Goal: Task Accomplishment & Management: Use online tool/utility

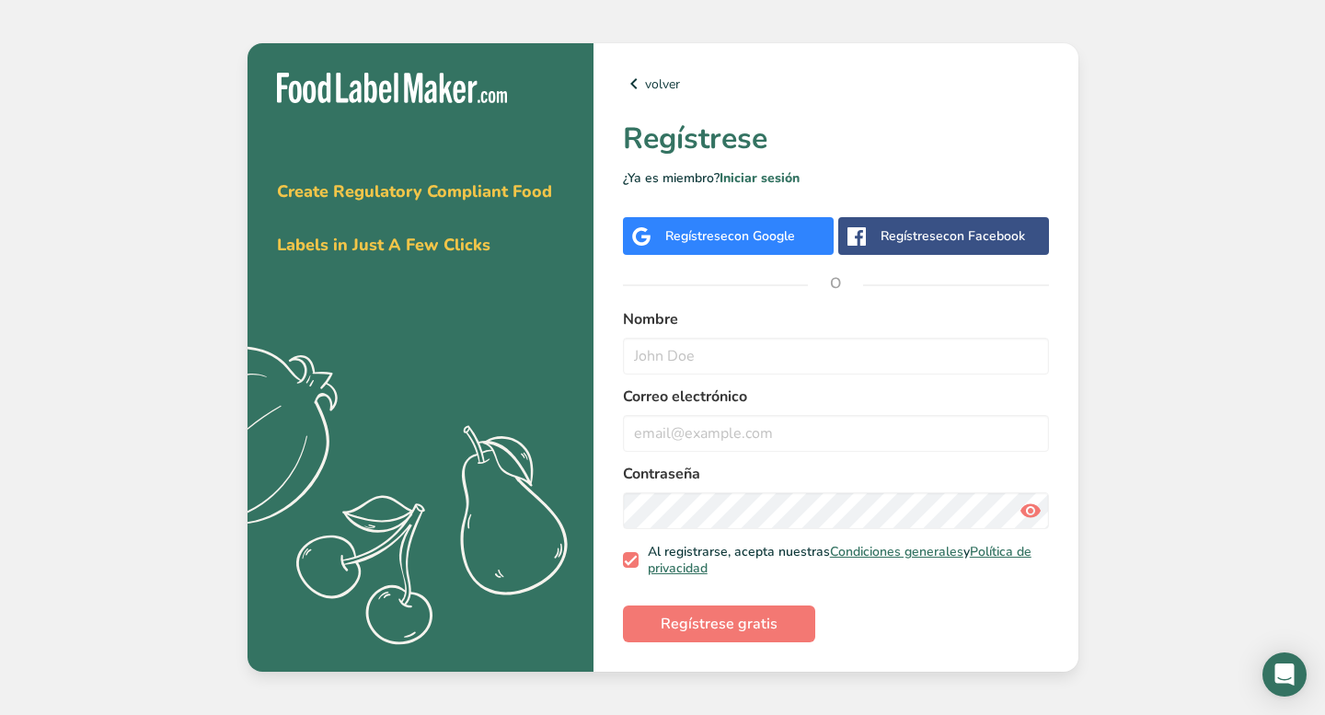
click at [812, 235] on div "Regístrese con Google" at bounding box center [728, 236] width 211 height 38
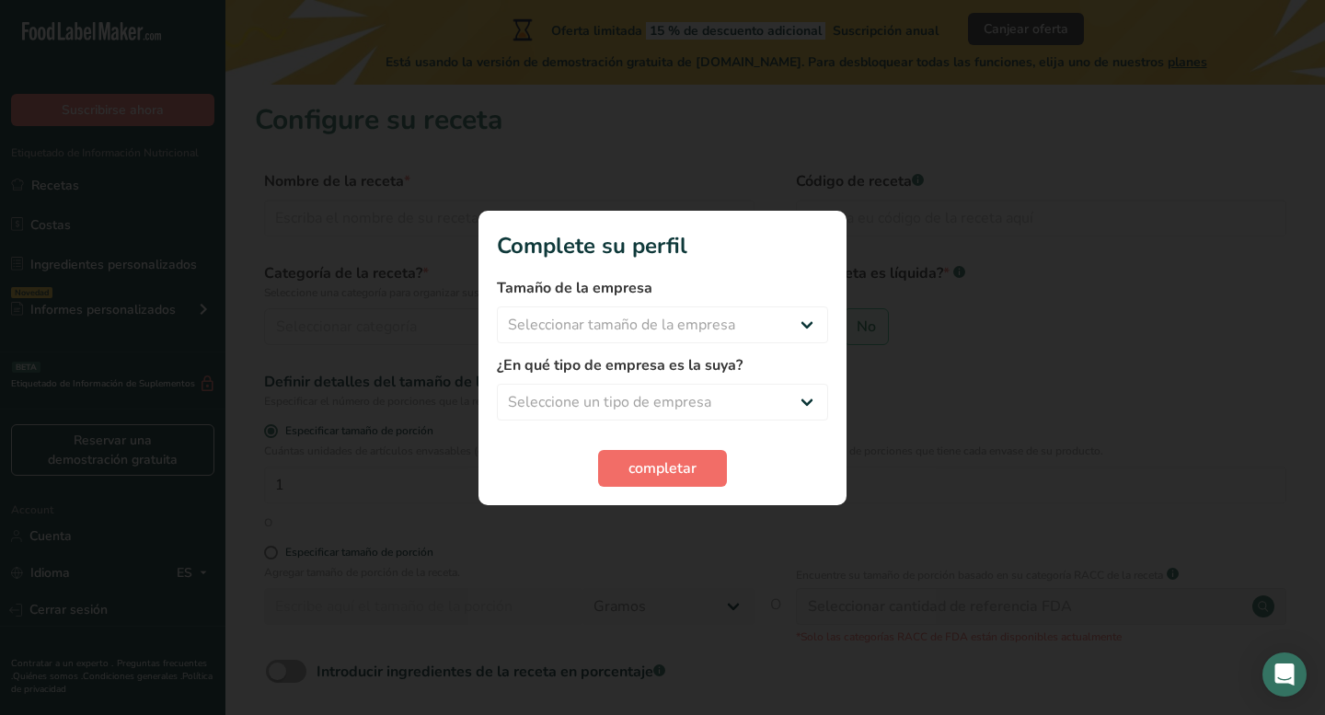
click at [683, 467] on span "completar" at bounding box center [662, 468] width 68 height 22
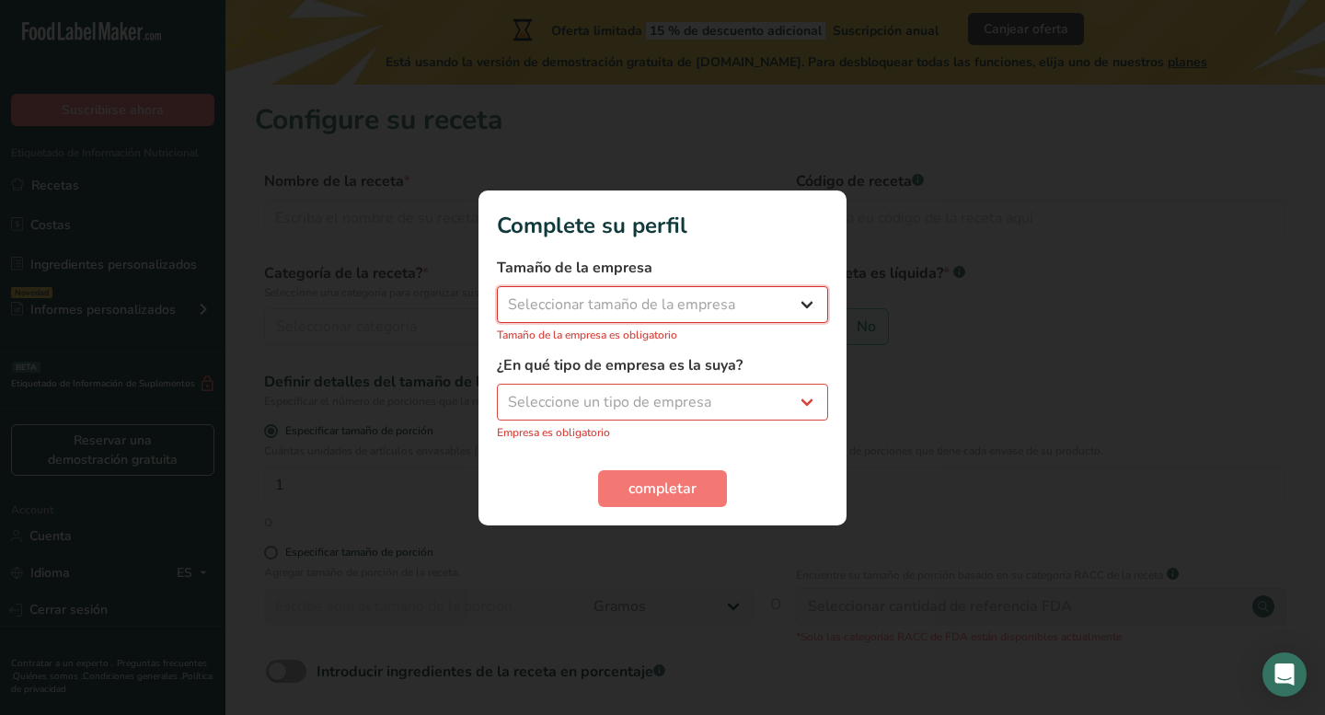
select select "1"
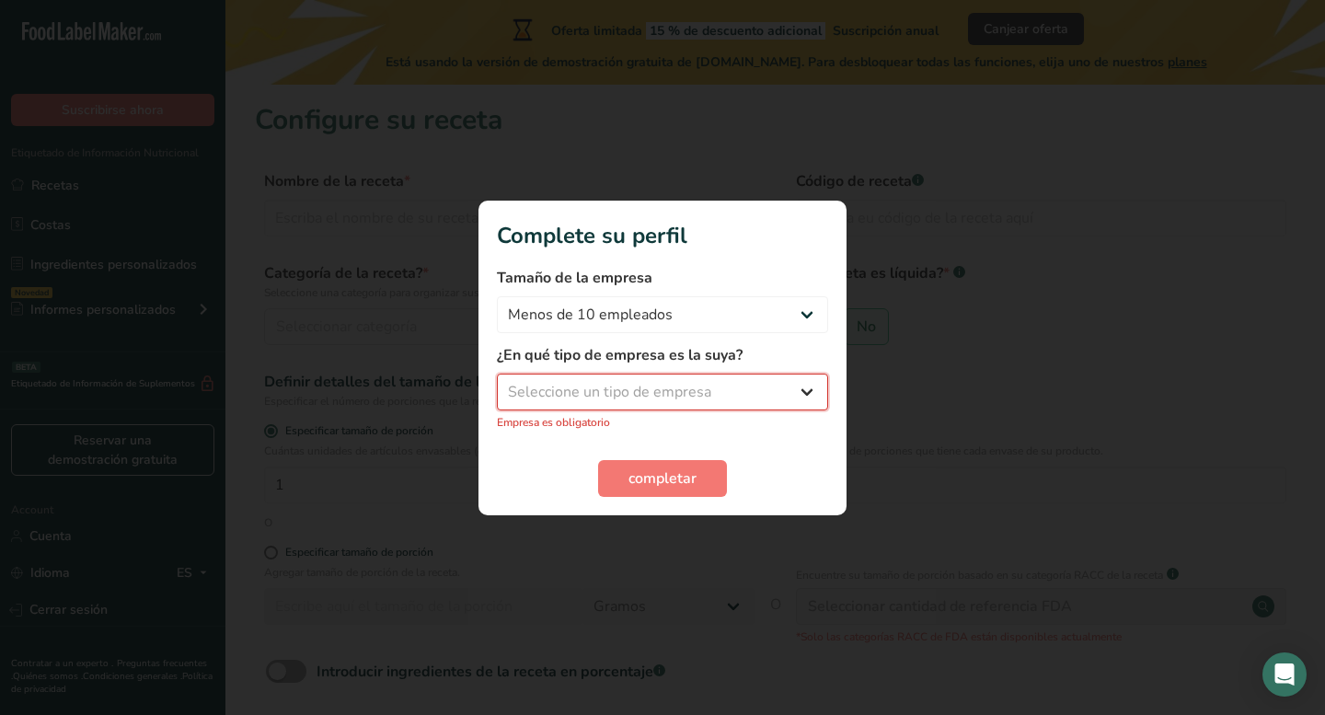
select select "1"
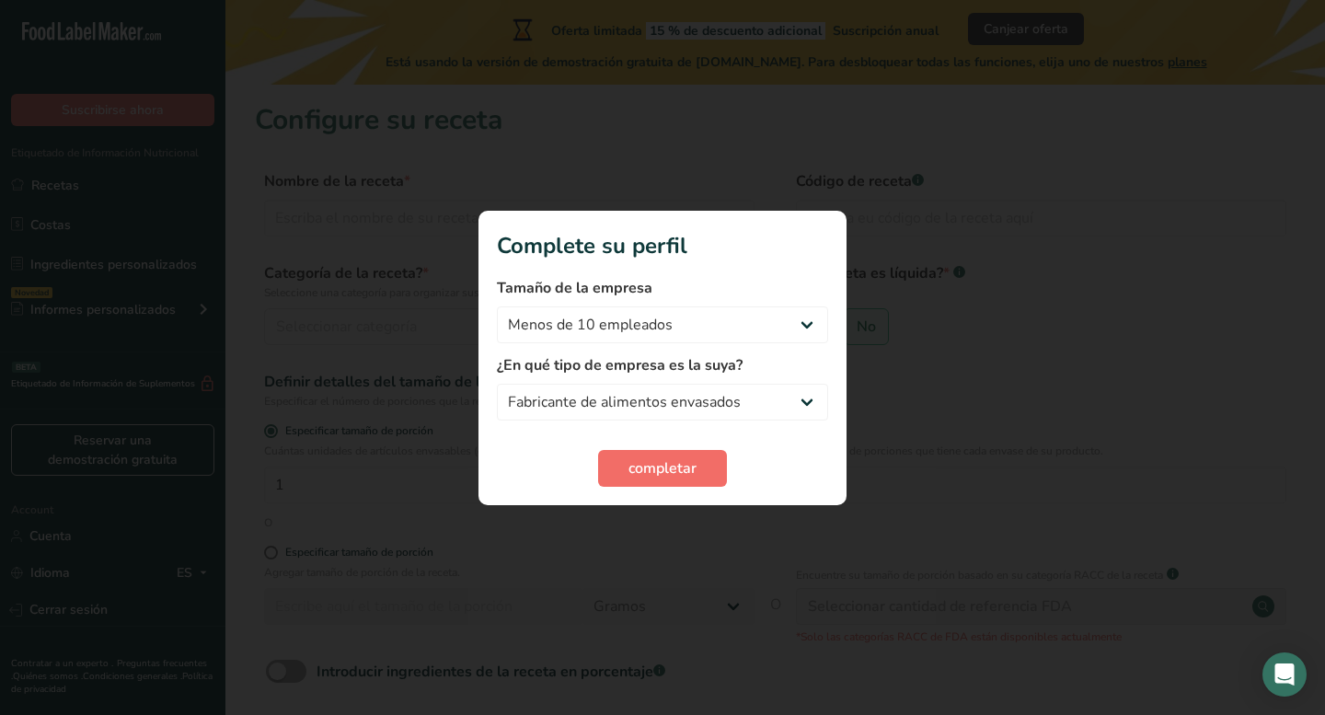
click at [670, 474] on span "completar" at bounding box center [662, 468] width 68 height 22
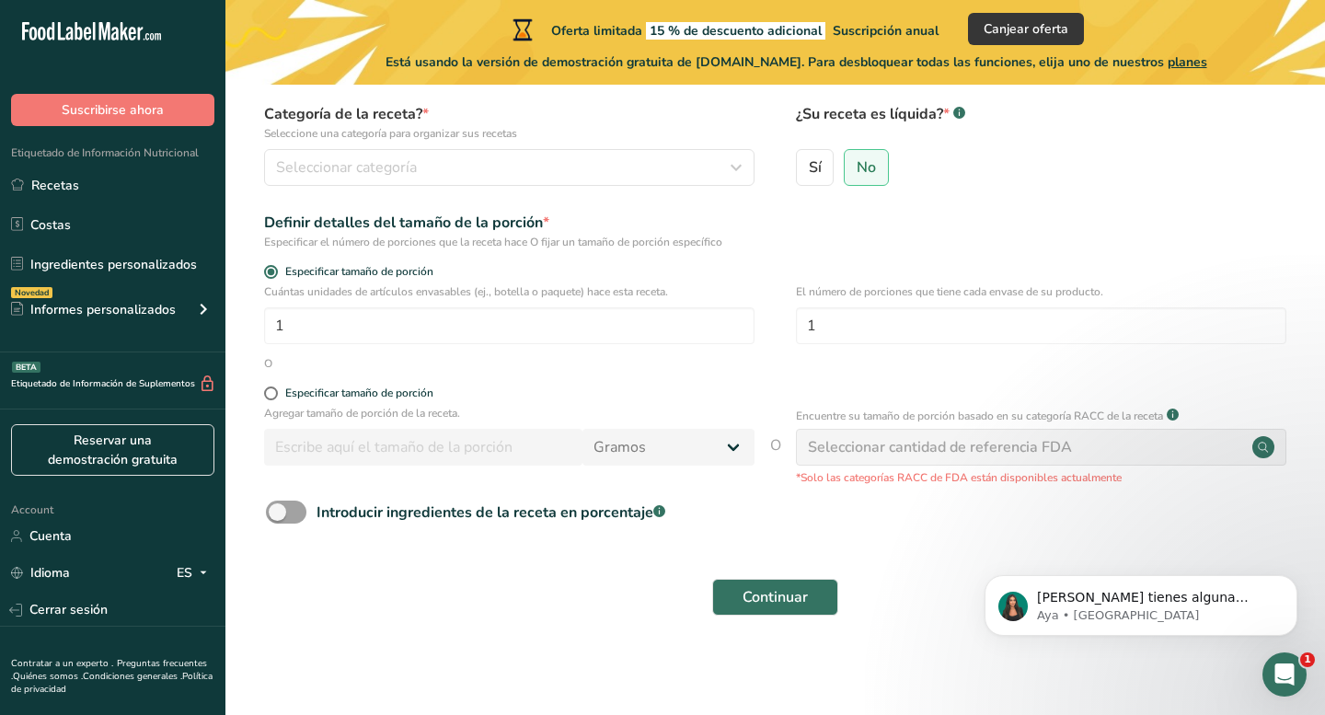
scroll to position [158, 0]
click at [884, 445] on div "Seleccionar cantidad de referencia FDA" at bounding box center [940, 448] width 264 height 22
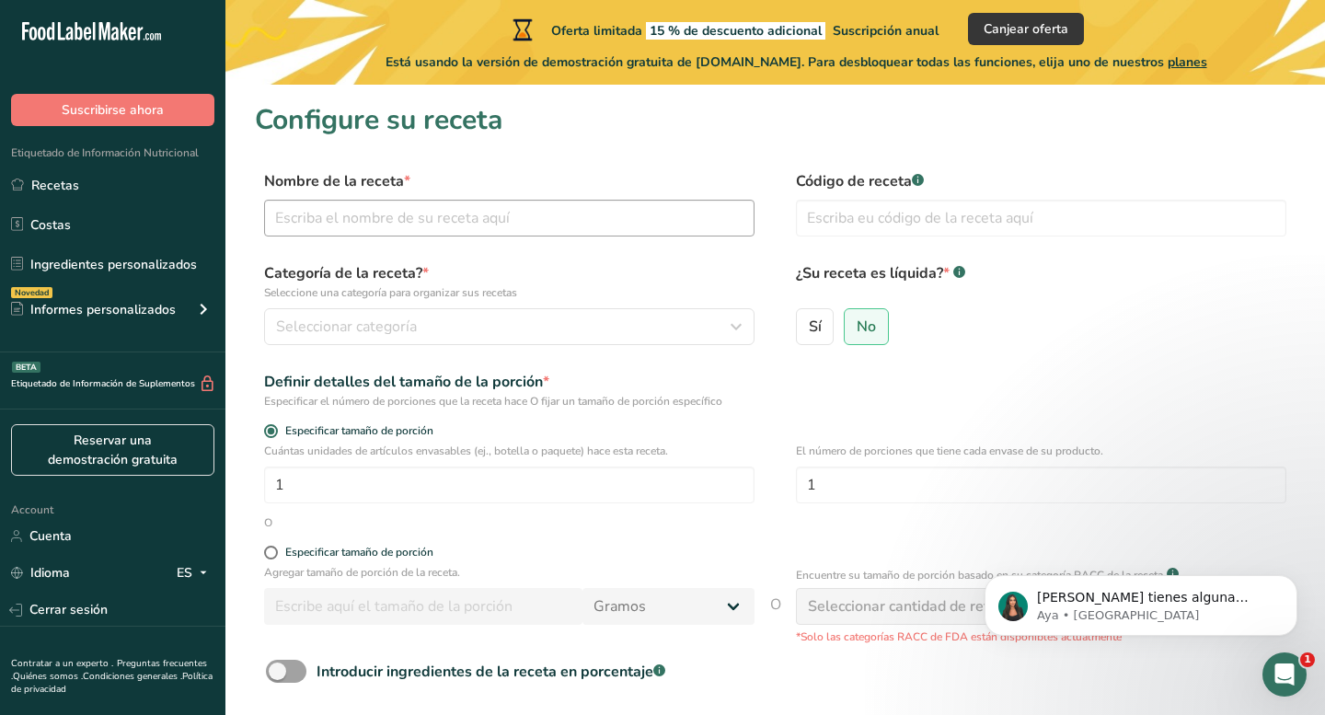
scroll to position [0, 0]
click at [584, 226] on input "text" at bounding box center [509, 218] width 490 height 37
type input "Mermelada de mango y habanero"
click at [514, 328] on div "Seleccionar categoría" at bounding box center [503, 327] width 455 height 22
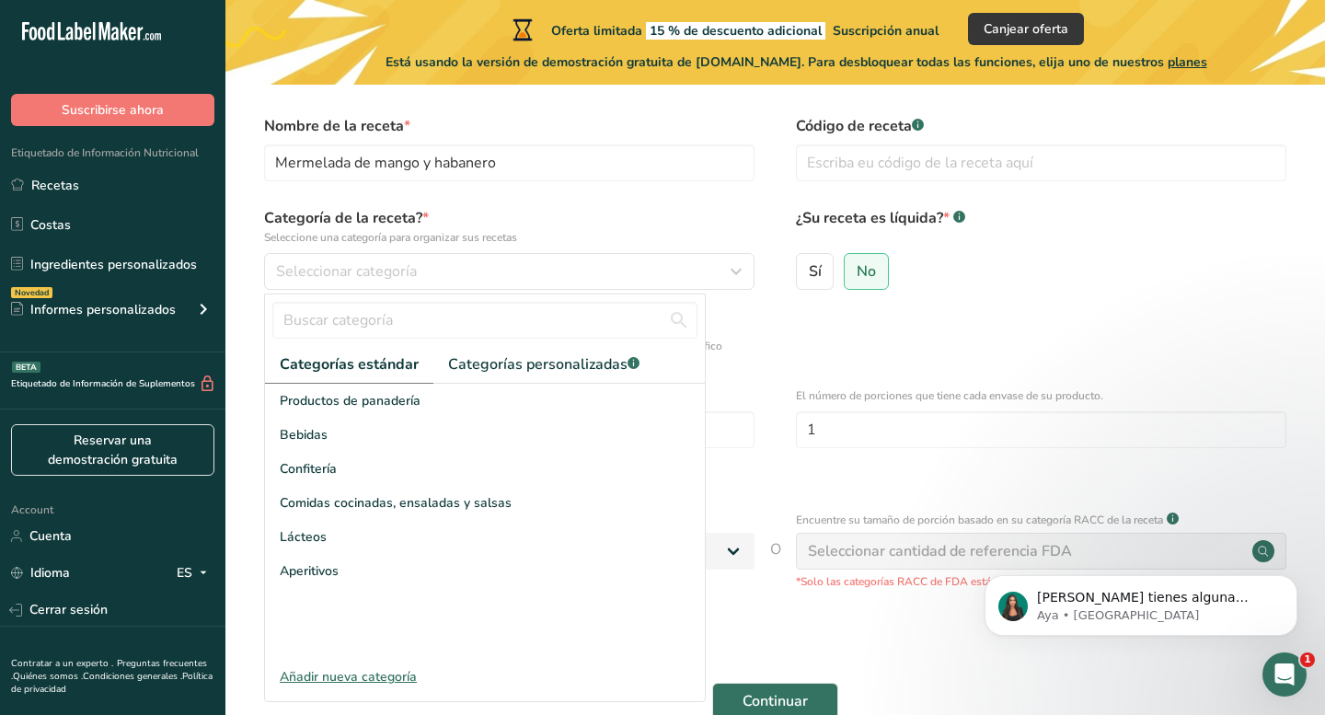
scroll to position [18, 0]
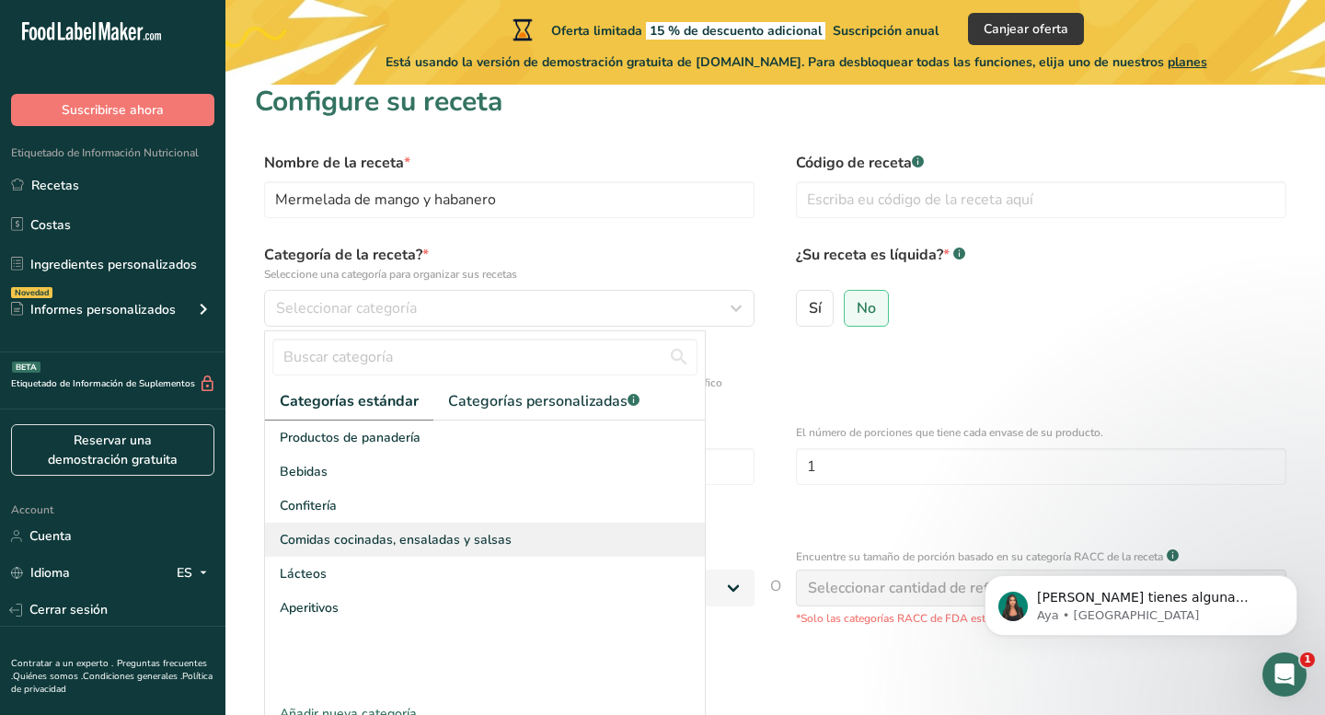
click at [350, 538] on span "Comidas cocinadas, ensaladas y salsas" at bounding box center [396, 539] width 232 height 19
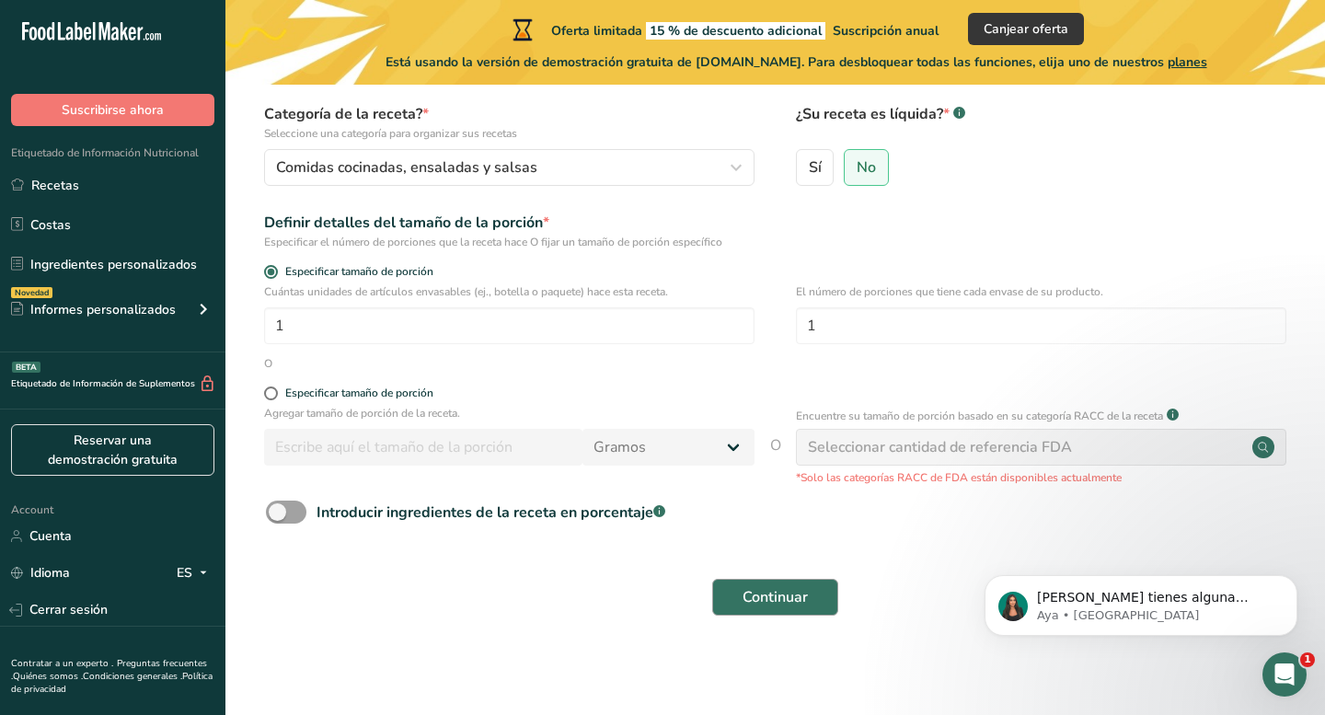
scroll to position [158, 0]
click at [750, 585] on button "Continuar" at bounding box center [775, 598] width 126 height 37
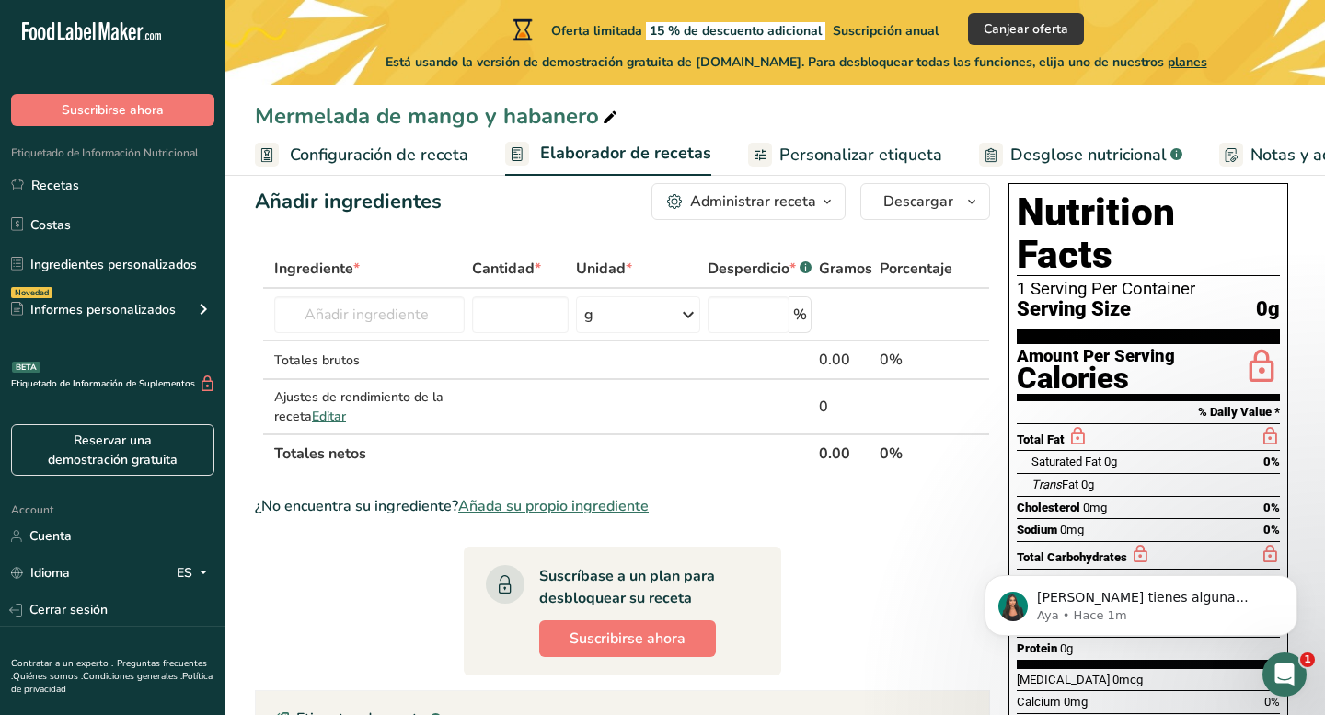
scroll to position [0, 53]
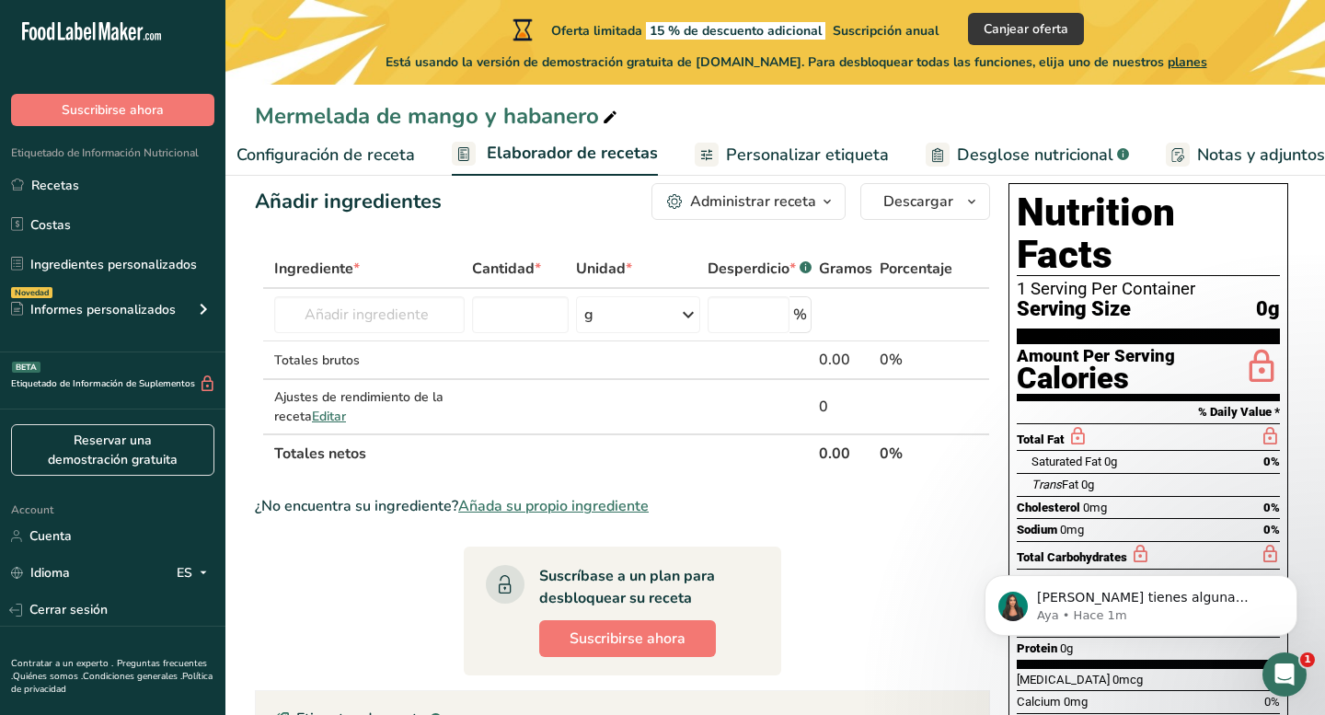
click at [1001, 152] on span "Desglose nutricional" at bounding box center [1035, 155] width 156 height 25
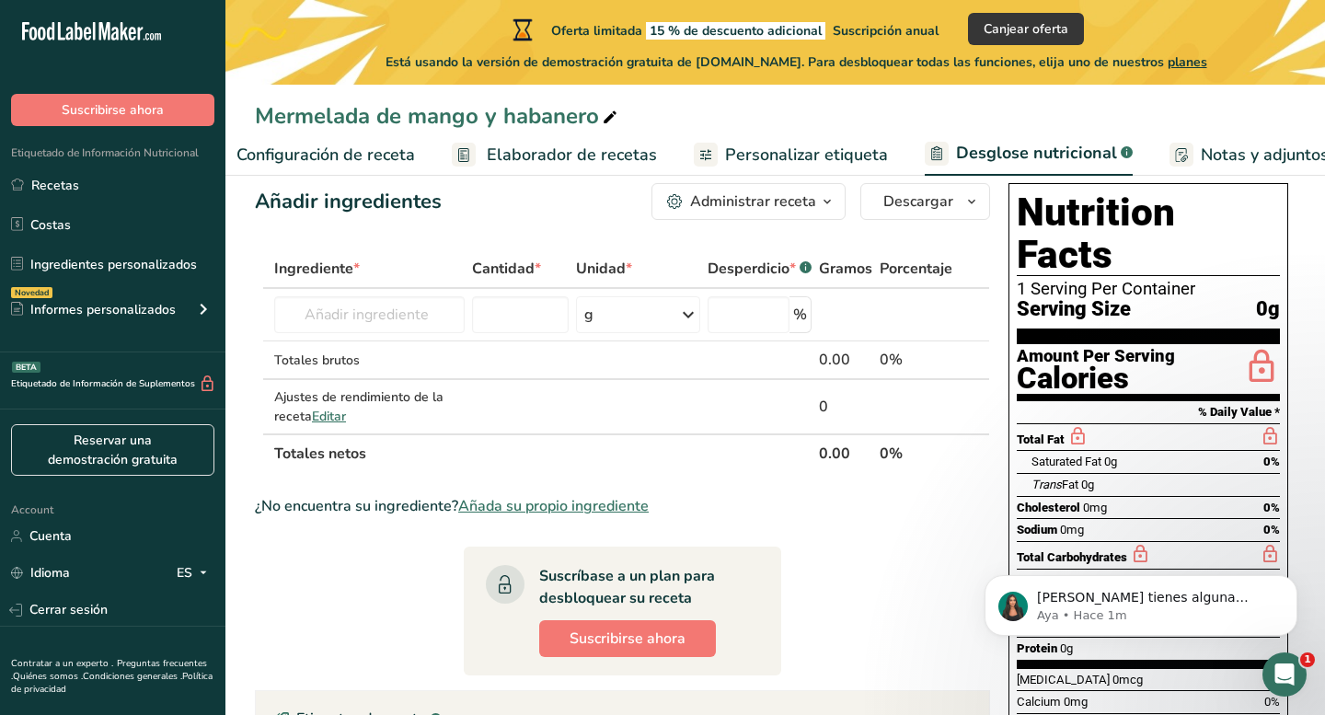
select select "Calories"
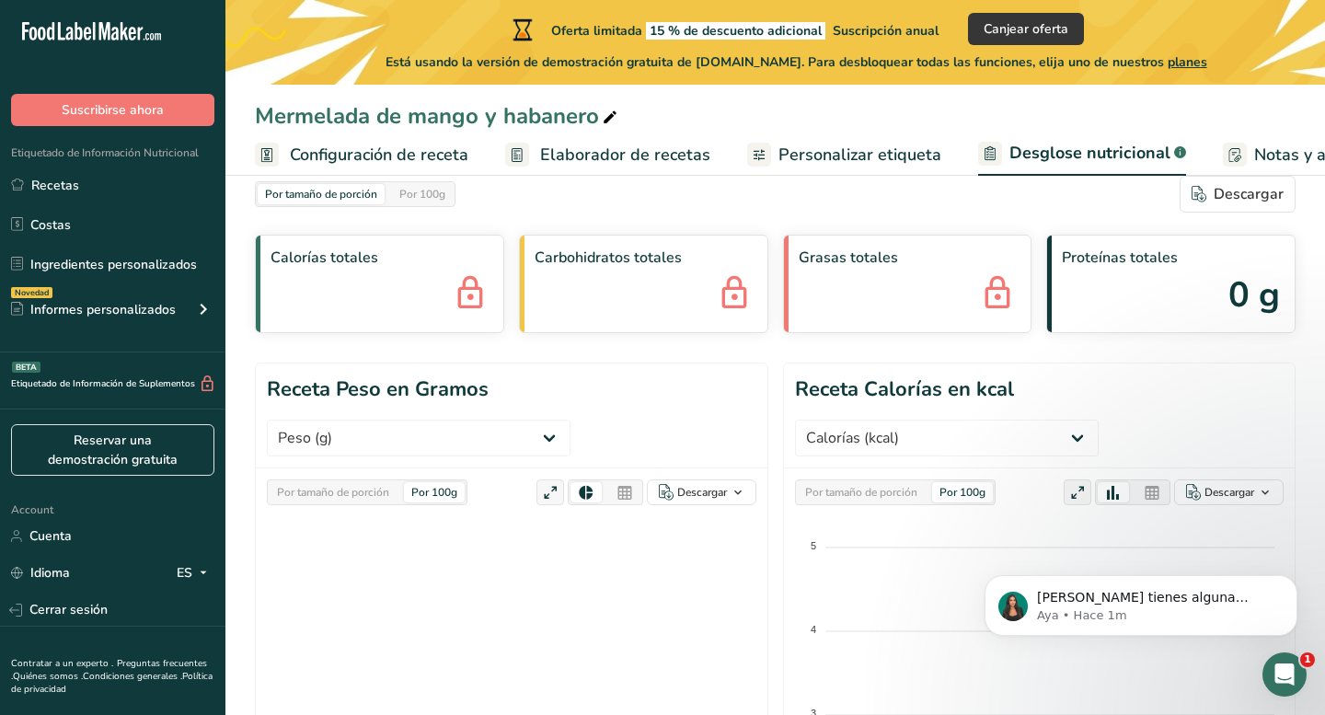
click at [306, 152] on span "Configuración de receta" at bounding box center [379, 155] width 178 height 25
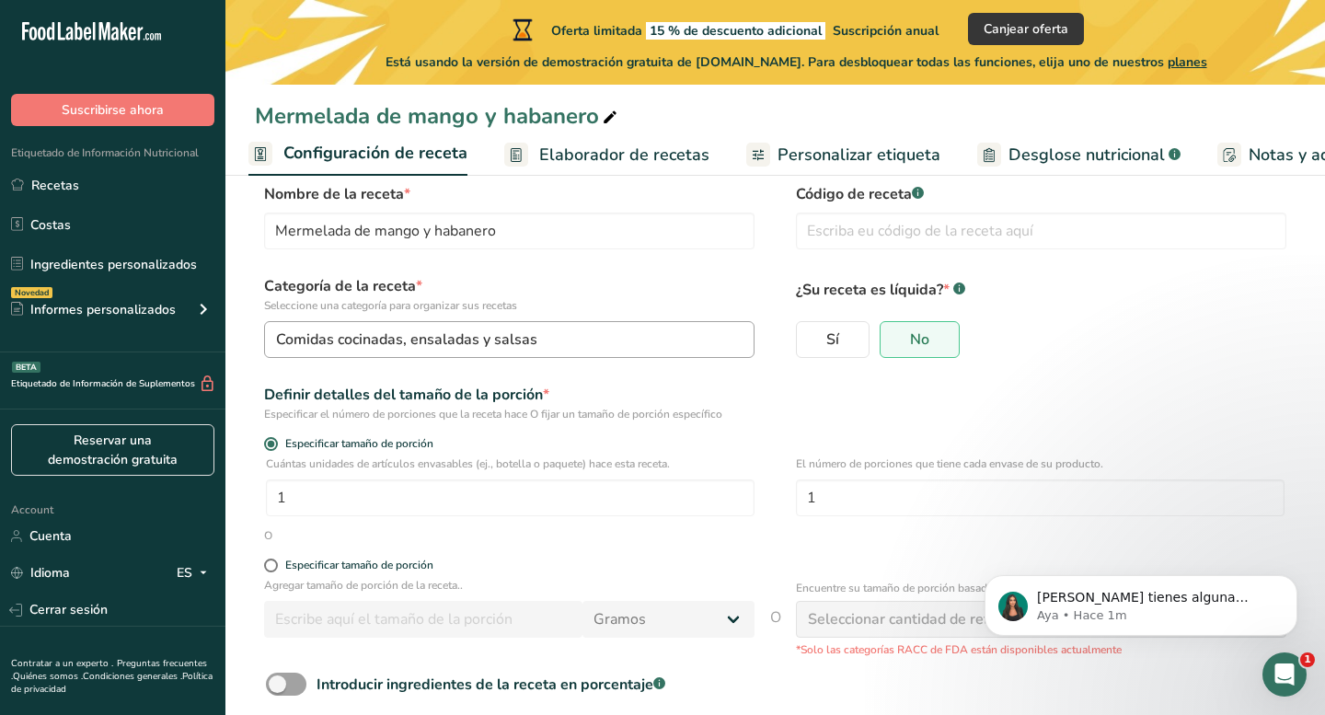
scroll to position [73, 0]
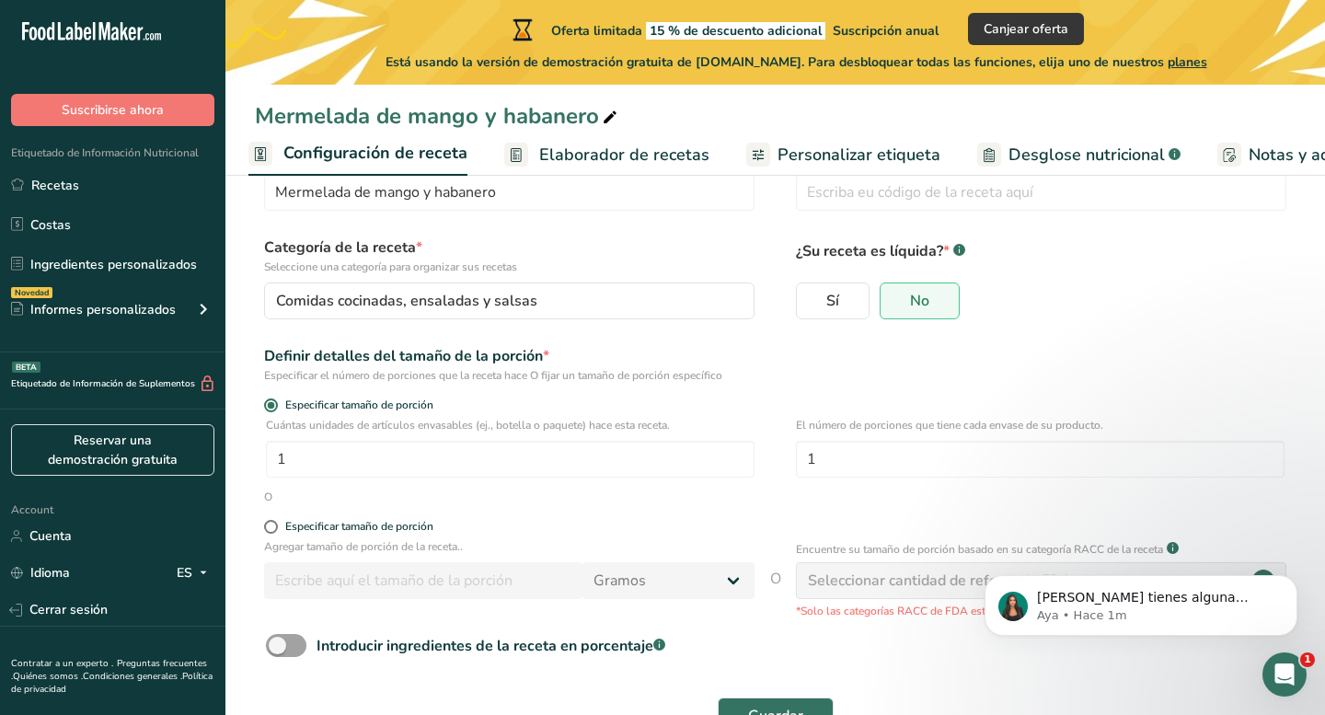
click at [660, 164] on span "Elaborador de recetas" at bounding box center [624, 155] width 170 height 25
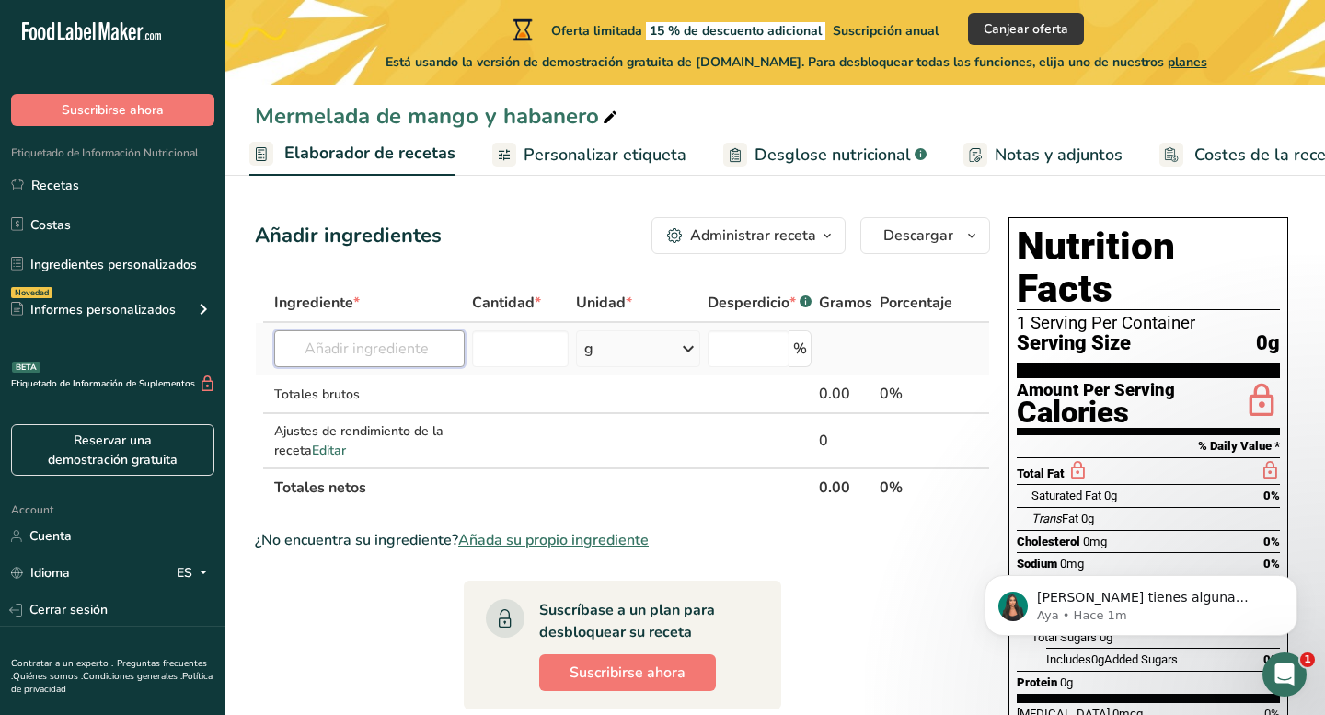
click at [432, 344] on input "text" at bounding box center [369, 348] width 190 height 37
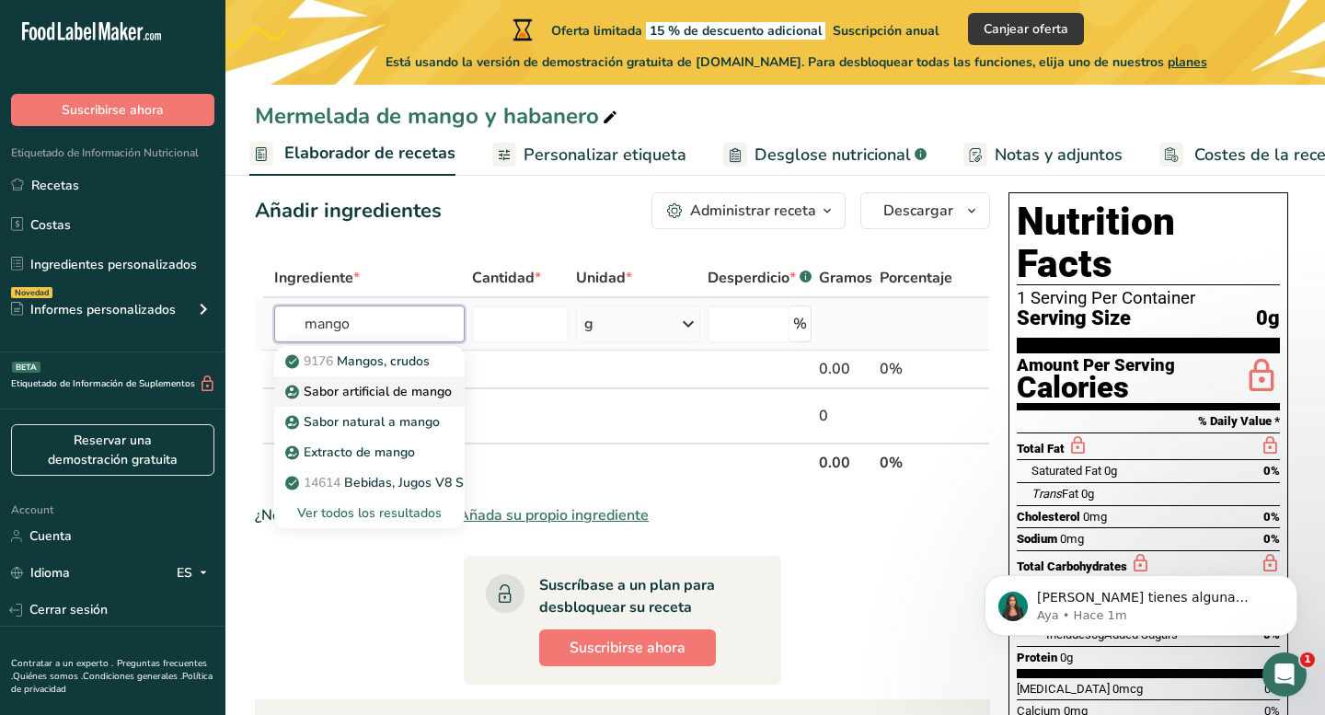
scroll to position [31, 0]
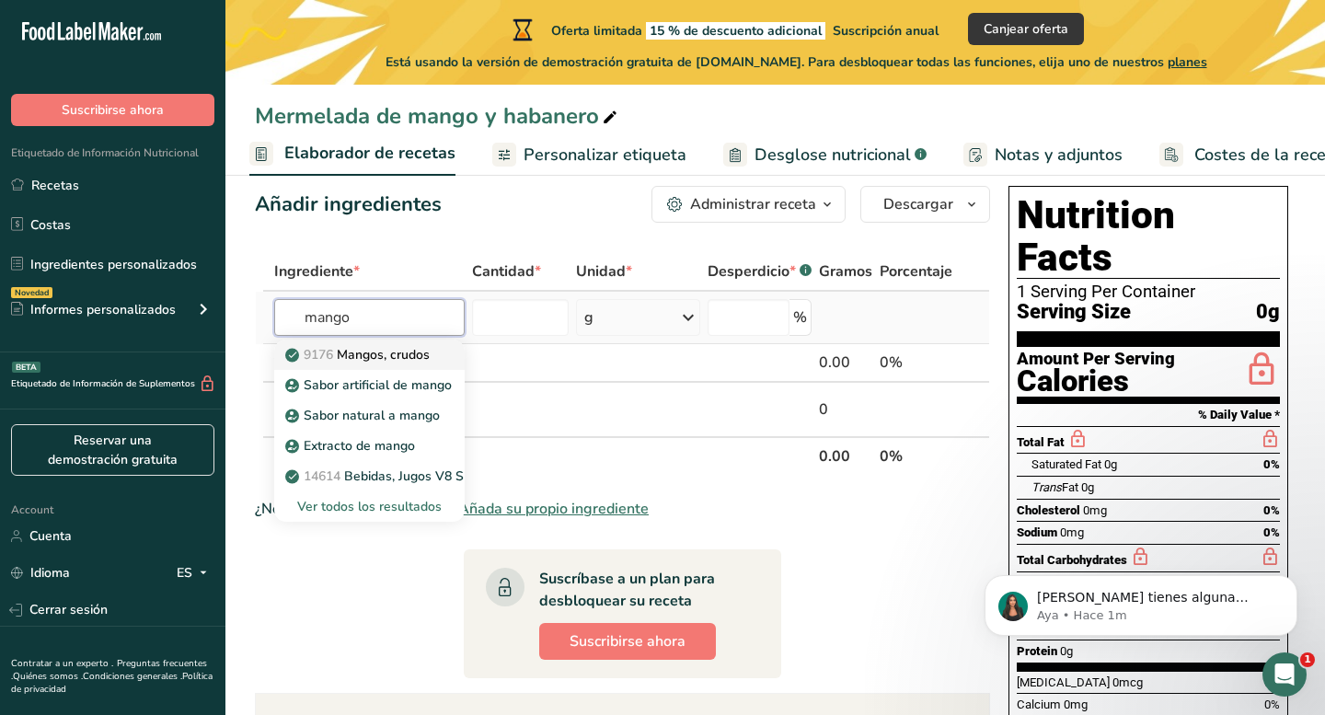
type input "mango"
click at [402, 362] on p "9176 Mangos, crudos" at bounding box center [359, 354] width 141 height 19
type input "Mangos, raw"
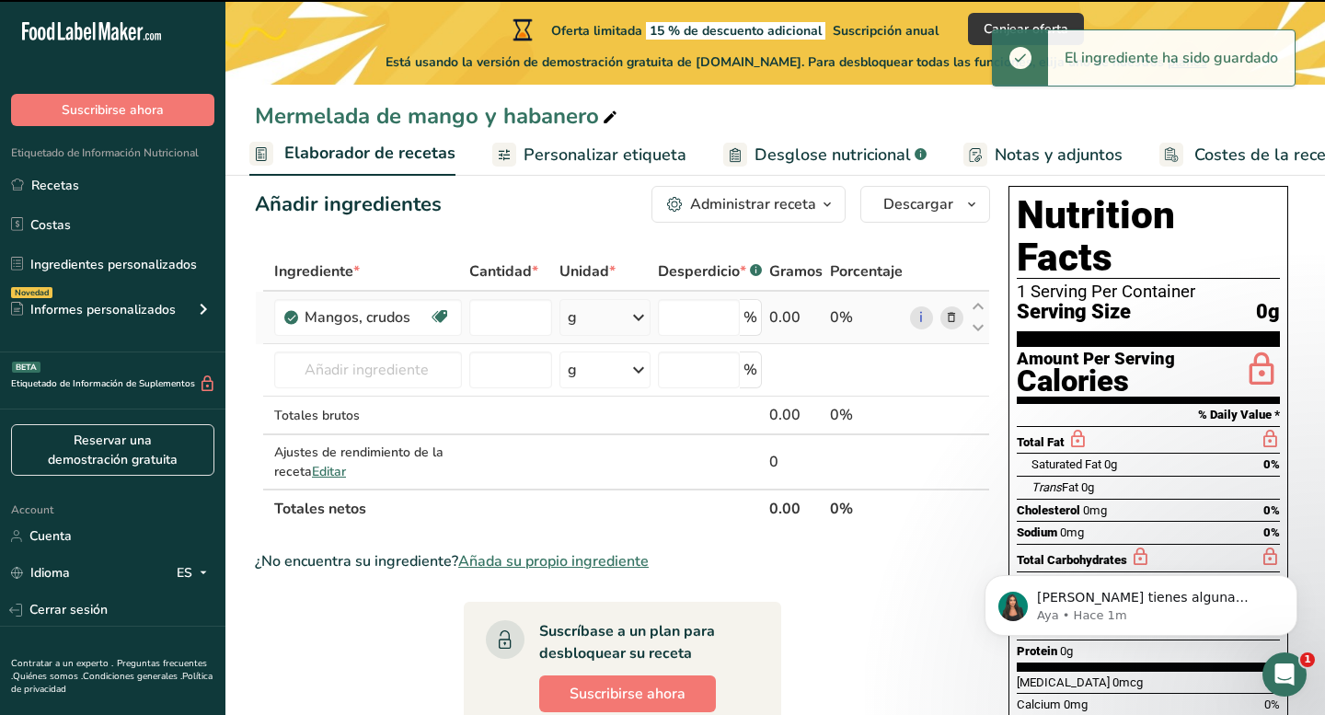
type input "0"
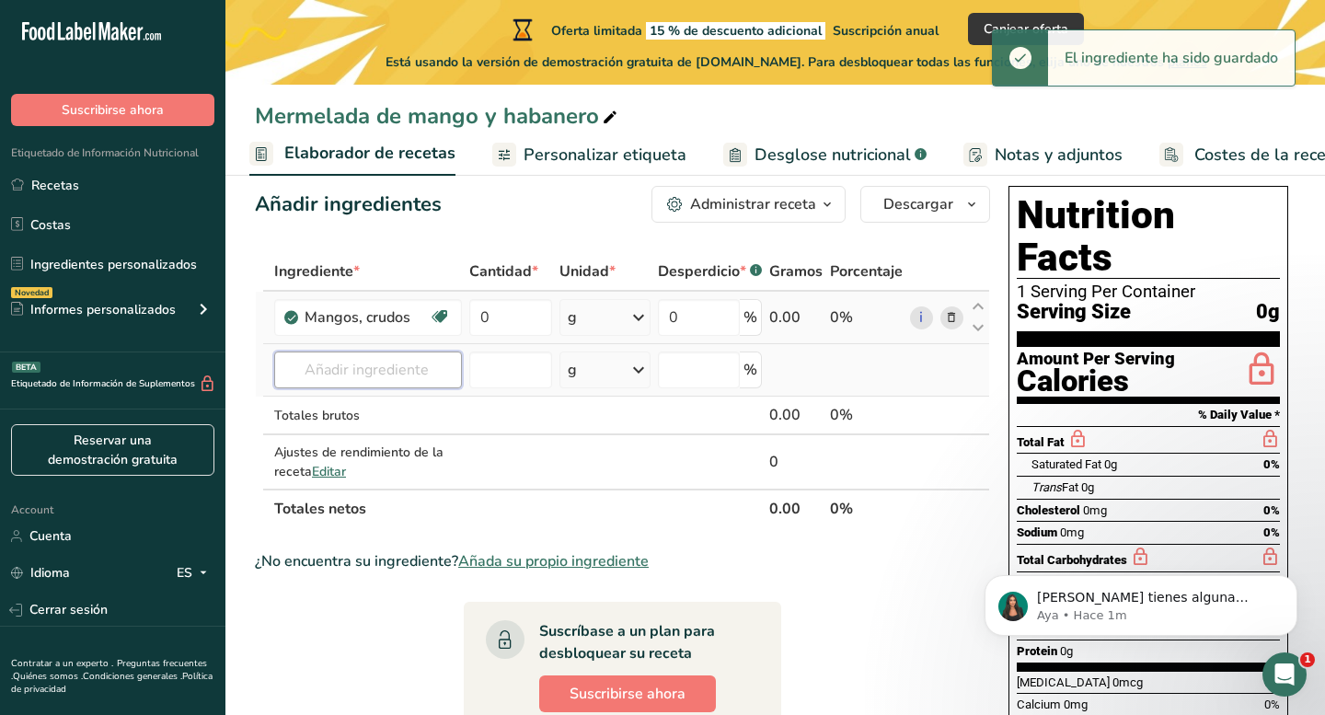
click at [426, 365] on input "text" at bounding box center [368, 369] width 188 height 37
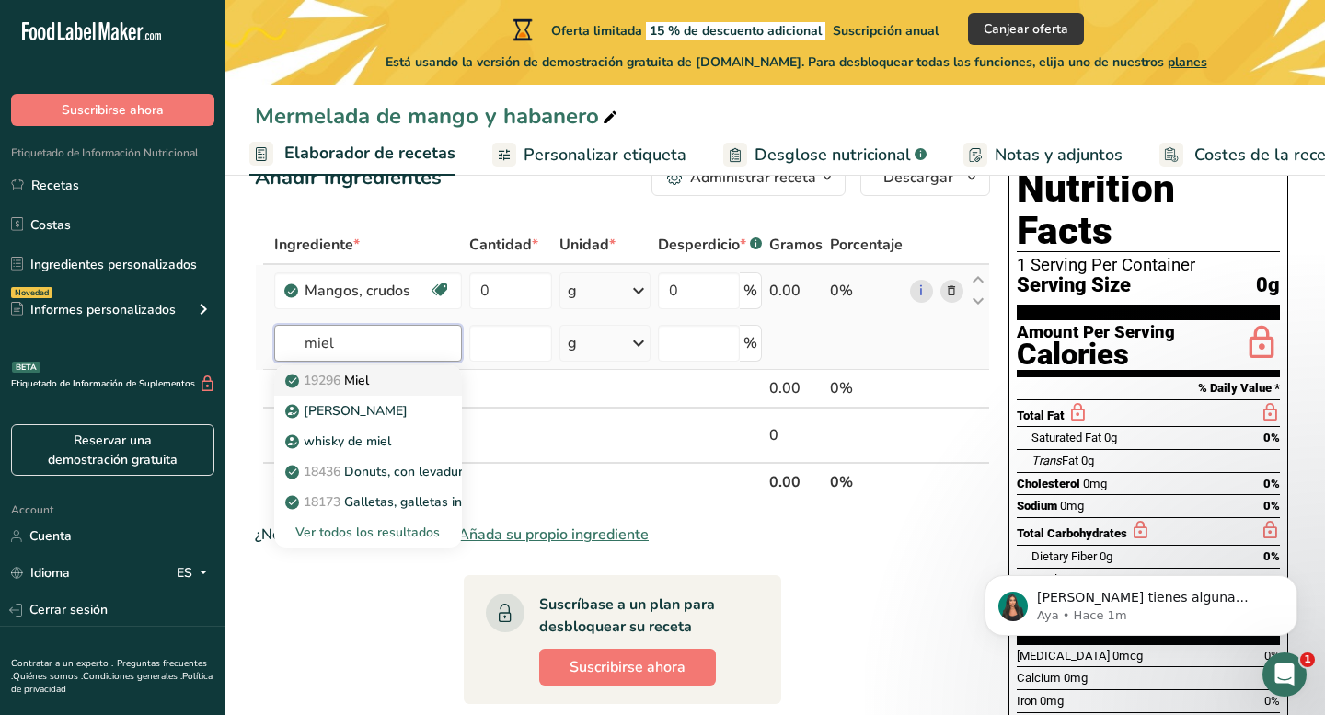
scroll to position [61, 0]
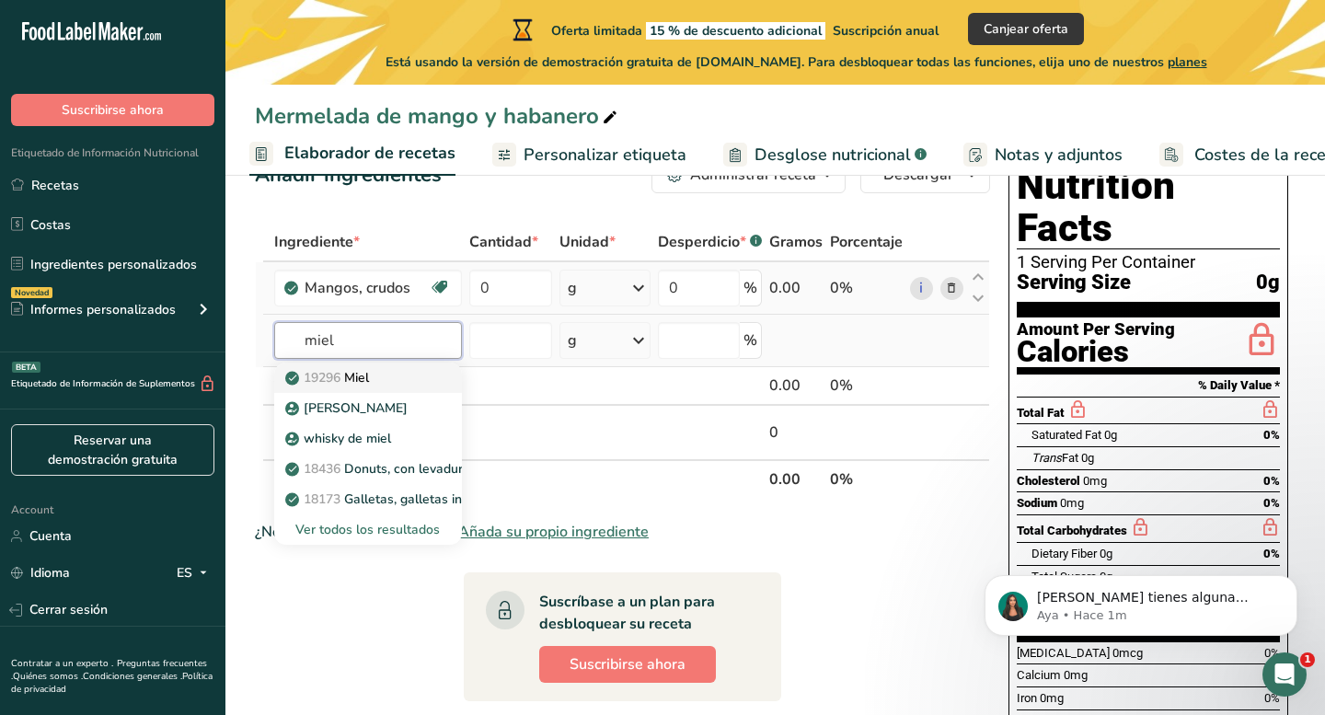
type input "miel"
click at [408, 385] on div "19296 Miel" at bounding box center [353, 377] width 129 height 19
type input "Honey"
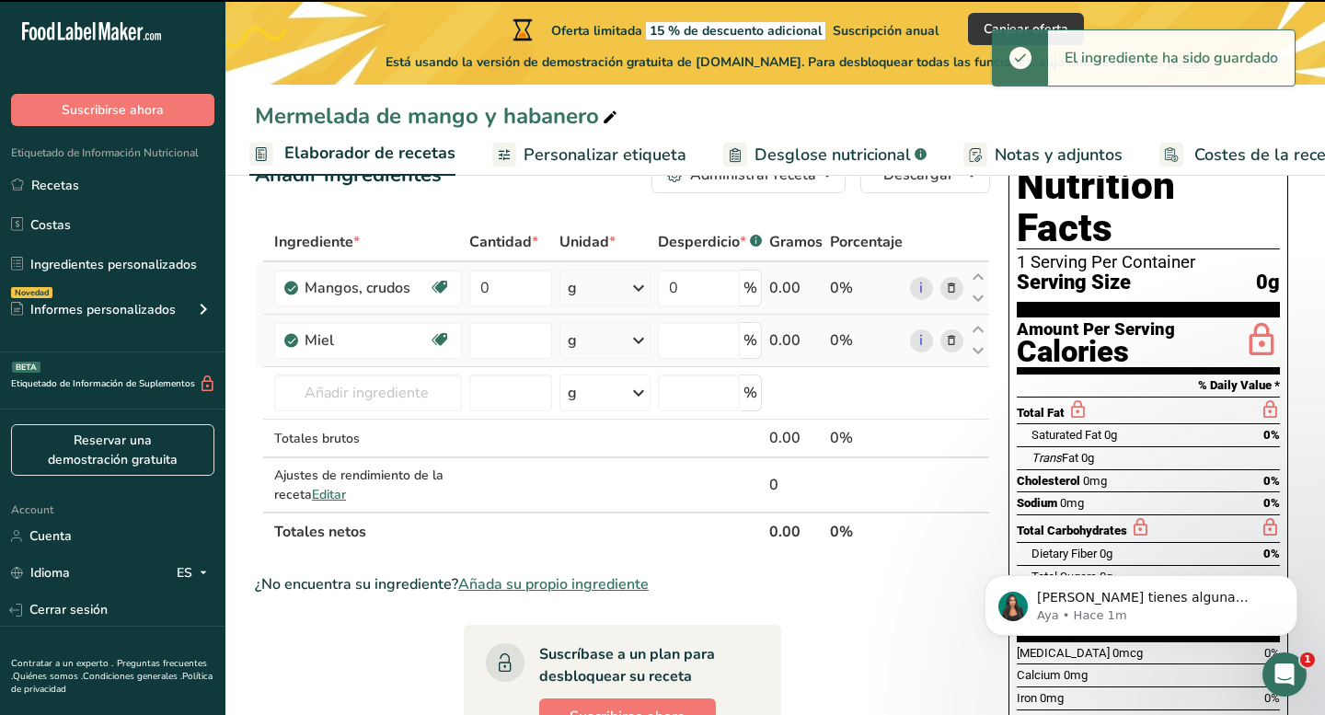
type input "0"
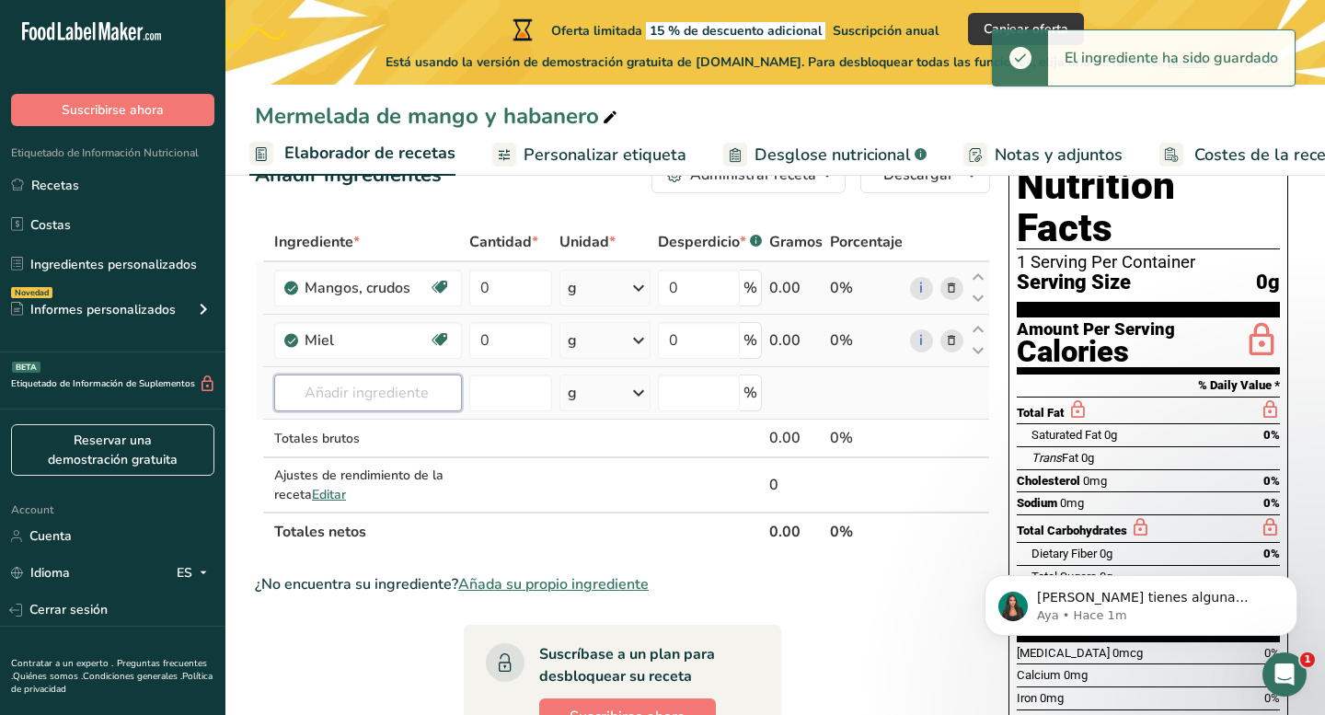
click at [379, 390] on input "text" at bounding box center [368, 392] width 188 height 37
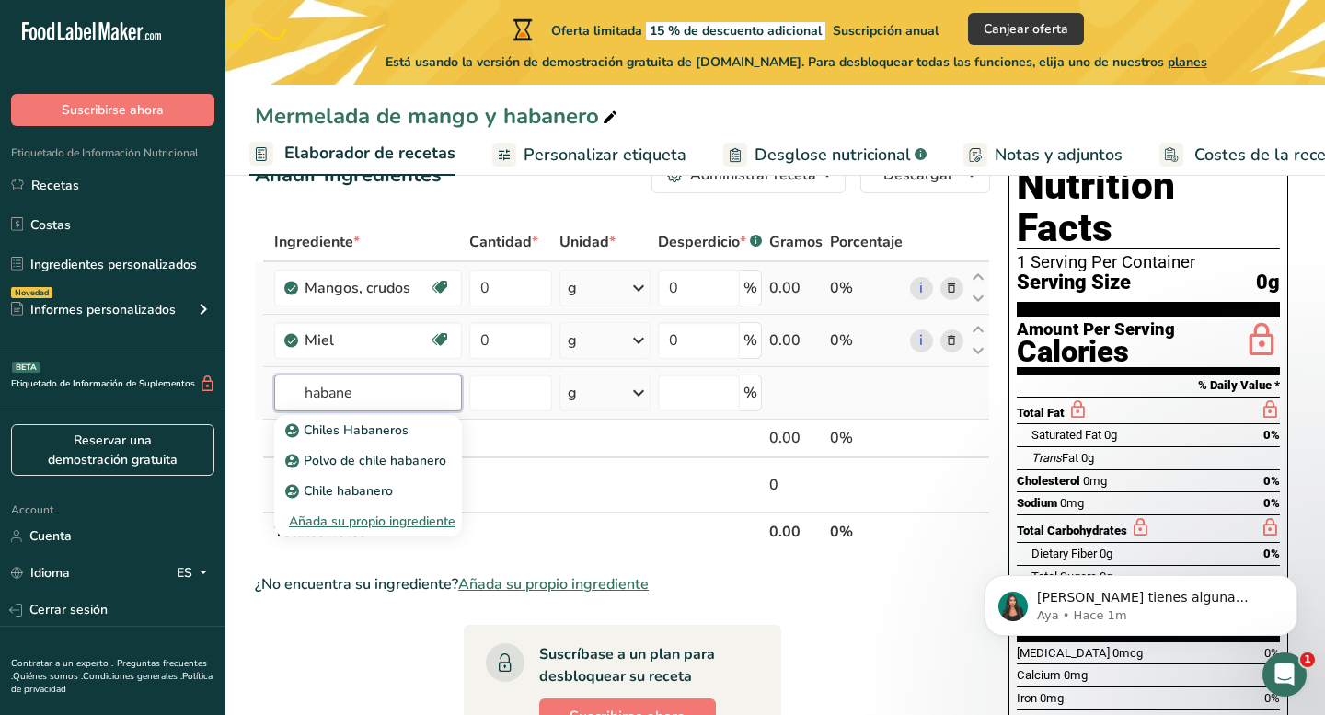
type input "habana"
drag, startPoint x: 379, startPoint y: 390, endPoint x: 382, endPoint y: 437, distance: 47.0
click at [382, 437] on p "Chiles Habaneros" at bounding box center [349, 429] width 120 height 19
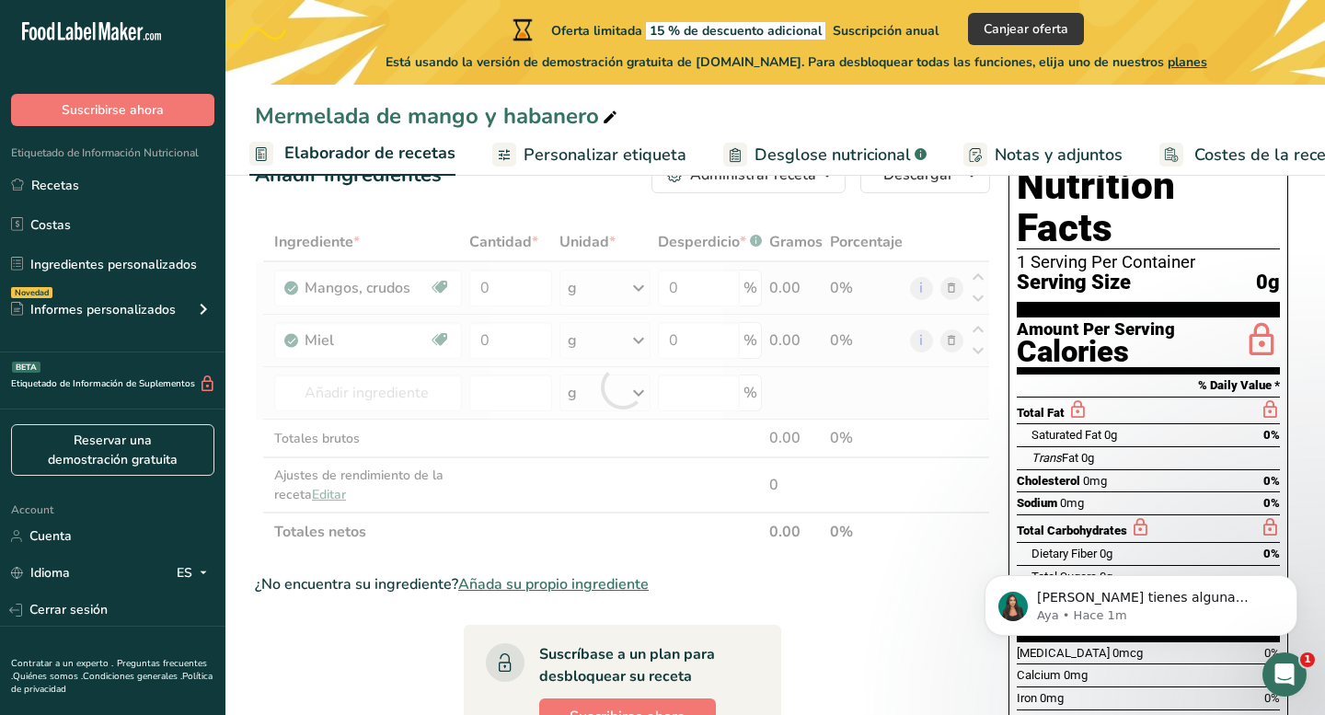
type input "Habanero Peppers"
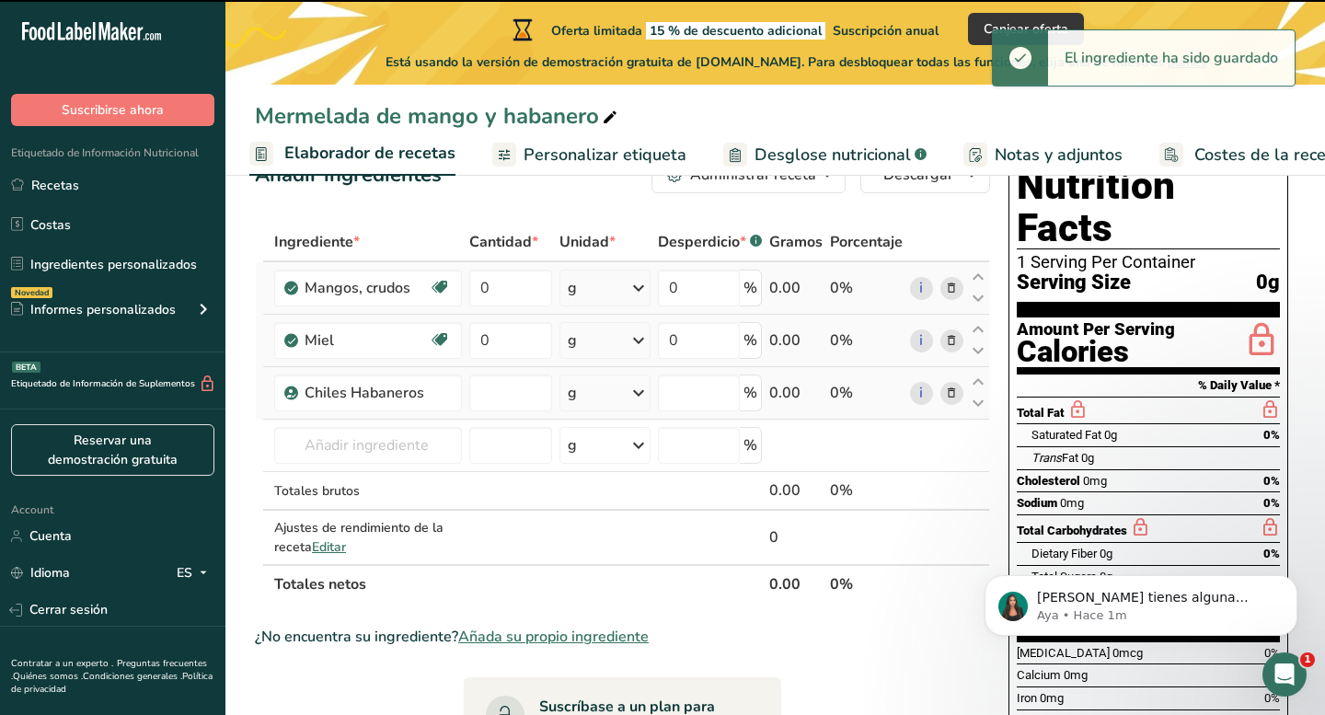
type input "0"
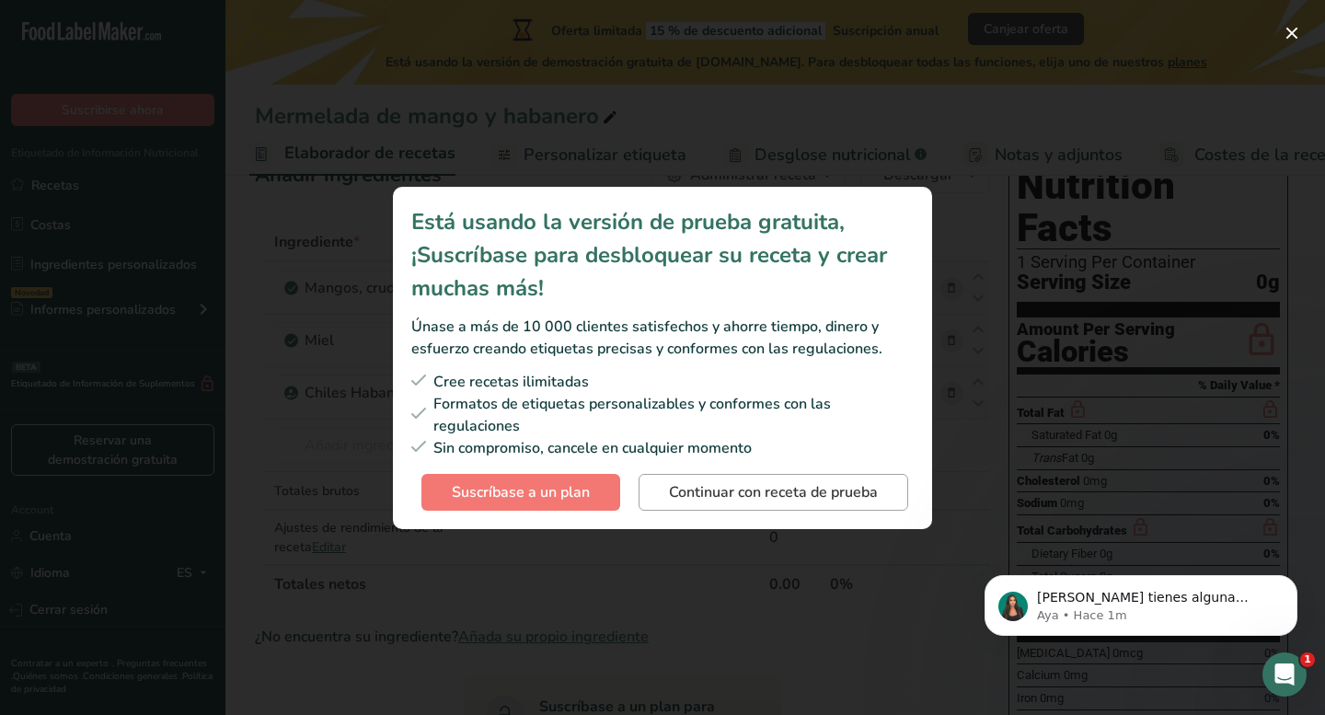
click at [681, 489] on span "Continuar con receta de prueba" at bounding box center [773, 492] width 209 height 22
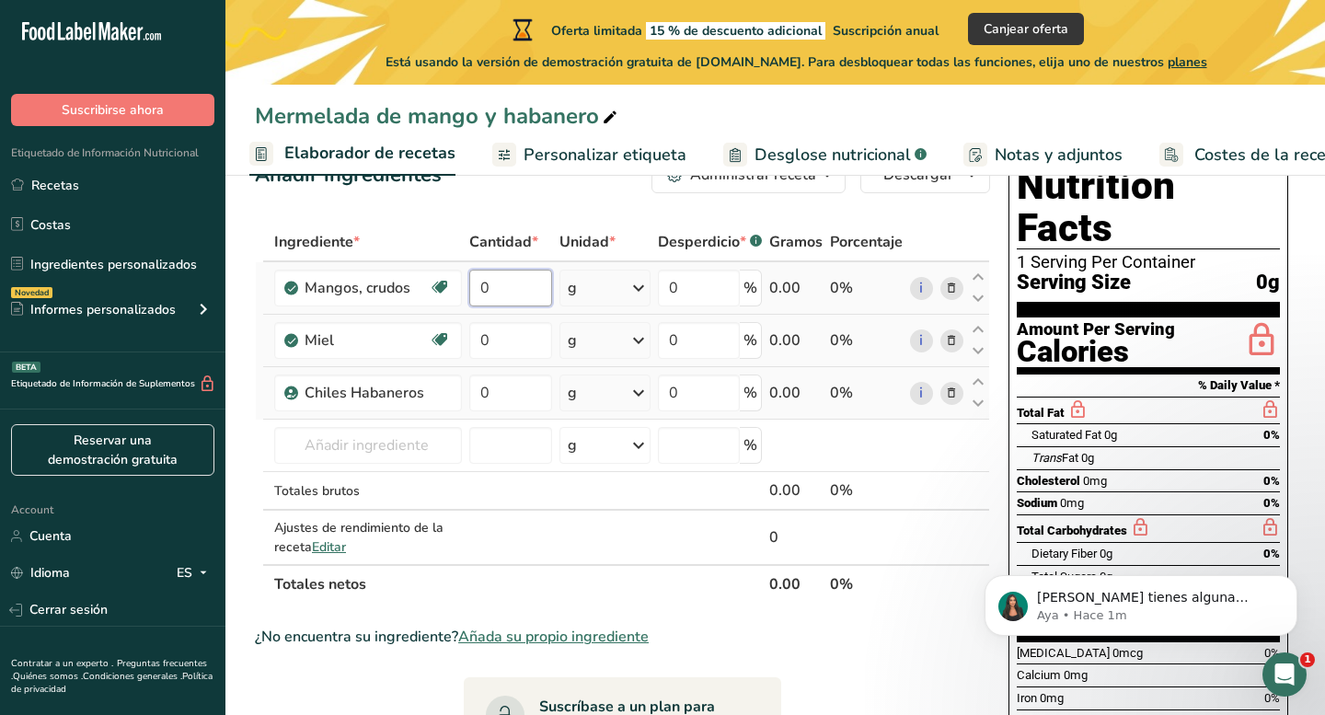
click at [540, 300] on input "0" at bounding box center [510, 288] width 83 height 37
click at [637, 282] on div "Ingrediente * Cantidad * Unidad * Desperdicio * .a-a{fill:#347362;}.b-a{fill:#f…" at bounding box center [622, 413] width 735 height 381
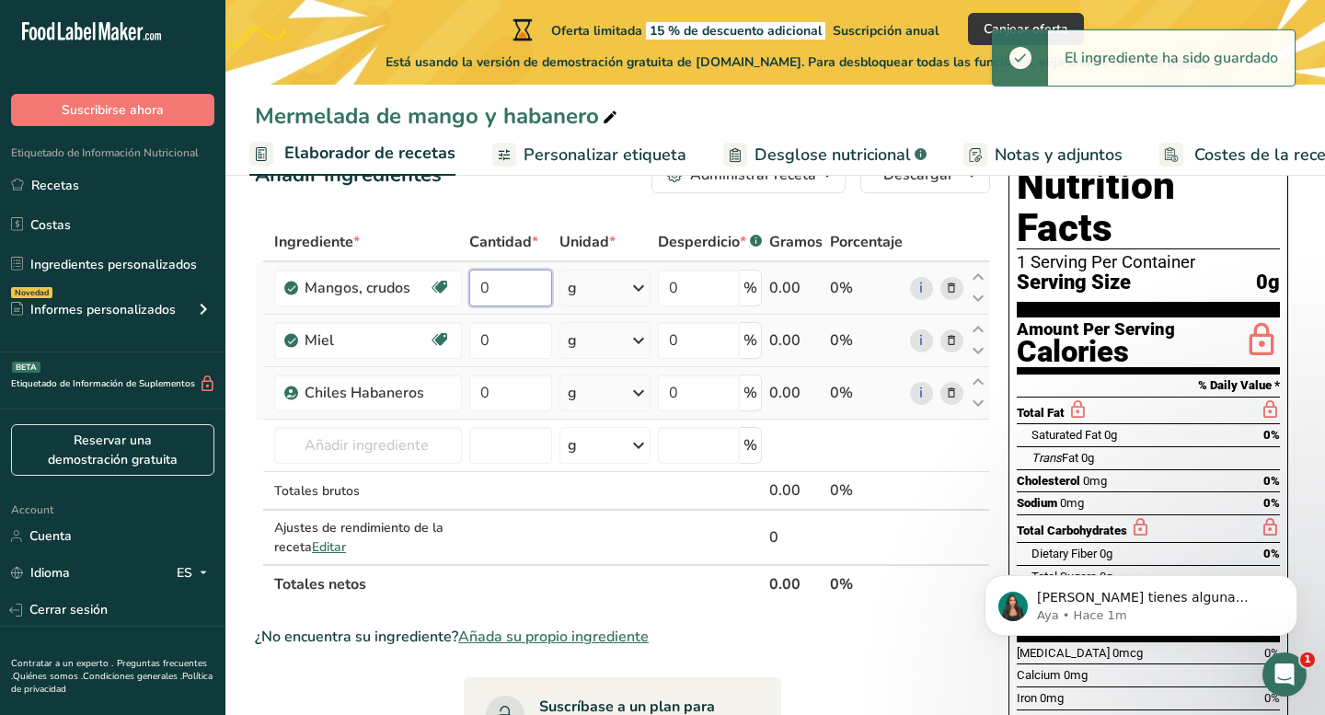
click at [519, 294] on input "0" at bounding box center [510, 288] width 83 height 37
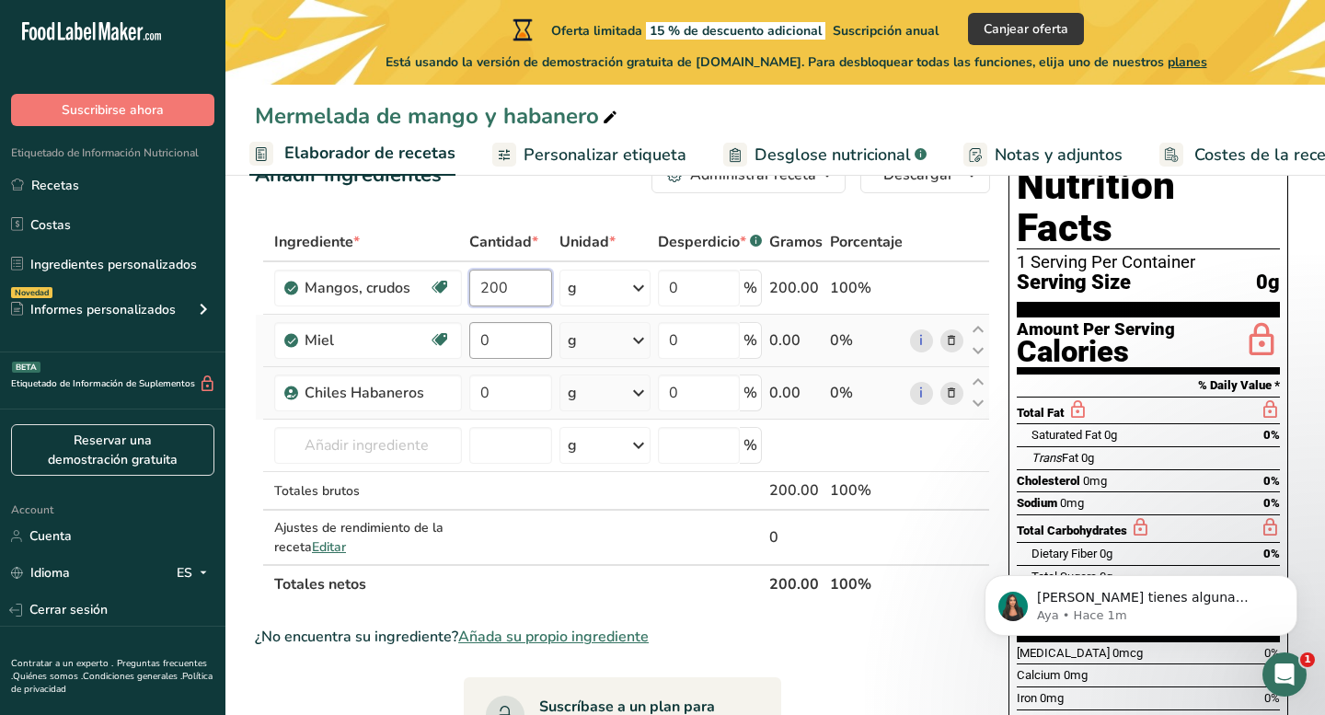
type input "200"
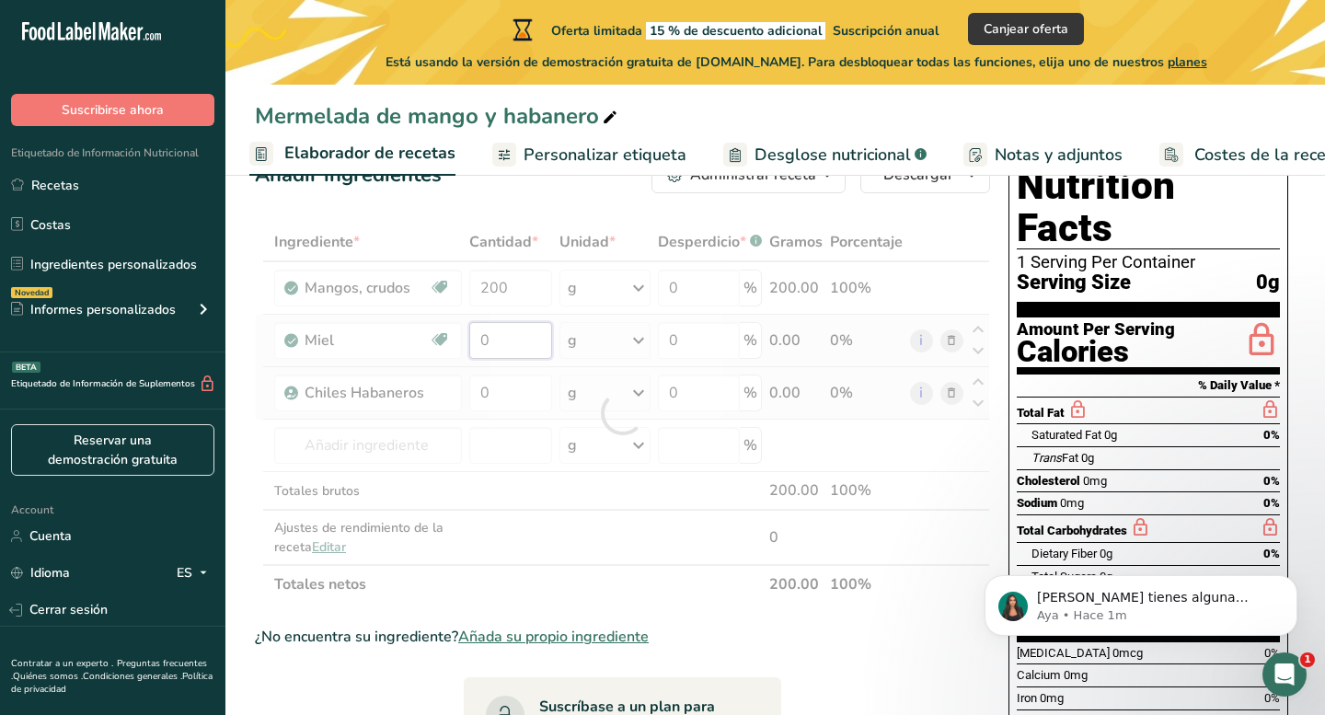
click at [516, 332] on div "Ingrediente * Cantidad * Unidad * Desperdicio * .a-a{fill:#347362;}.b-a{fill:#f…" at bounding box center [622, 413] width 735 height 381
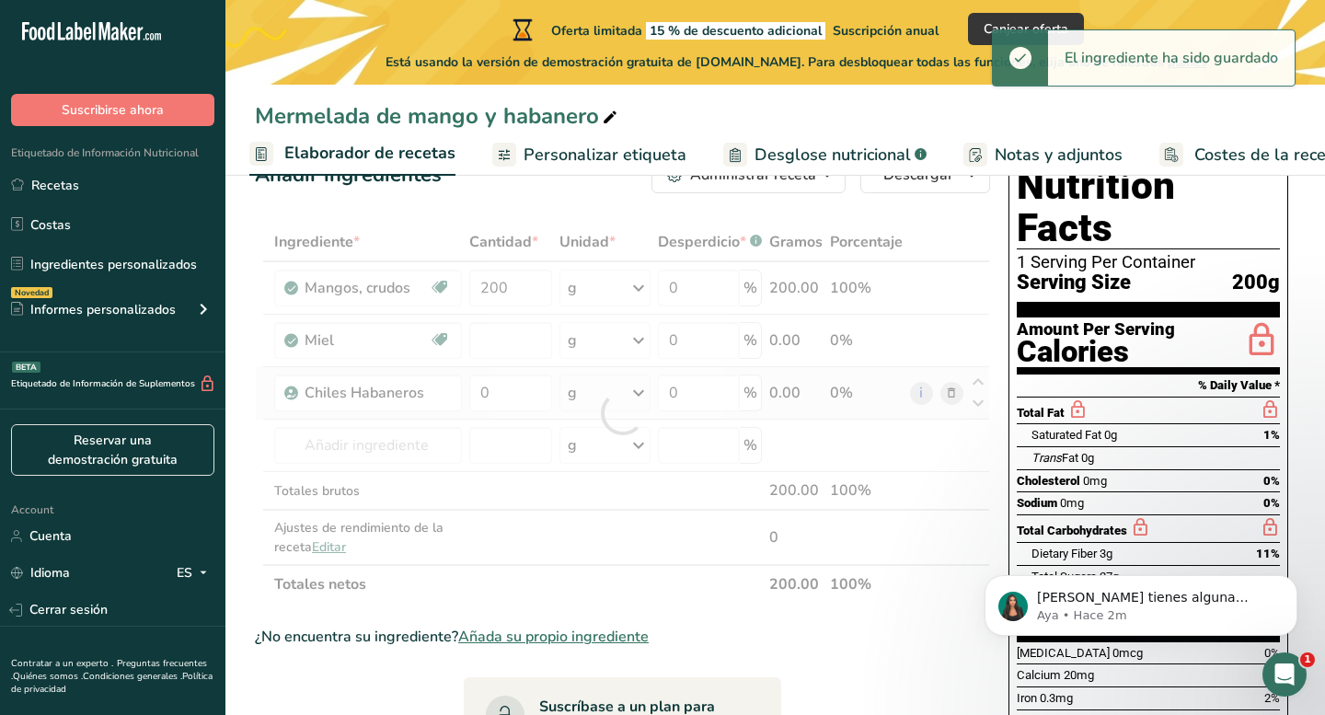
type input "0"
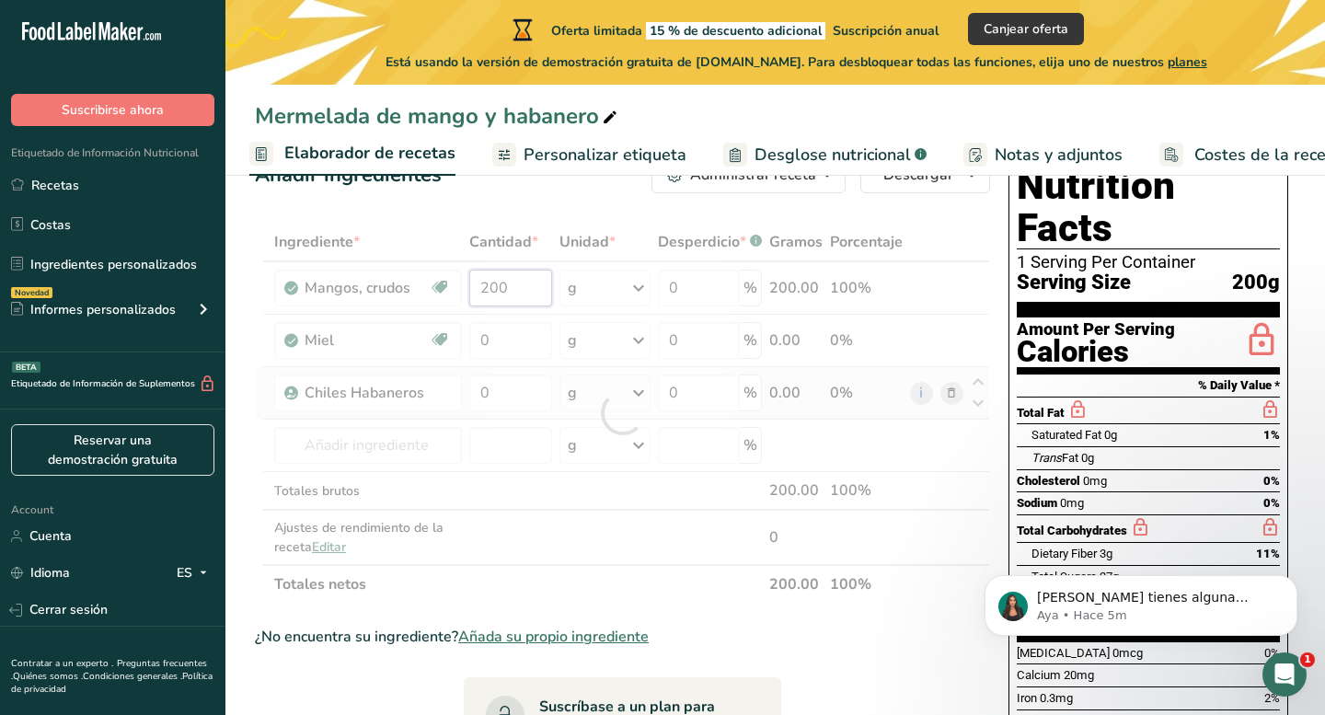
click at [502, 293] on div "Ingrediente * Cantidad * Unidad * Desperdicio * .a-a{fill:#347362;}.b-a{fill:#f…" at bounding box center [622, 413] width 735 height 381
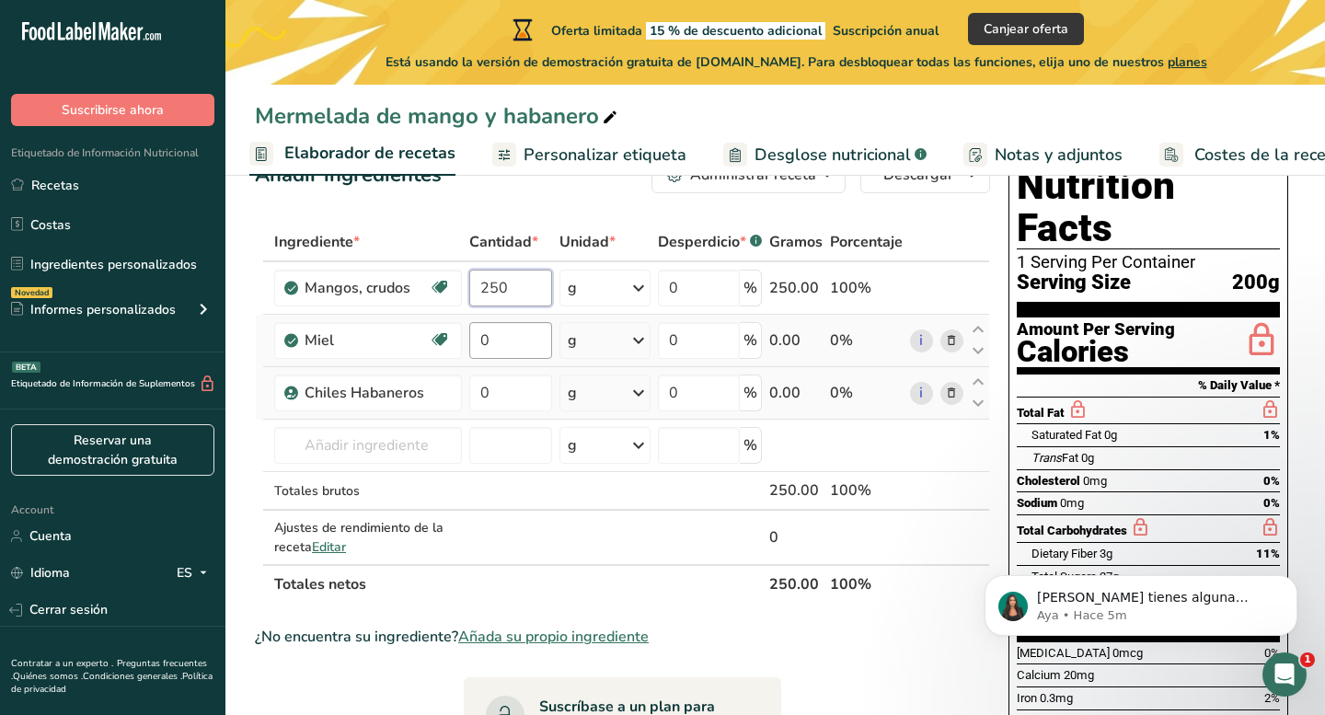
type input "250"
click at [487, 343] on div "Ingrediente * Cantidad * Unidad * Desperdicio * .a-a{fill:#347362;}.b-a{fill:#f…" at bounding box center [622, 413] width 735 height 381
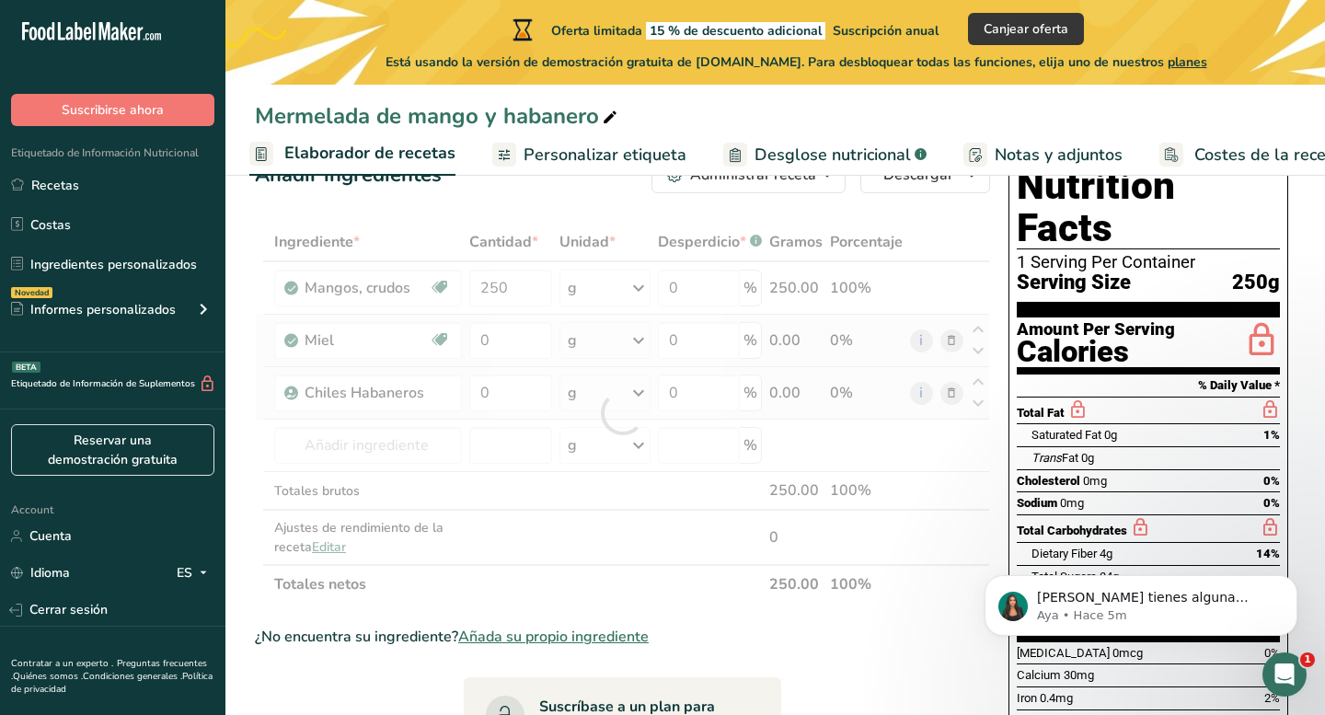
click at [634, 340] on div "Ingrediente * Cantidad * Unidad * Desperdicio * .a-a{fill:#347362;}.b-a{fill:#f…" at bounding box center [622, 413] width 735 height 381
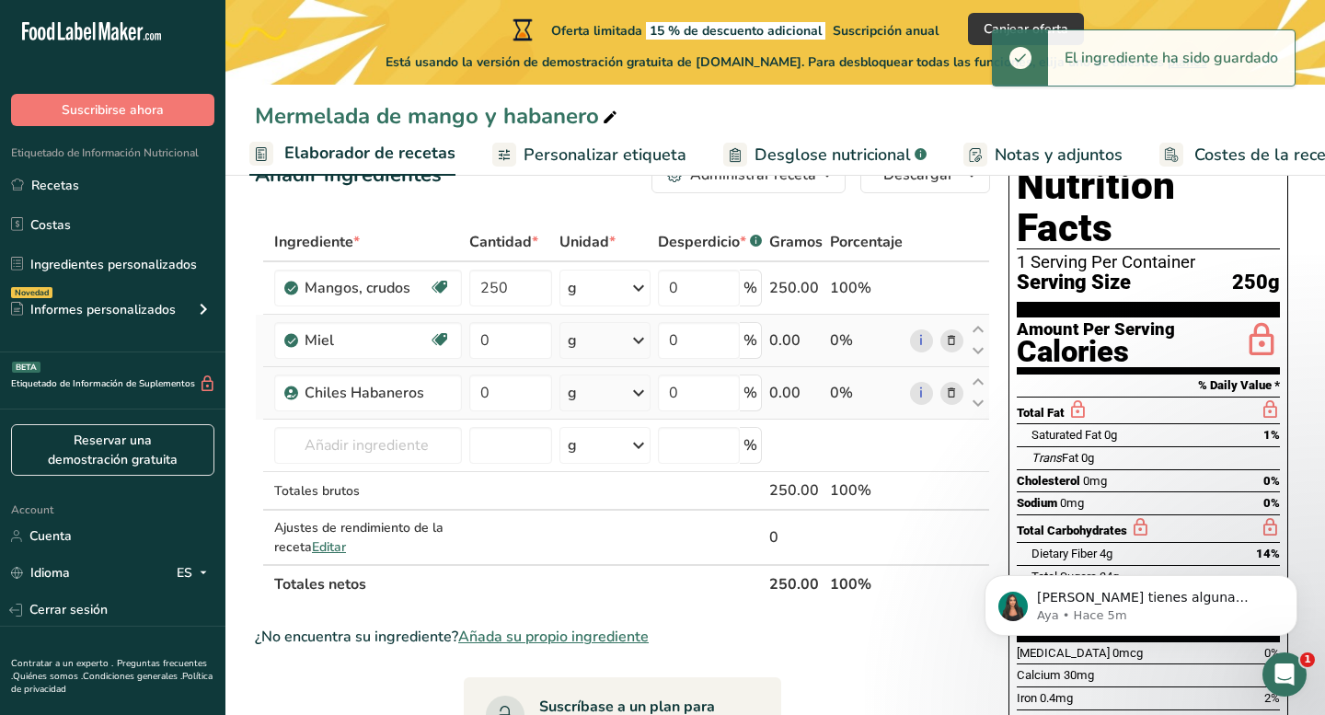
click at [640, 339] on icon at bounding box center [638, 340] width 22 height 33
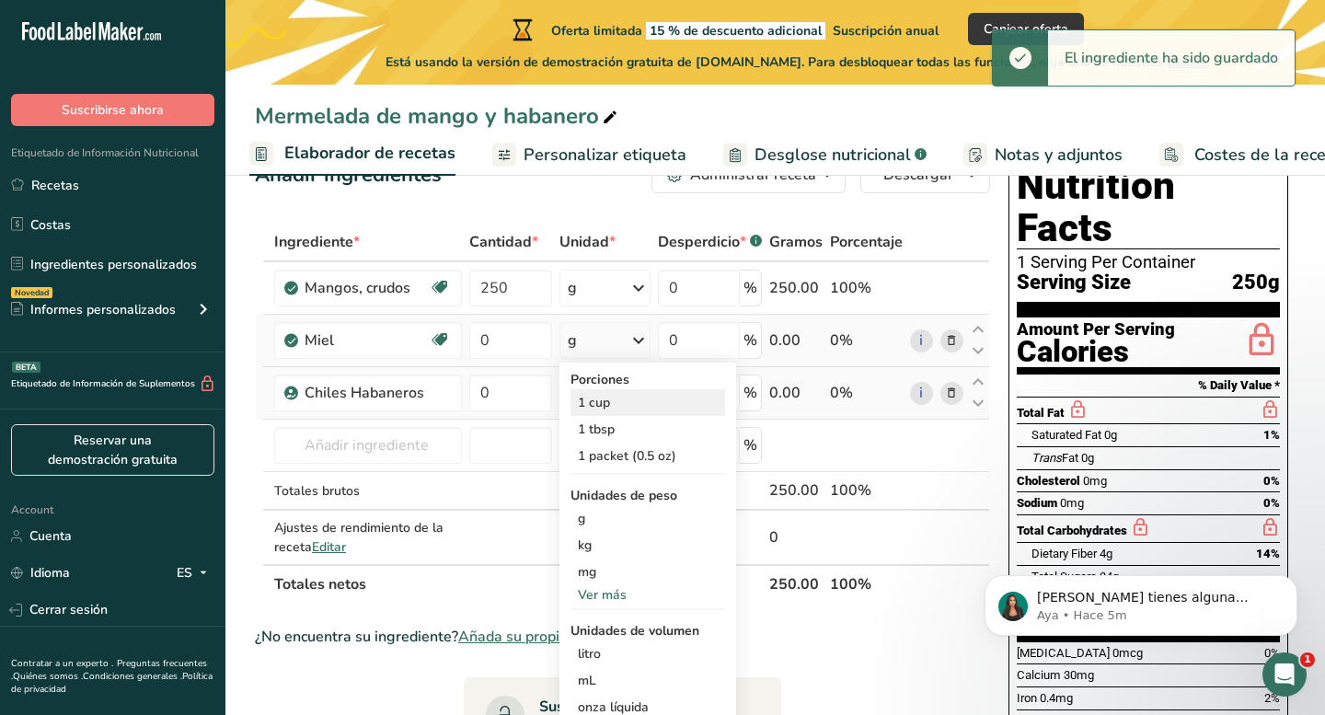
click at [624, 407] on div "1 cup" at bounding box center [647, 402] width 155 height 27
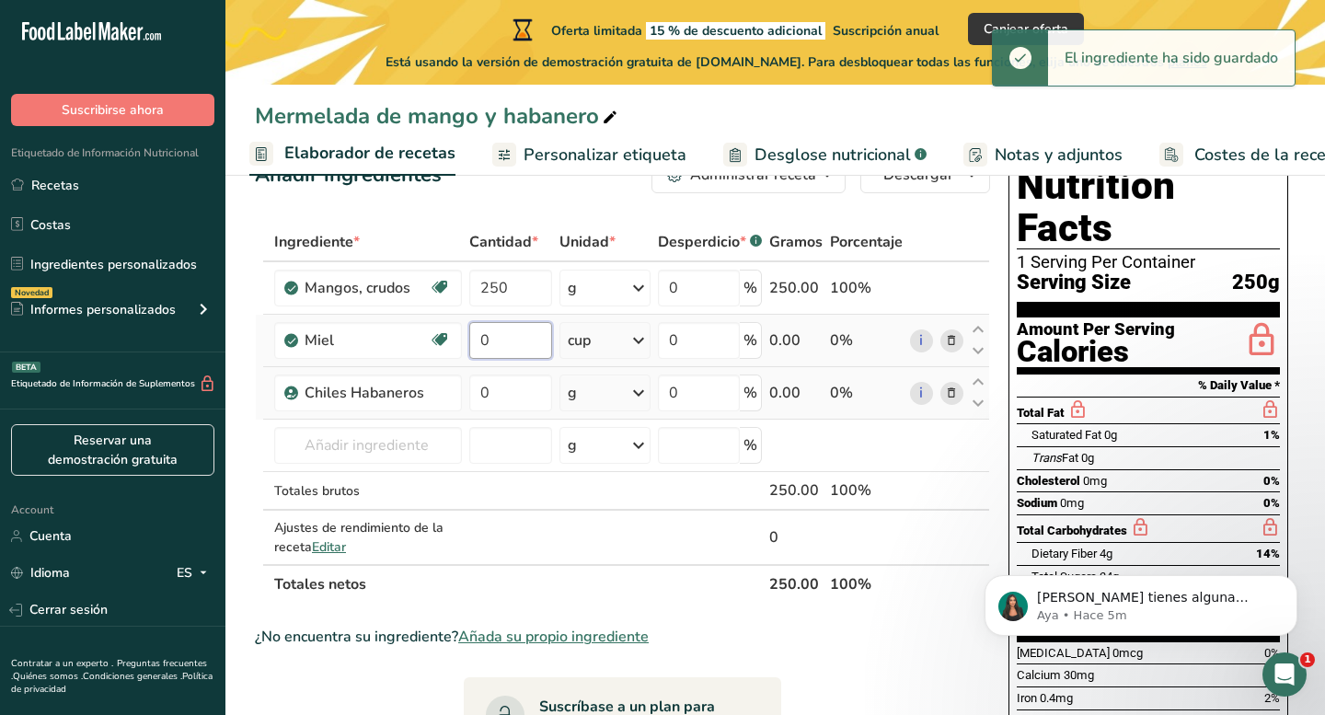
click at [503, 332] on input "0" at bounding box center [510, 340] width 83 height 37
type input "2"
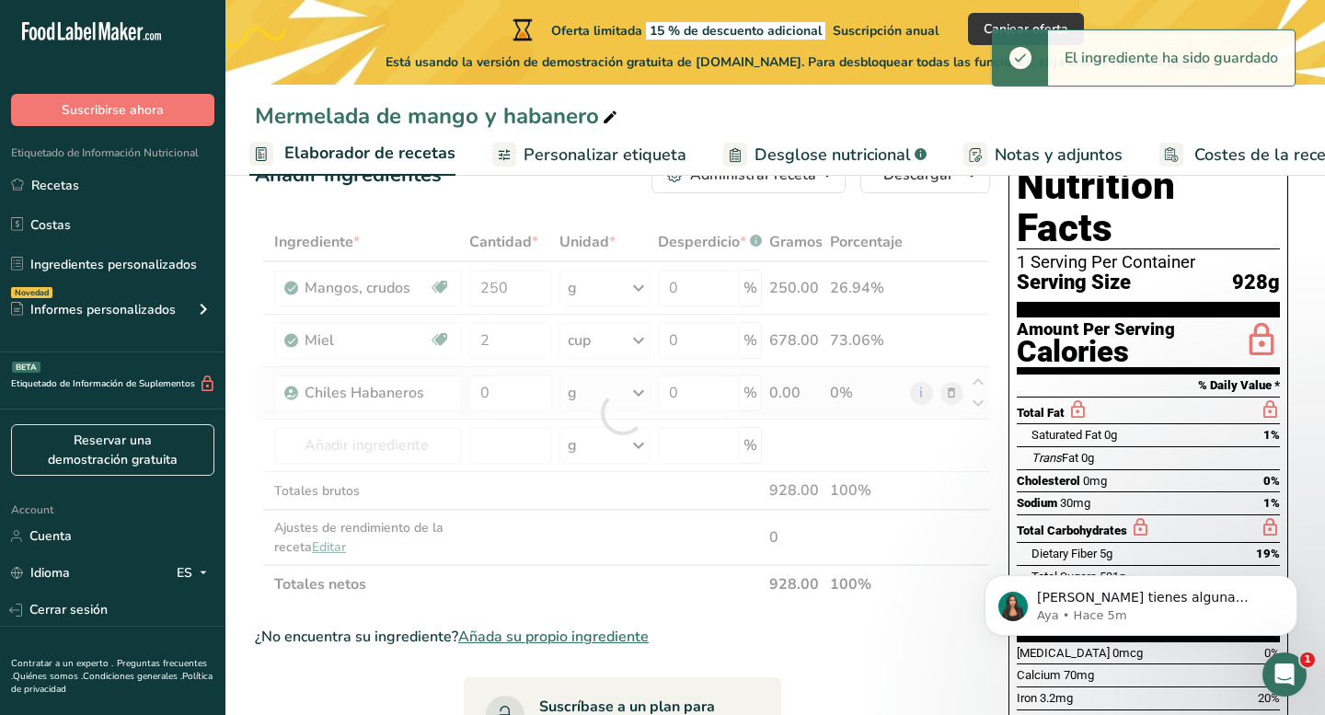
click at [632, 341] on div "Ingrediente * Cantidad * Unidad * Desperdicio * .a-a{fill:#347362;}.b-a{fill:#f…" at bounding box center [622, 413] width 735 height 381
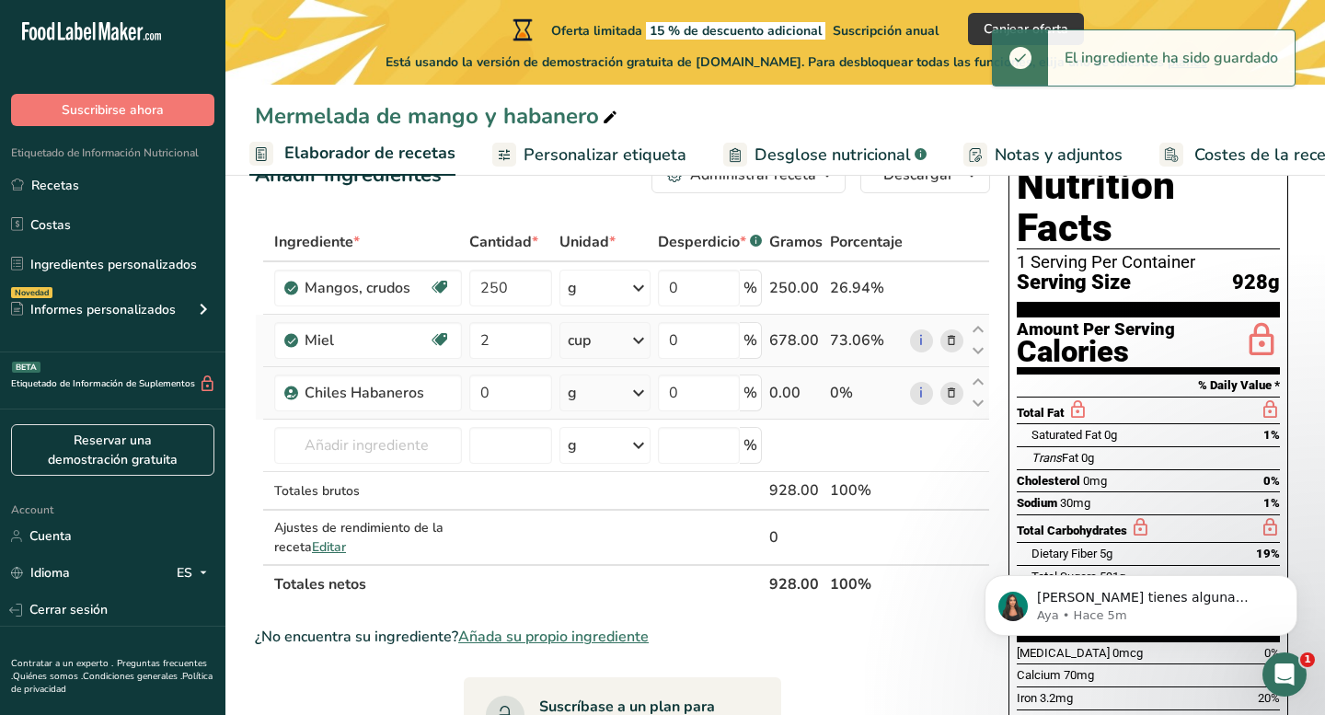
click at [638, 339] on icon at bounding box center [638, 340] width 22 height 33
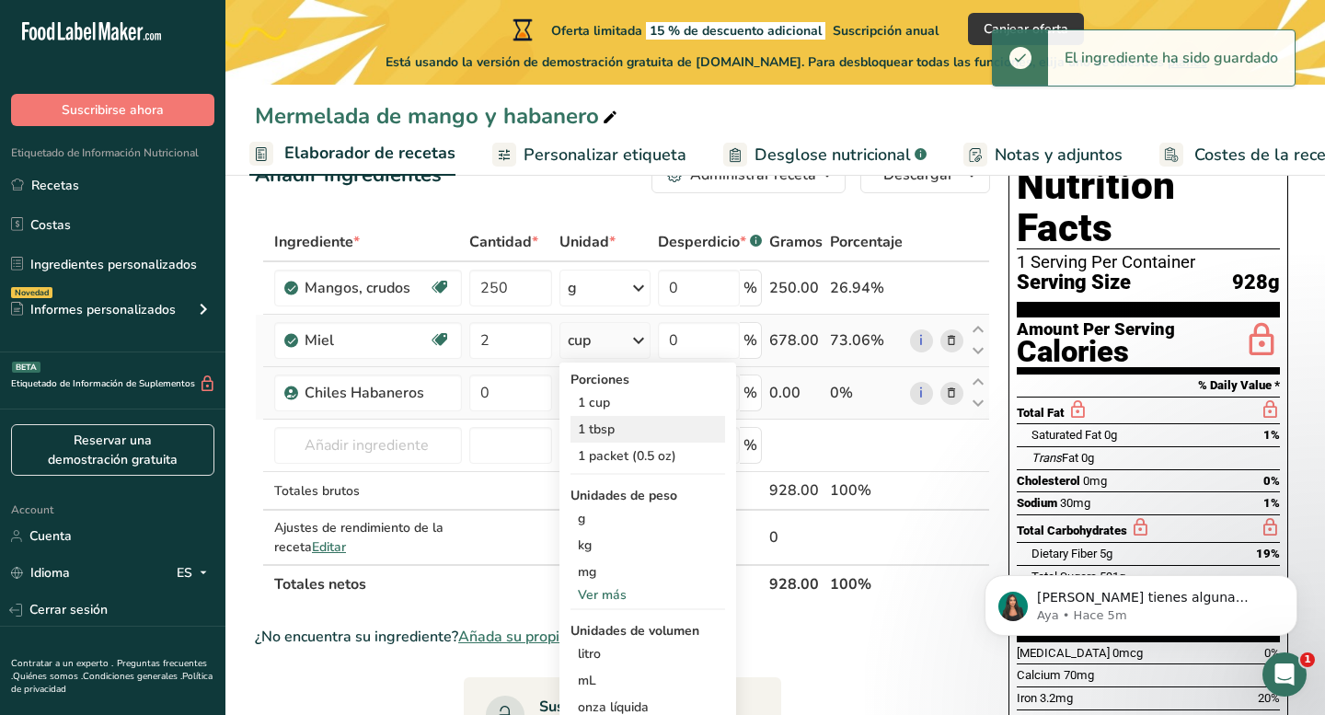
click at [614, 425] on div "1 tbsp" at bounding box center [647, 429] width 155 height 27
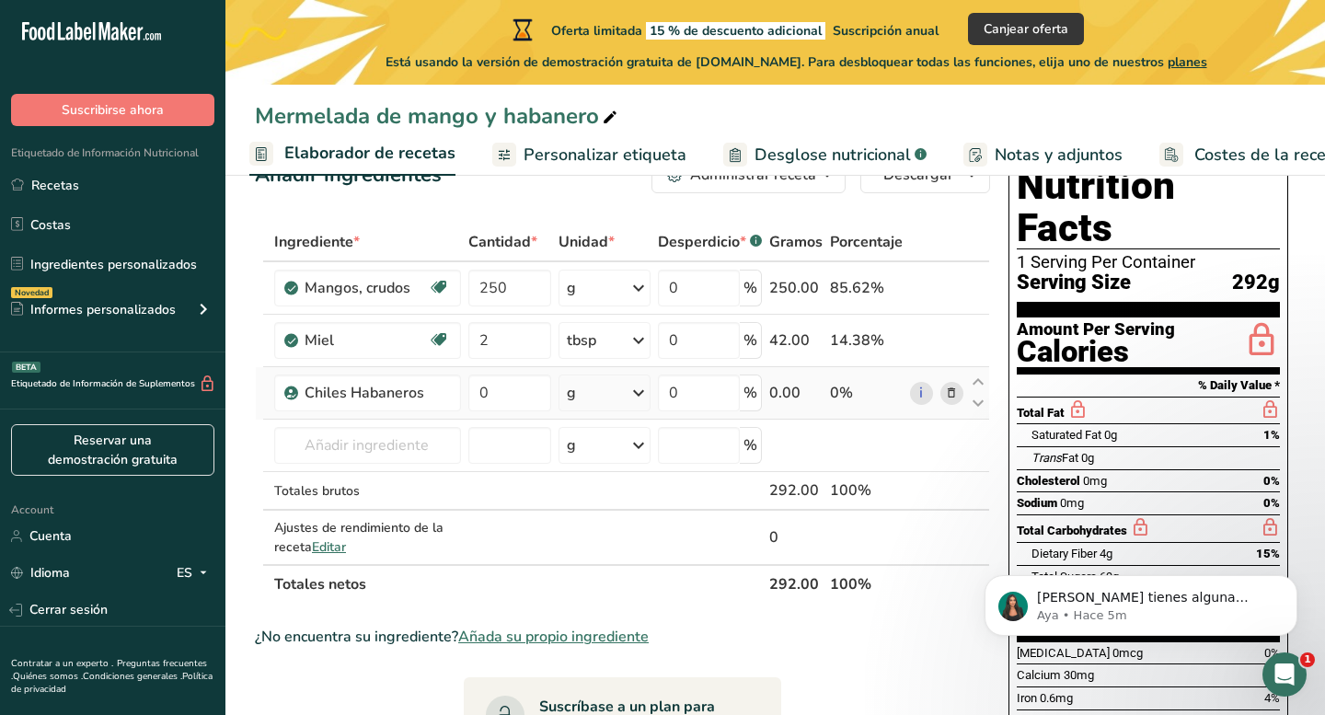
click at [645, 385] on icon at bounding box center [638, 392] width 22 height 33
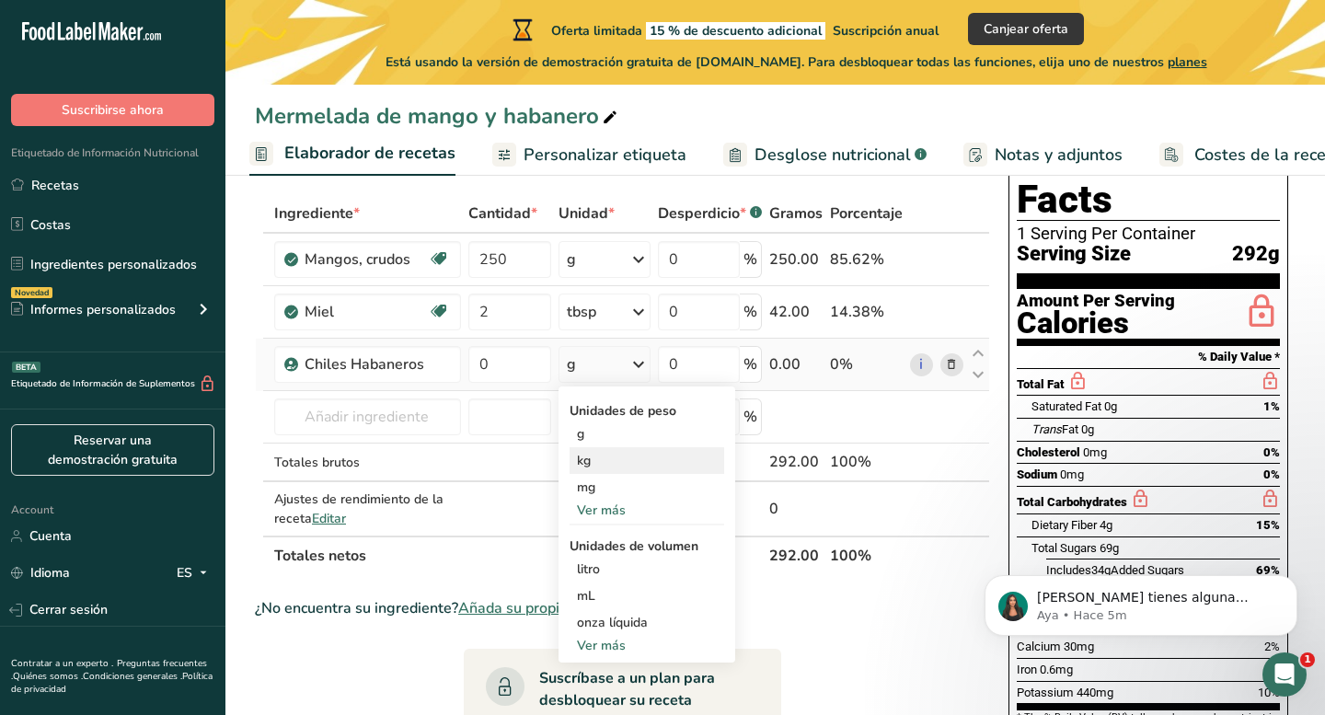
scroll to position [93, 0]
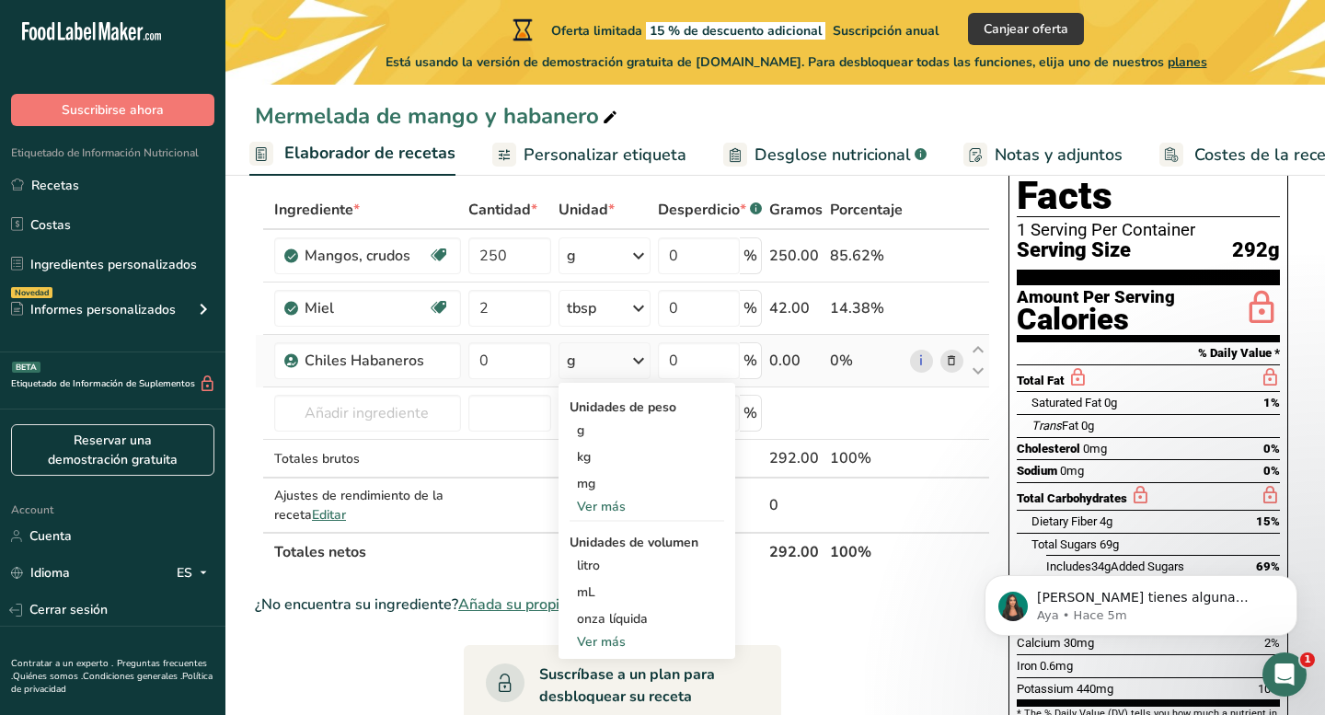
click at [614, 512] on div "Ver más" at bounding box center [646, 506] width 155 height 19
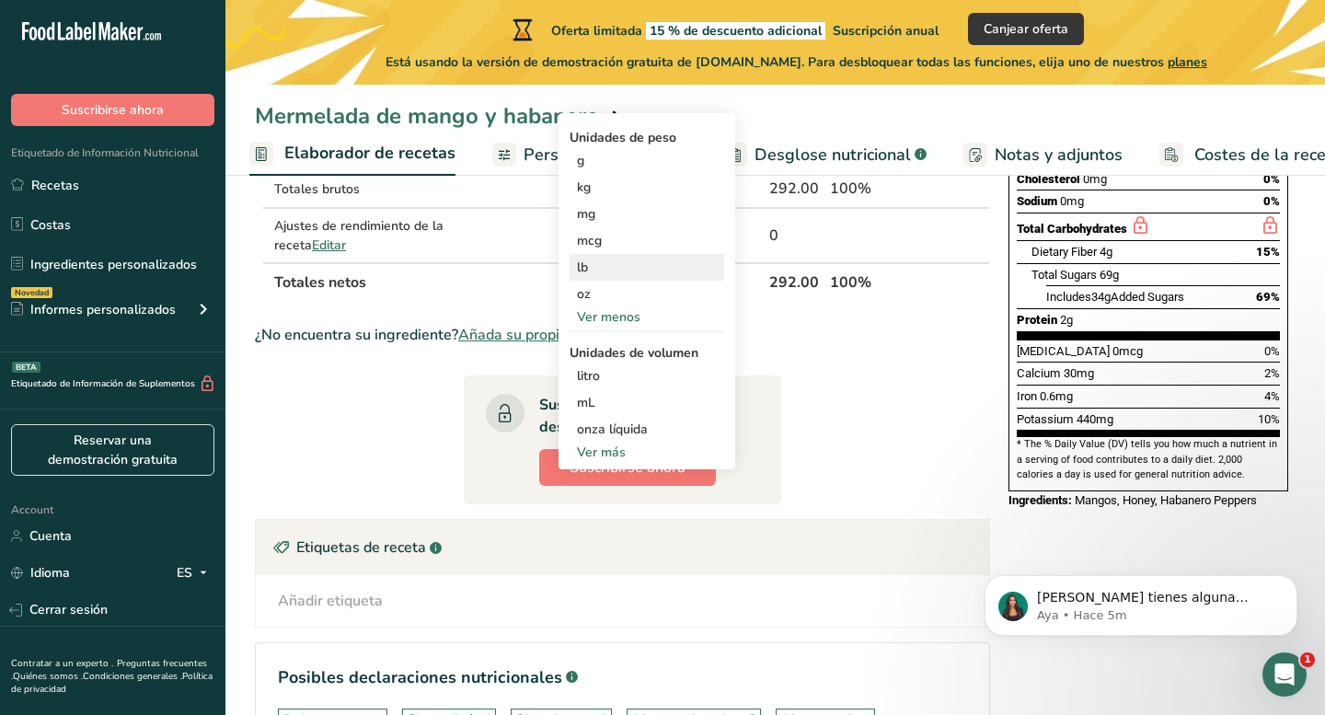
scroll to position [379, 0]
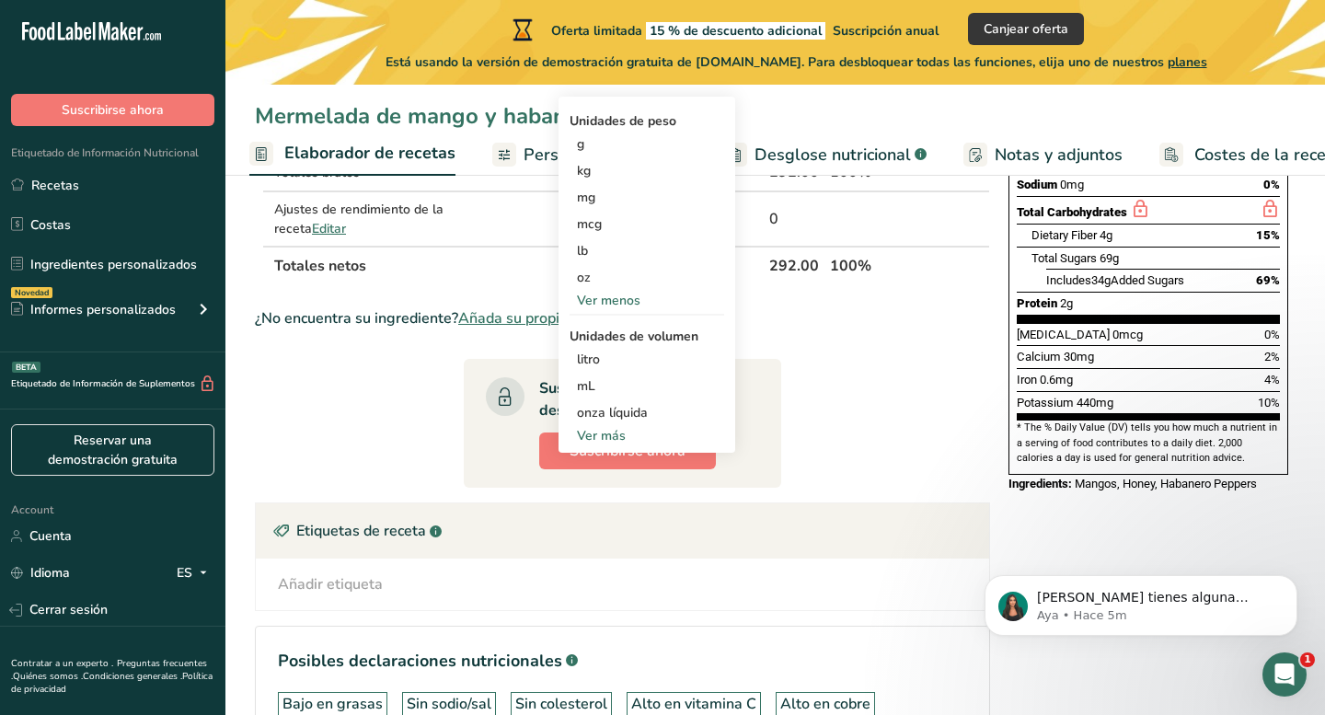
click at [601, 434] on div "Ver más" at bounding box center [646, 435] width 155 height 19
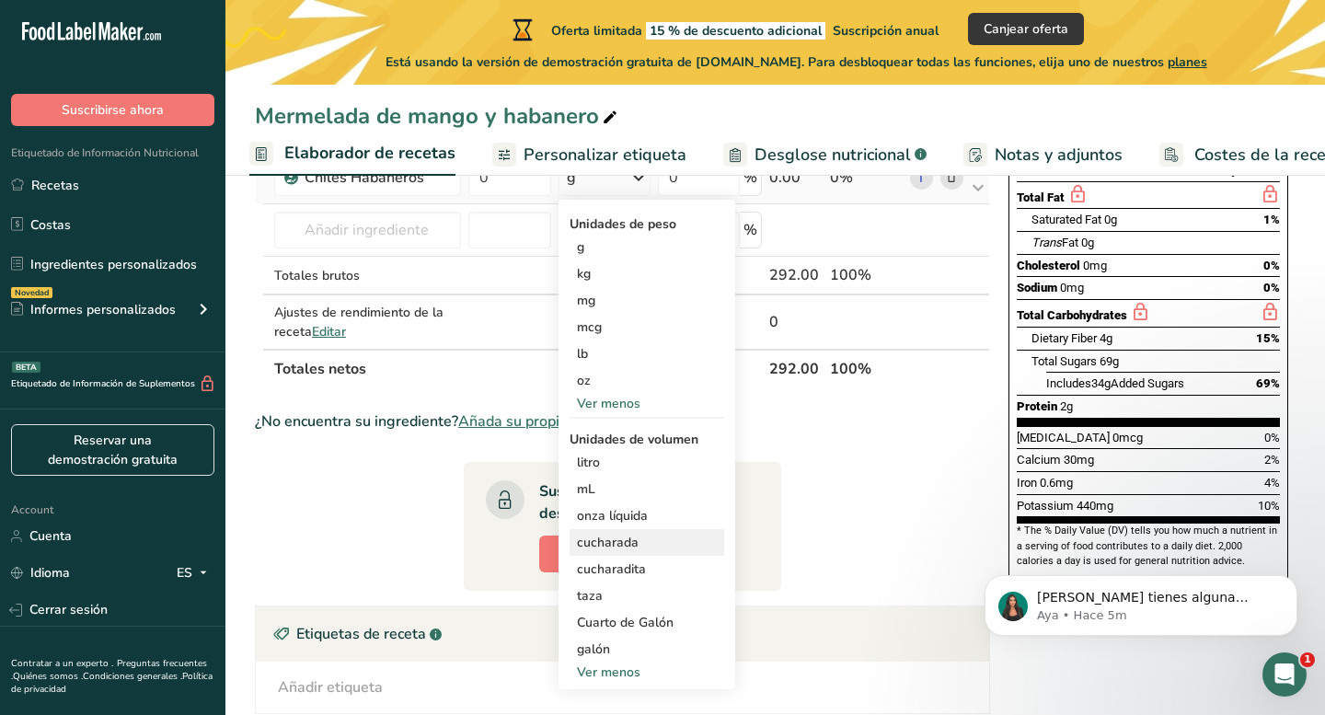
scroll to position [229, 0]
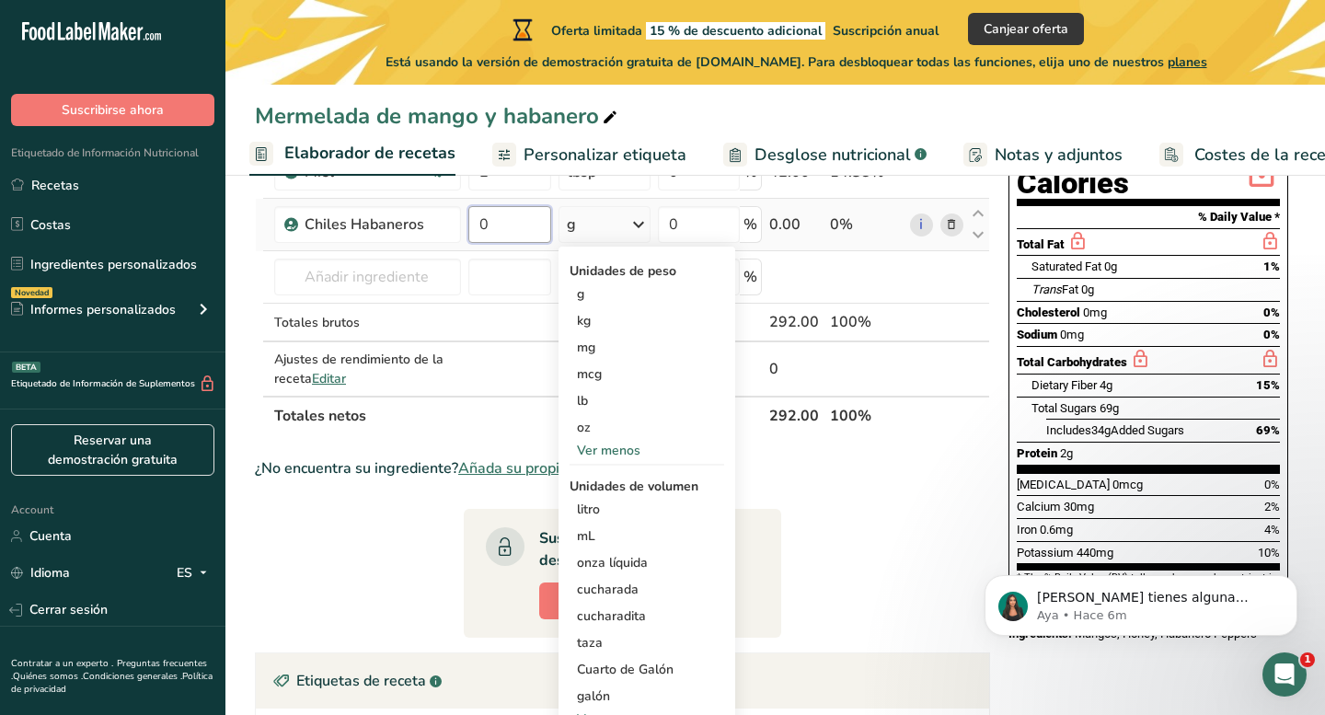
click at [498, 235] on input "0" at bounding box center [509, 224] width 83 height 37
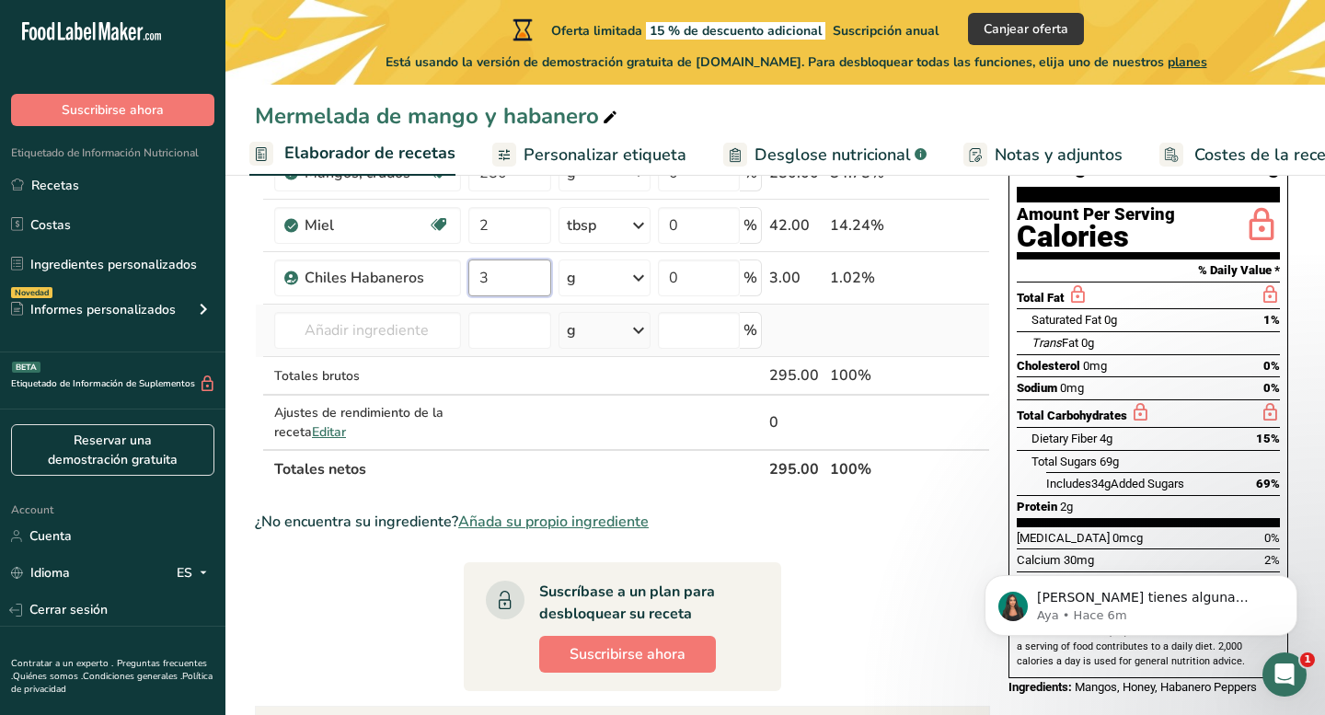
scroll to position [159, 0]
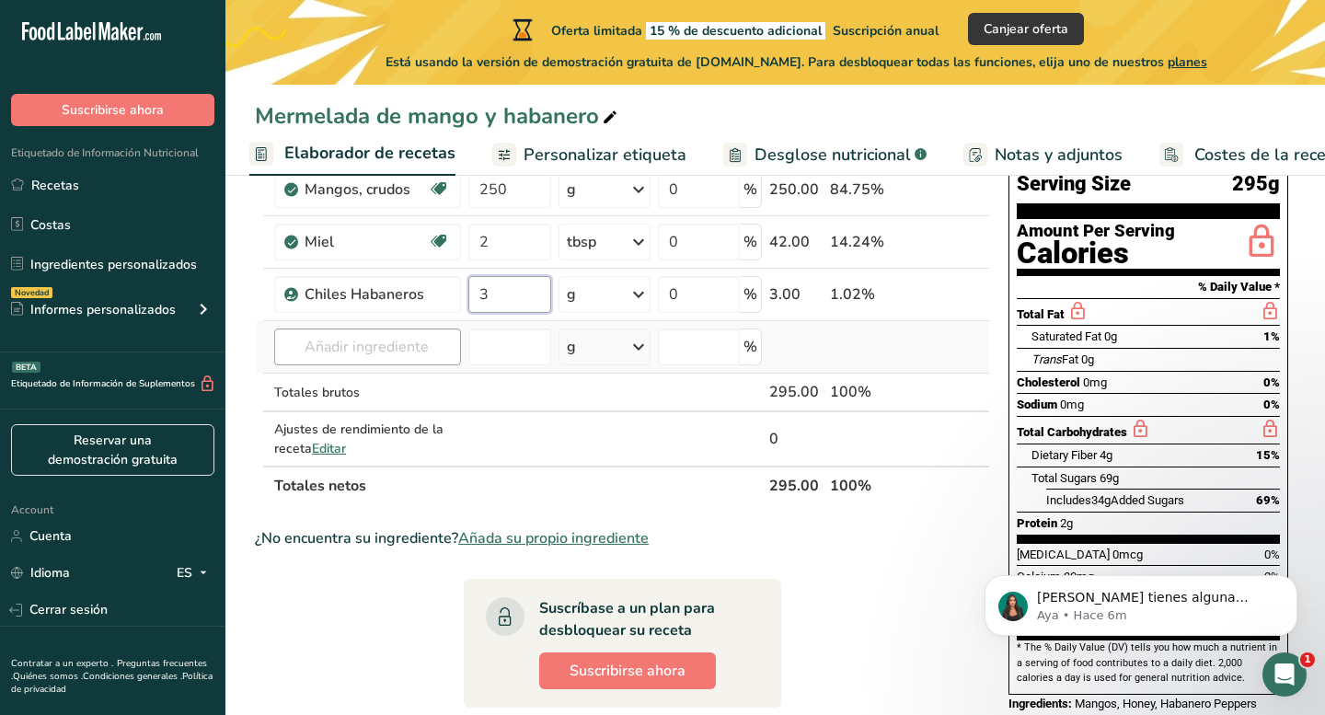
type input "3"
click at [432, 357] on div "Ingrediente * Cantidad * Unidad * Desperdicio * .a-a{fill:#347362;}.b-a{fill:#f…" at bounding box center [622, 314] width 735 height 381
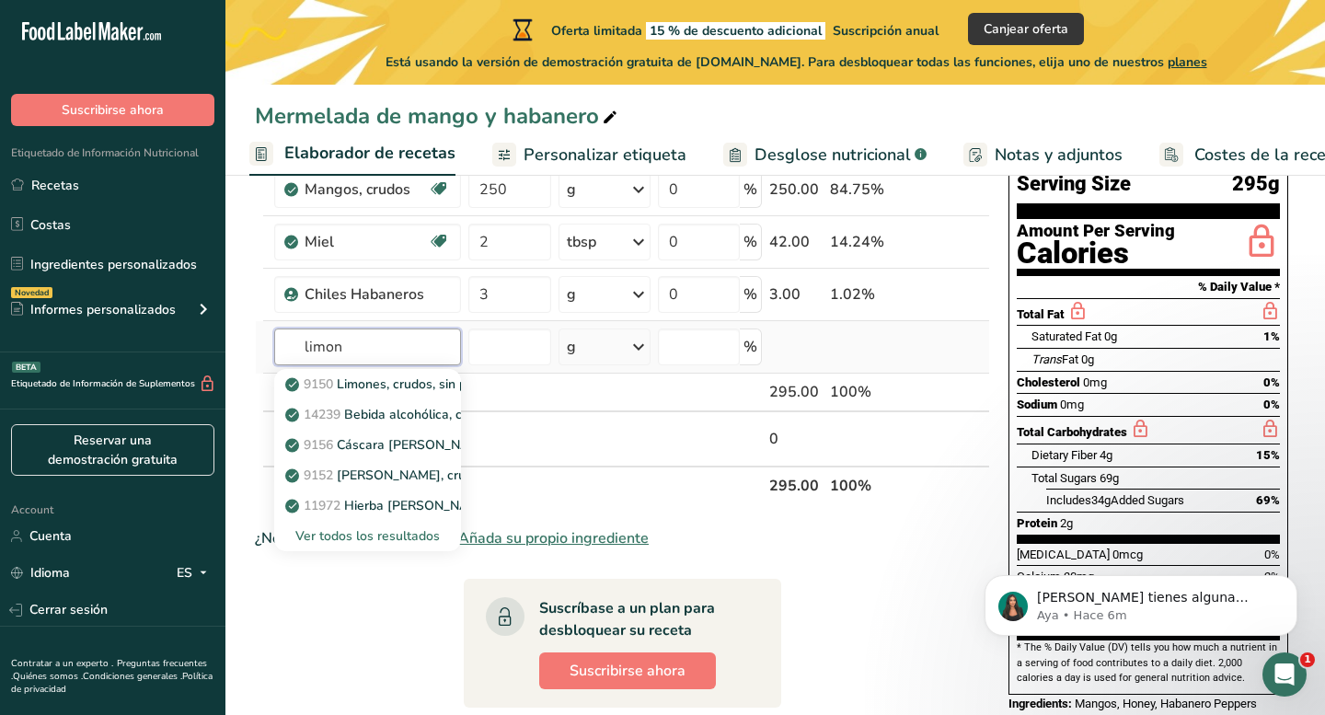
type input "limón"
drag, startPoint x: 432, startPoint y: 357, endPoint x: 424, endPoint y: 391, distance: 35.0
click at [424, 391] on p "9150 Limones, crudos, sin piel." at bounding box center [386, 383] width 194 height 19
type input "Lemons, raw, without peel"
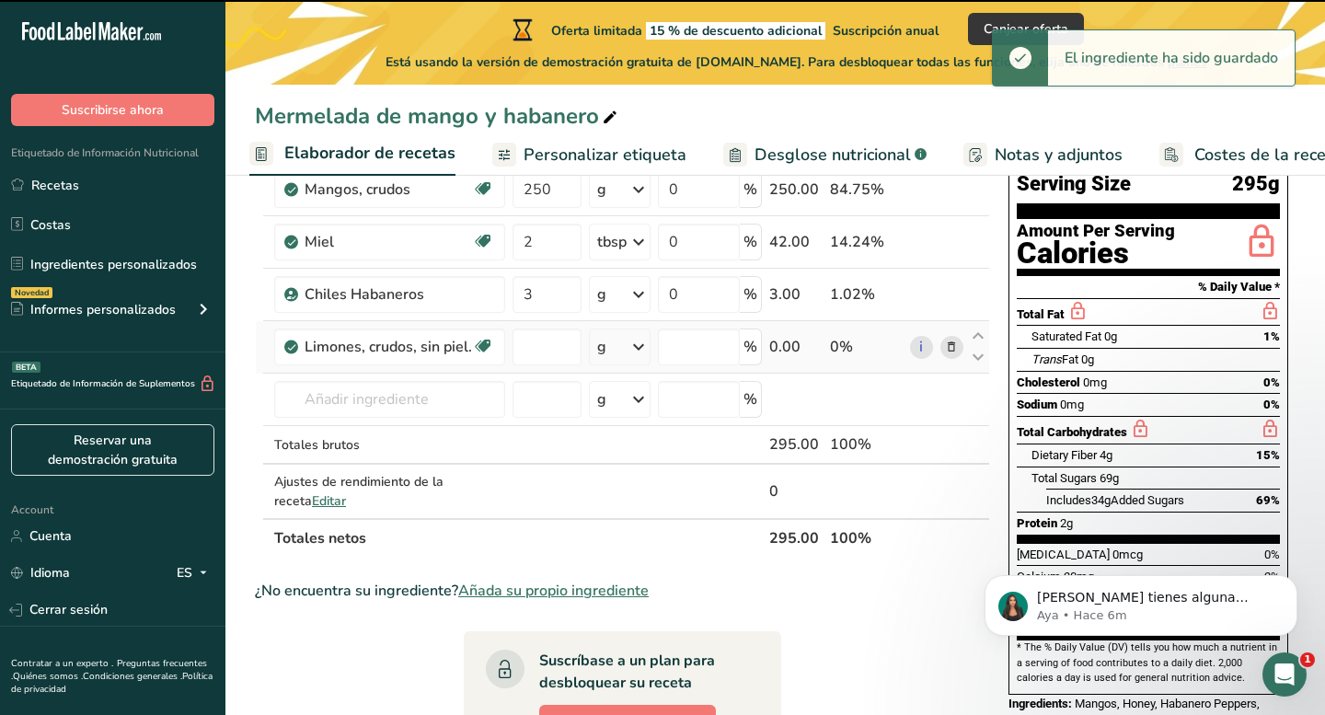
type input "0"
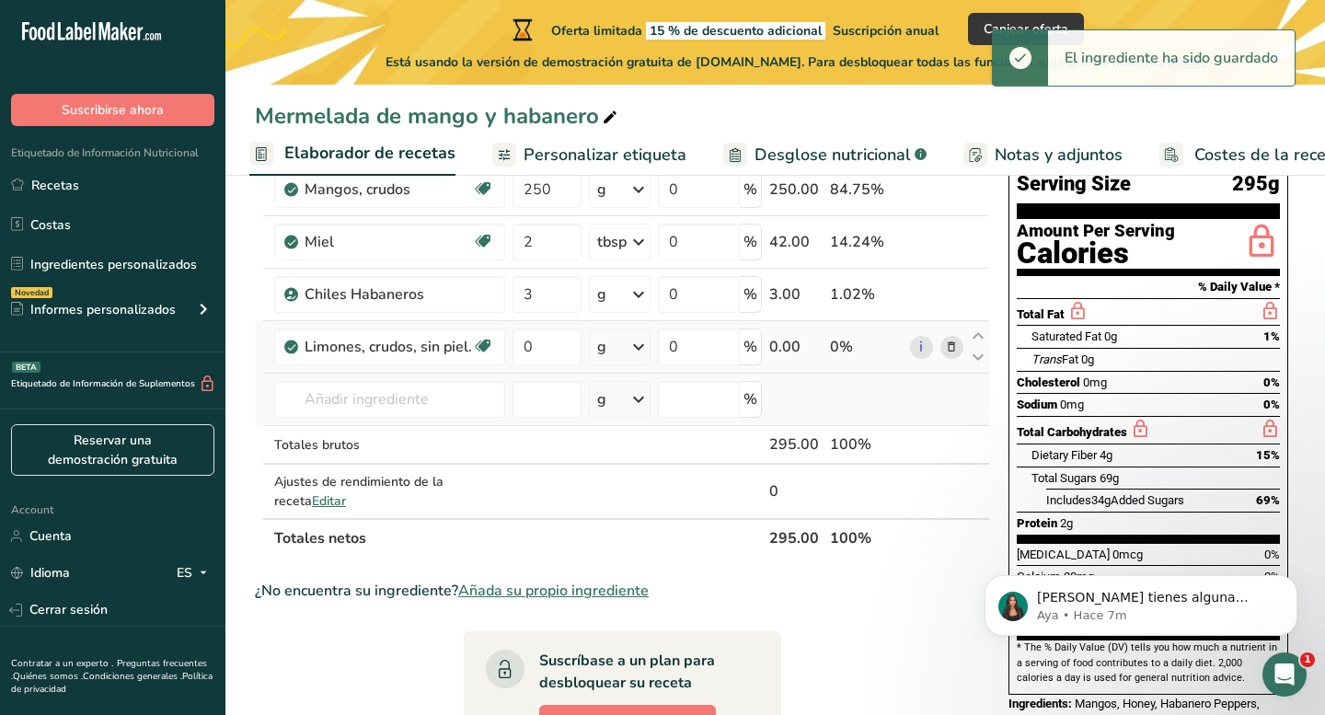
click at [649, 393] on icon at bounding box center [638, 399] width 22 height 33
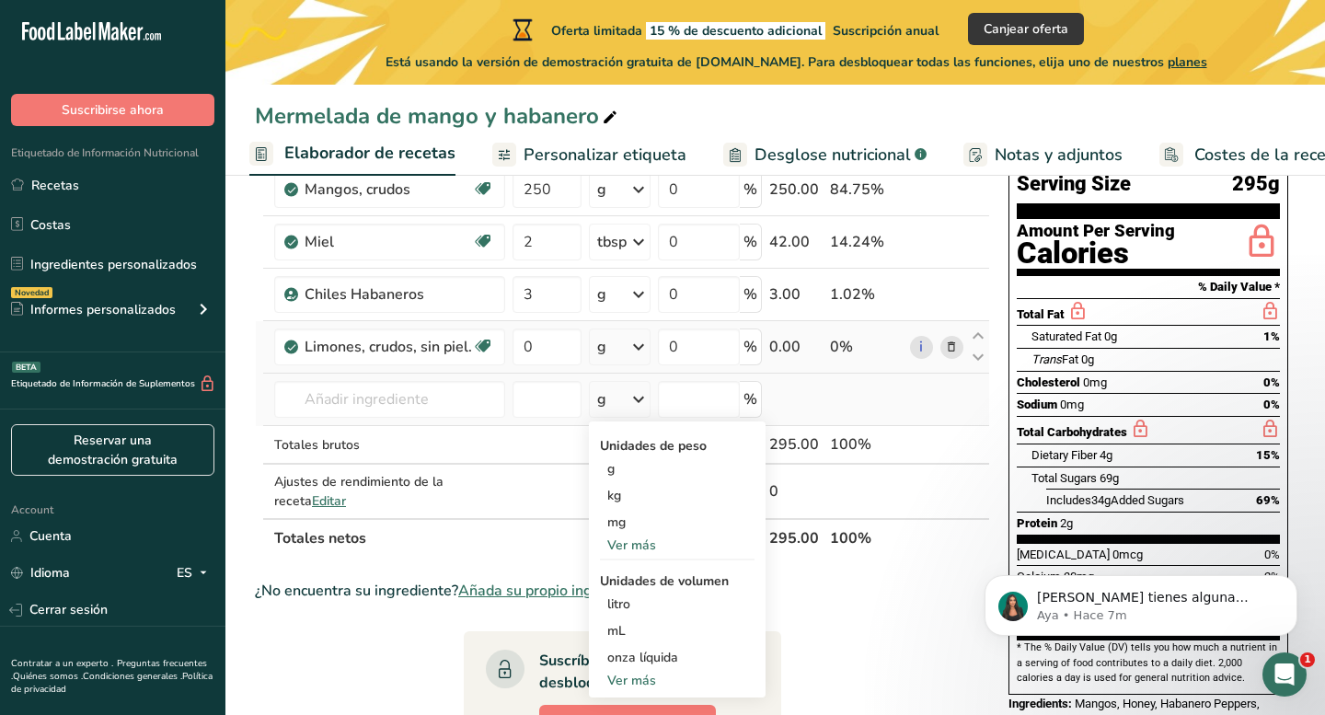
click at [627, 542] on div "Ver más" at bounding box center [677, 544] width 155 height 19
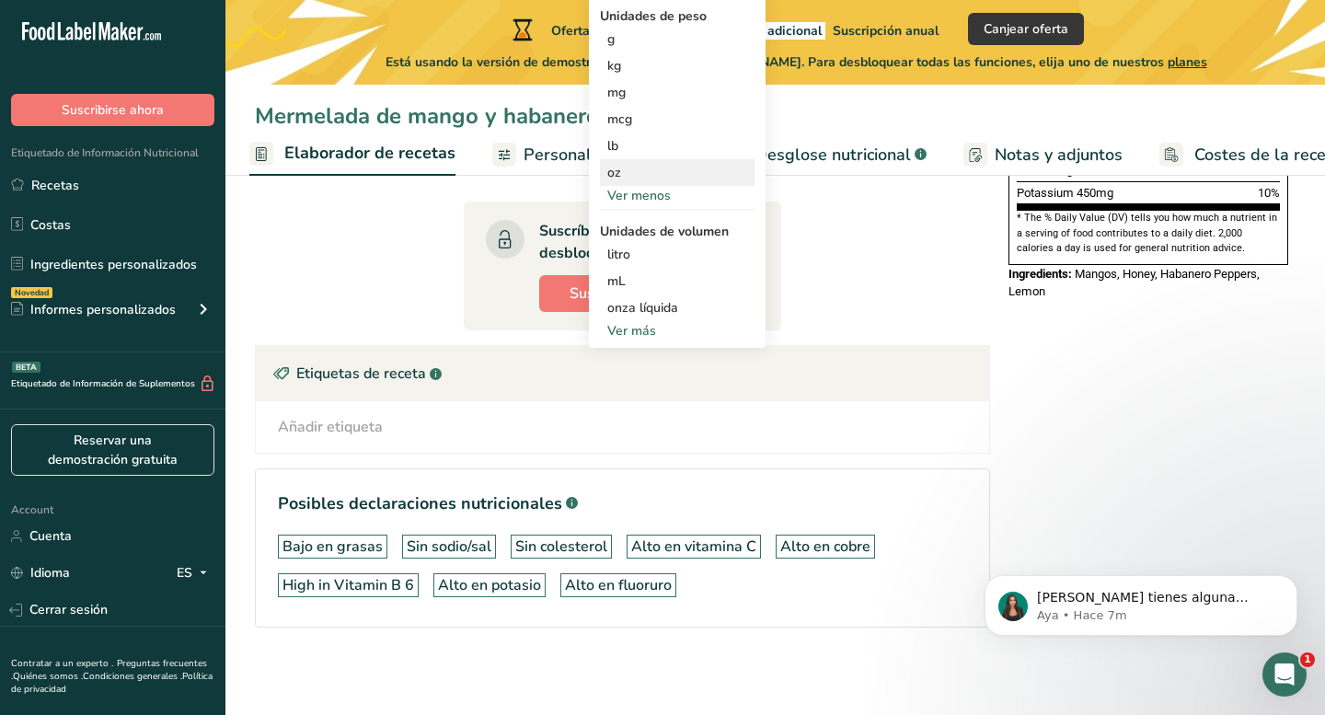
scroll to position [590, 0]
click at [649, 320] on div "Ver más" at bounding box center [677, 329] width 155 height 19
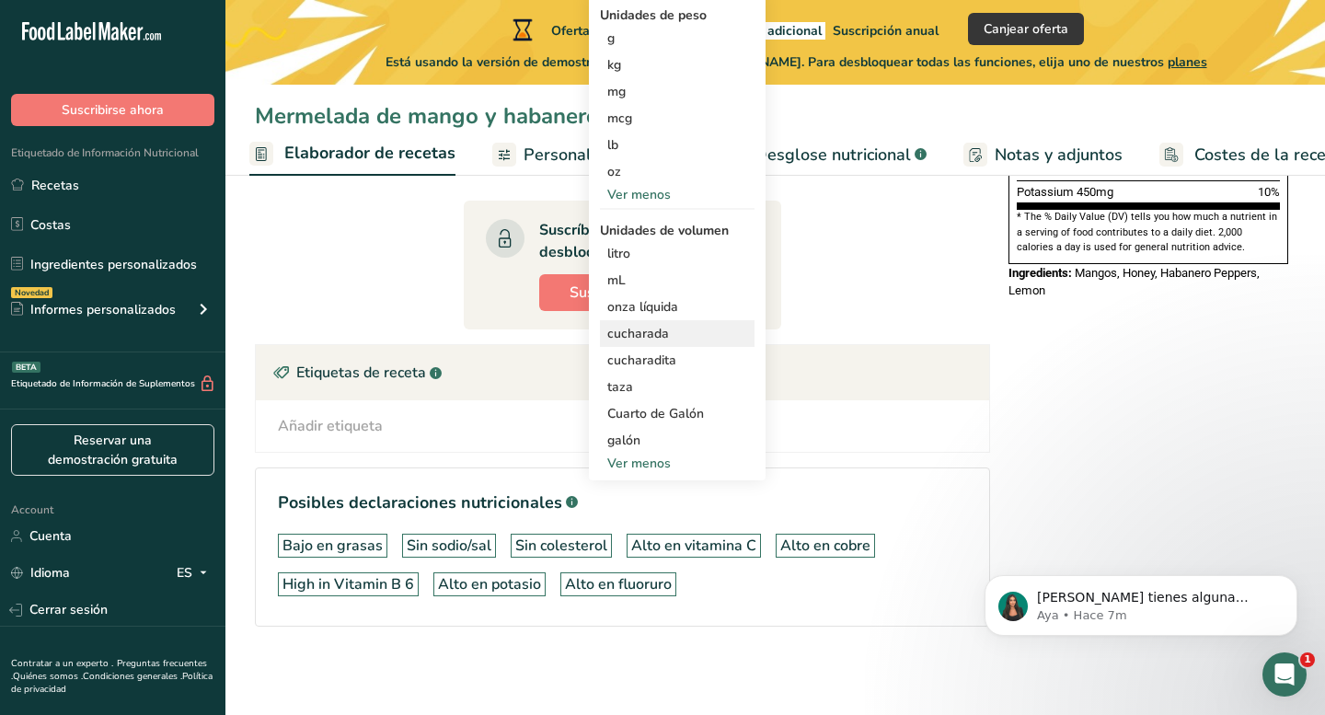
click at [660, 336] on div "cucharada" at bounding box center [677, 333] width 140 height 19
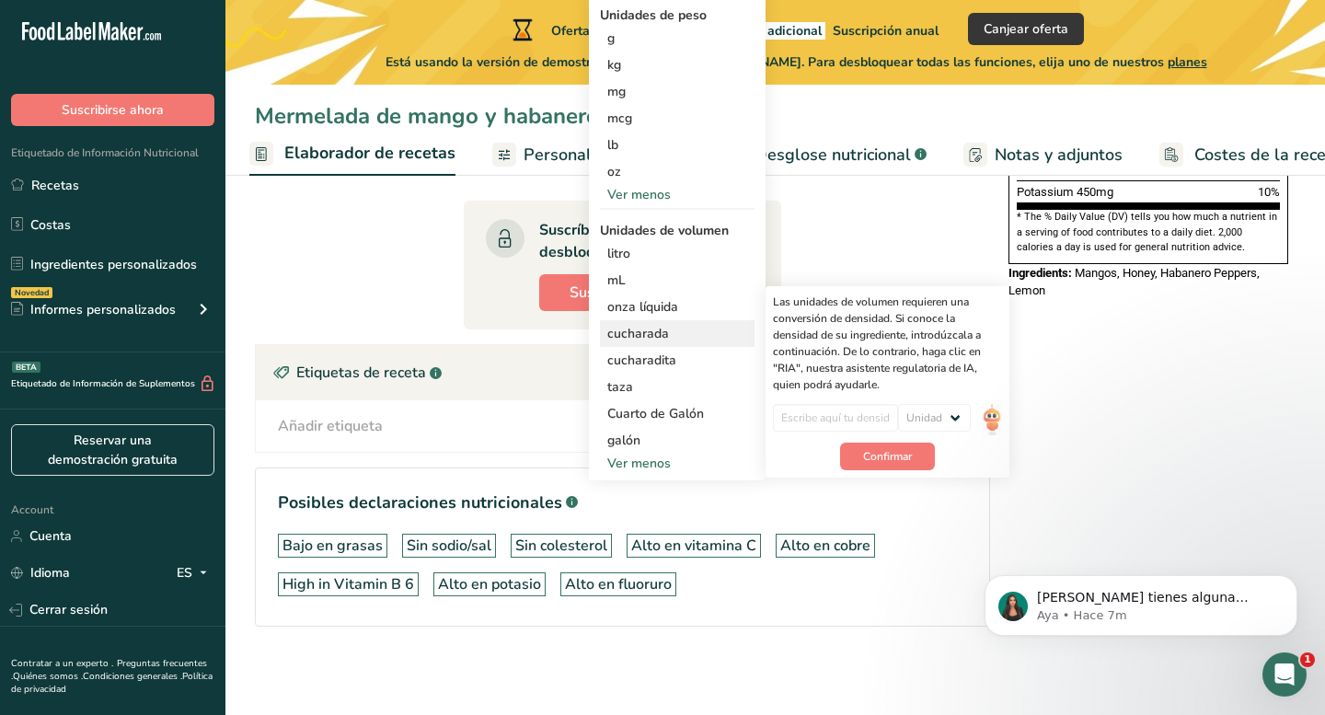
click at [642, 337] on div "cucharada" at bounding box center [677, 333] width 140 height 19
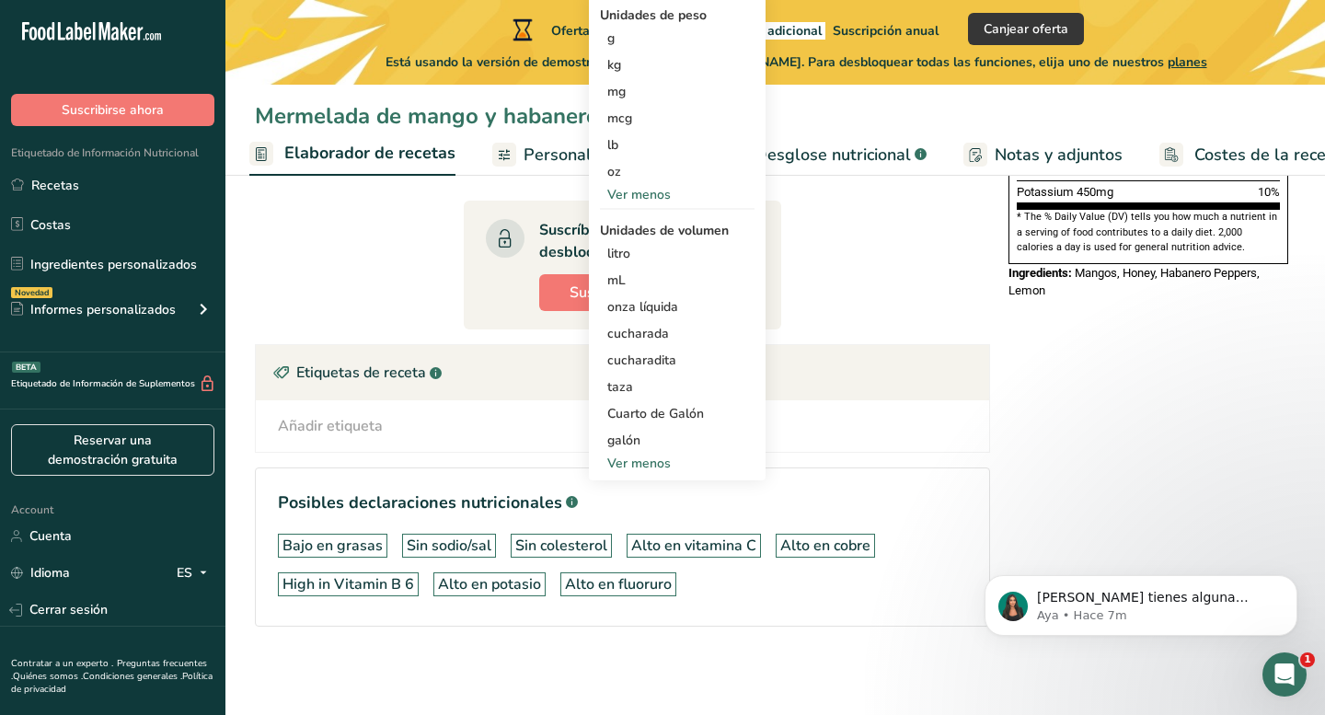
click at [820, 295] on section "Ingrediente * Cantidad * Unidad * Desperdicio * .a-a{fill:#347362;}.b-a{fill:#f…" at bounding box center [622, 175] width 735 height 962
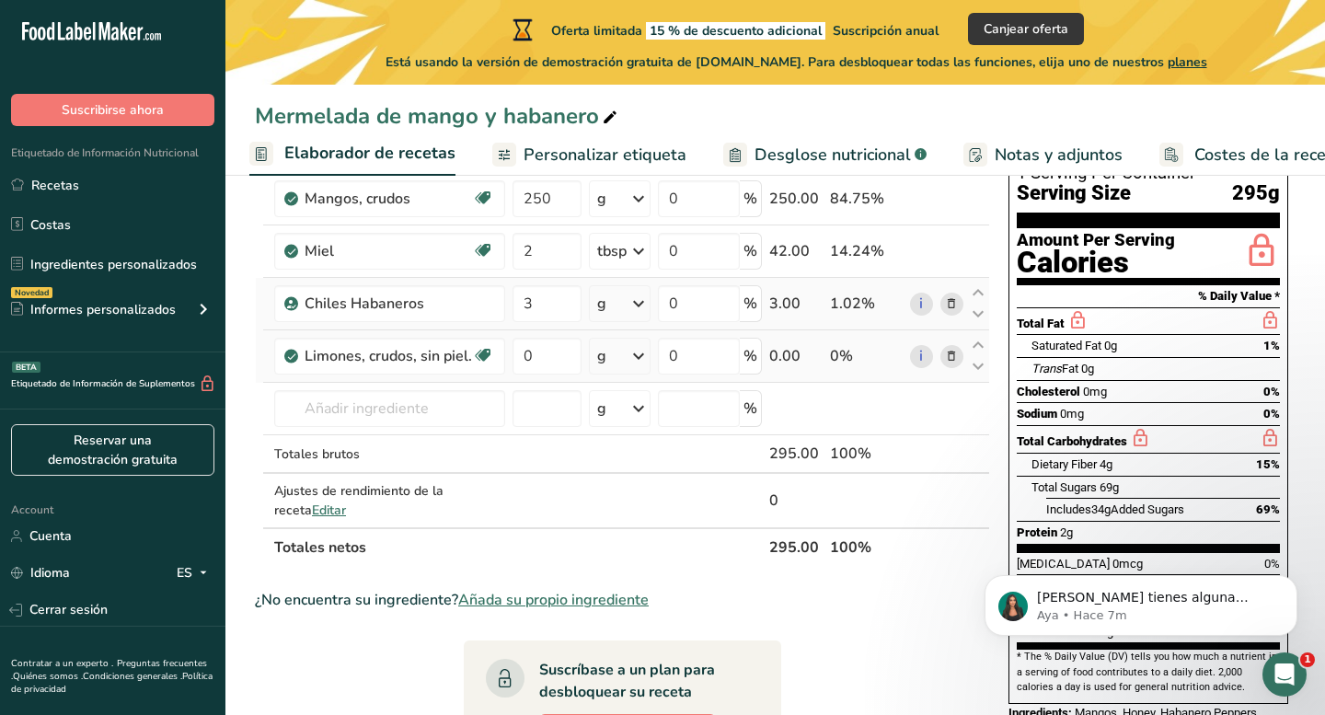
scroll to position [143, 0]
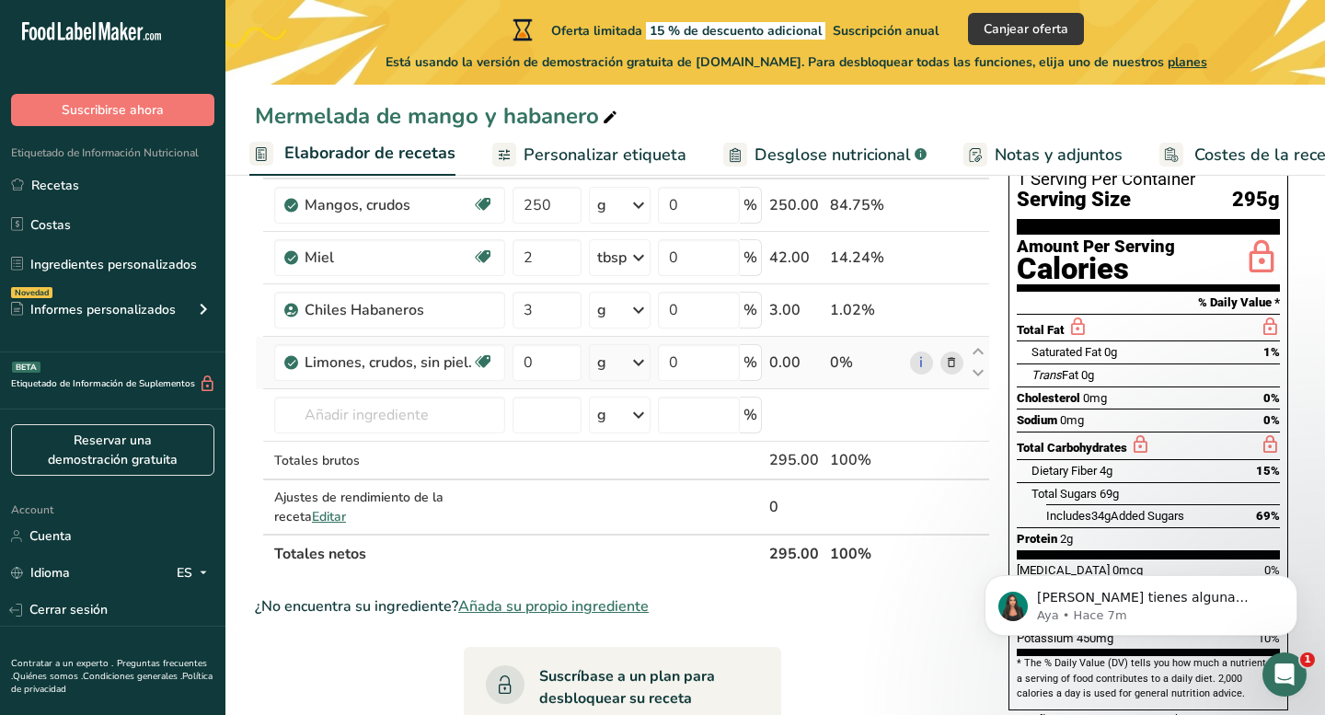
click at [637, 370] on icon at bounding box center [638, 362] width 22 height 33
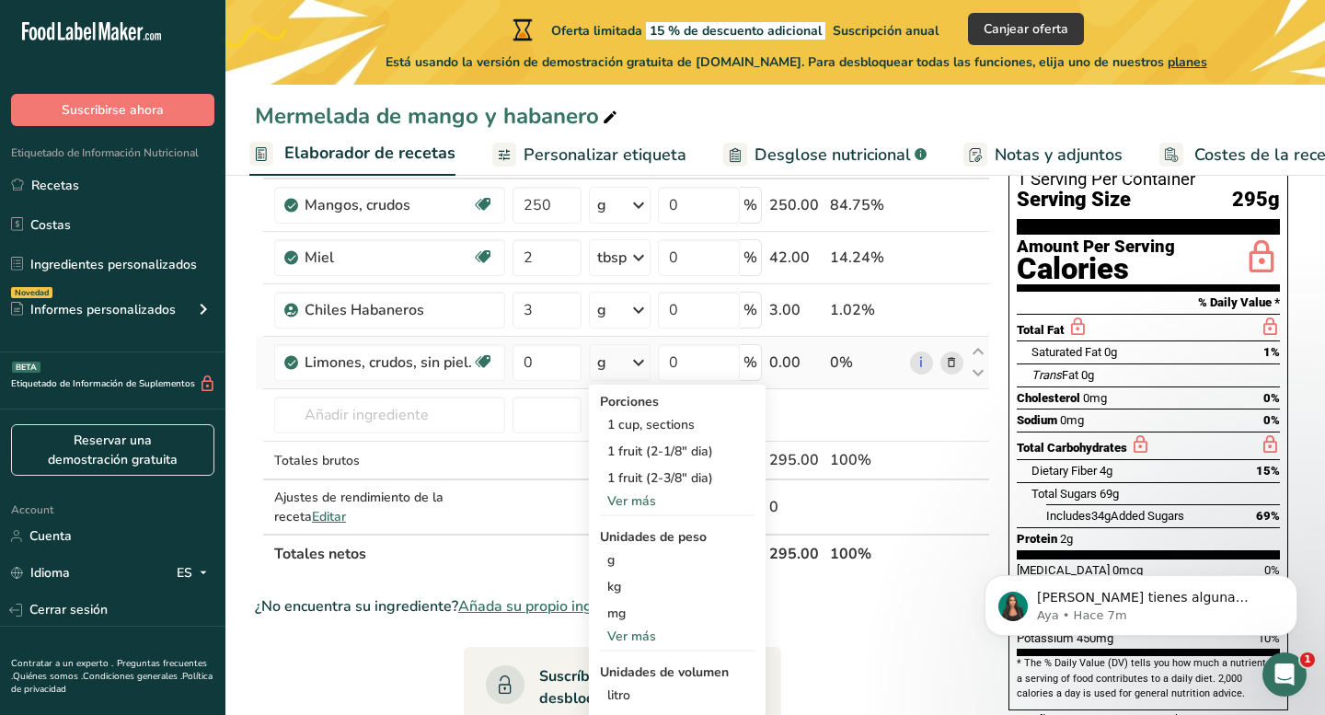
click at [639, 498] on div "Ver más" at bounding box center [677, 500] width 155 height 19
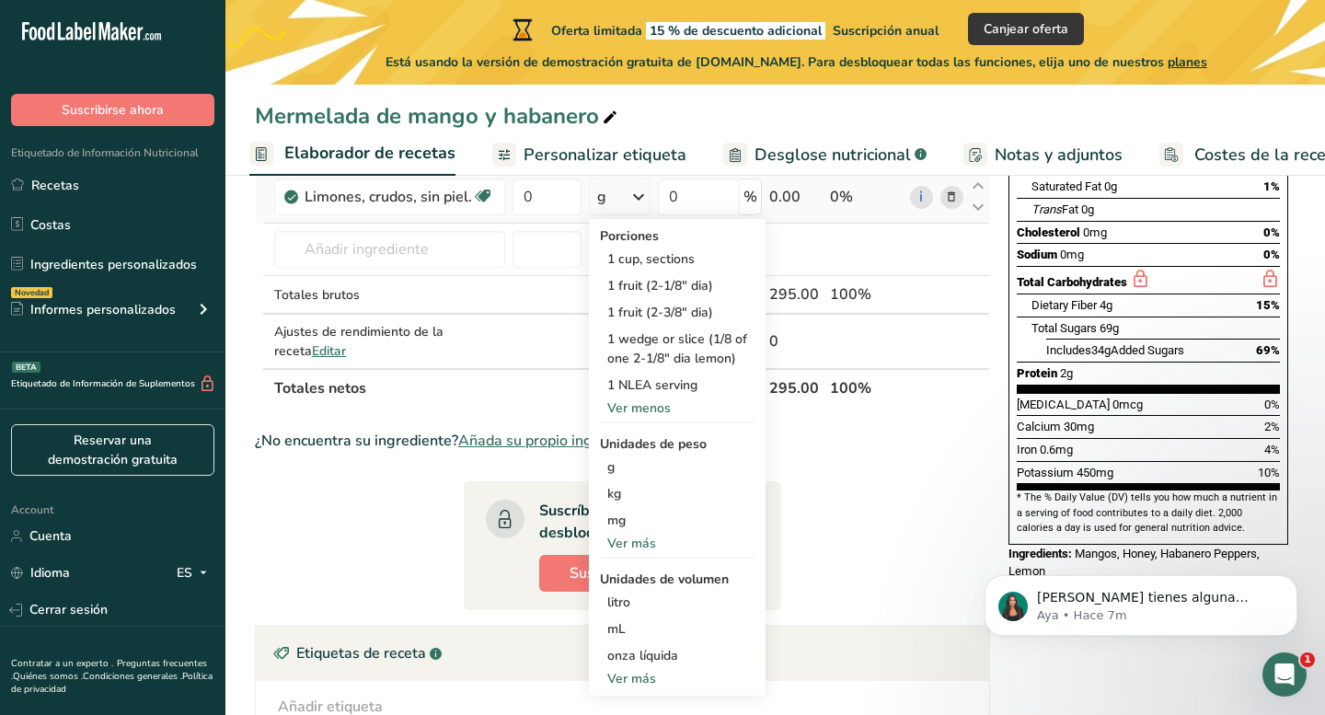
scroll to position [332, 0]
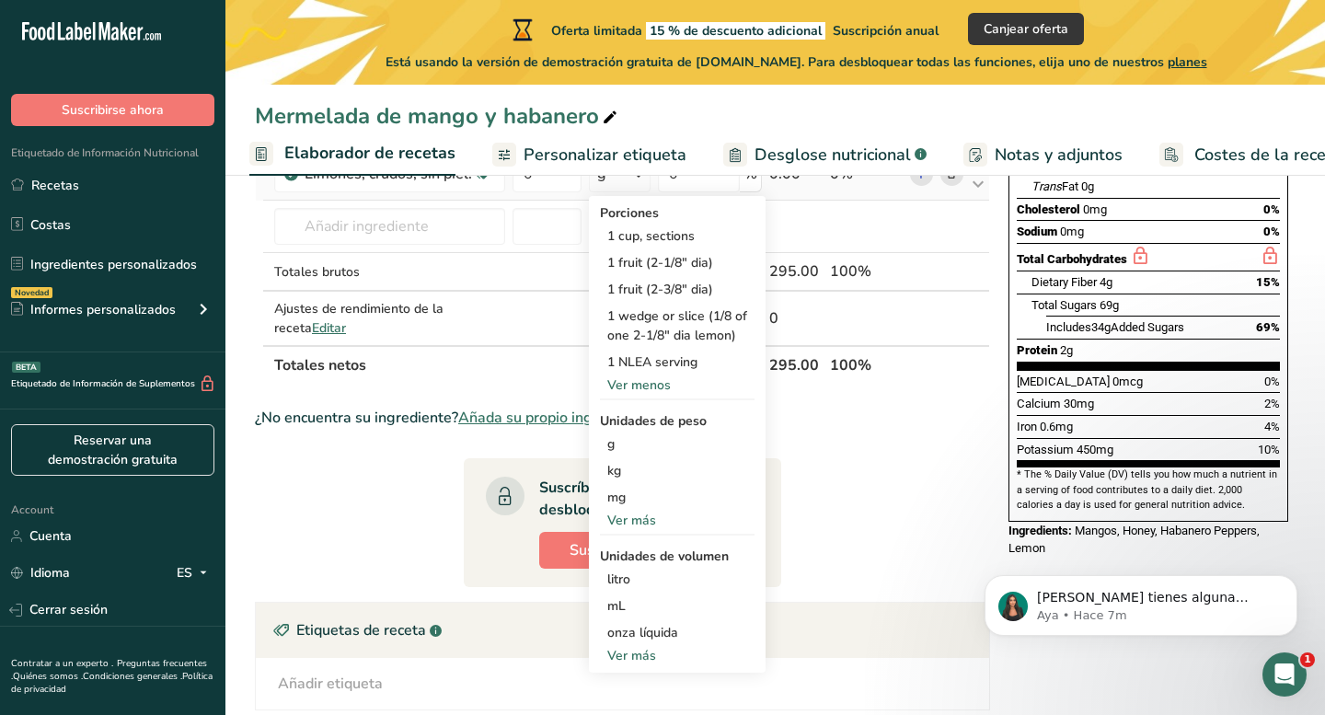
click at [636, 513] on div "Ver más" at bounding box center [677, 520] width 155 height 19
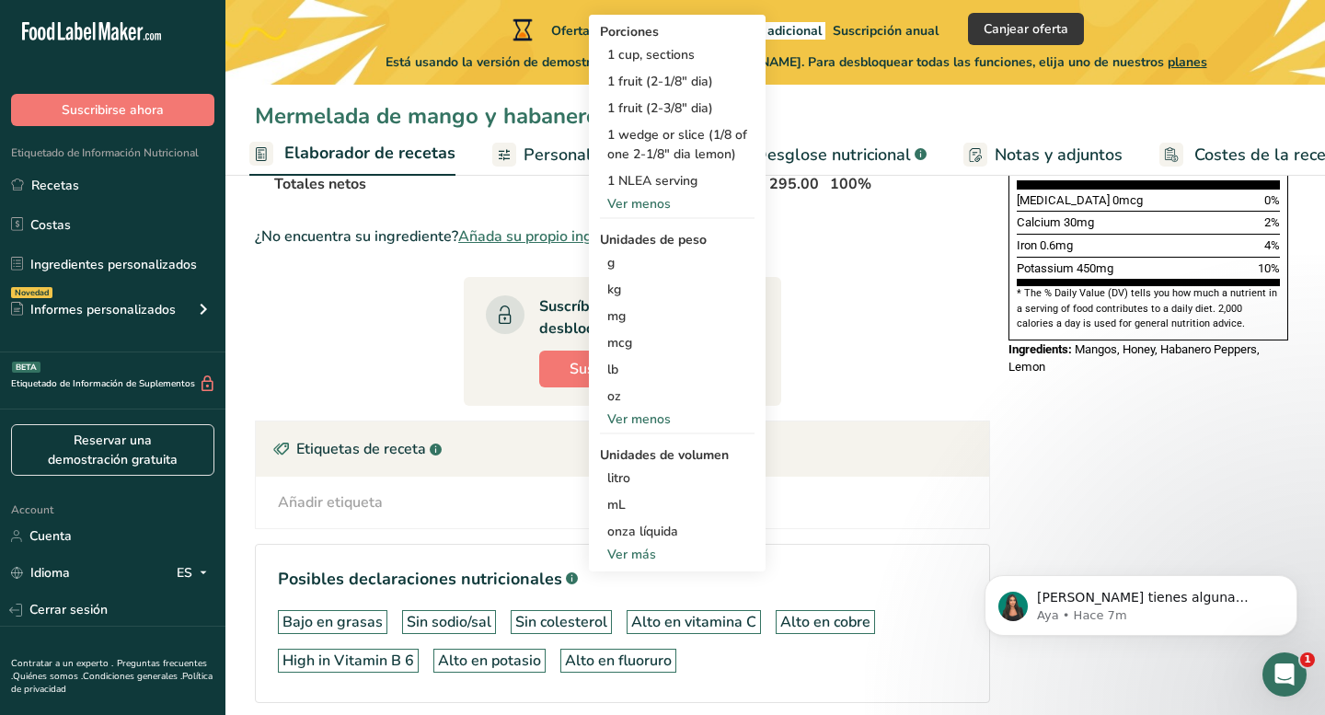
click at [634, 551] on div "Ver más" at bounding box center [677, 554] width 155 height 19
select select "22"
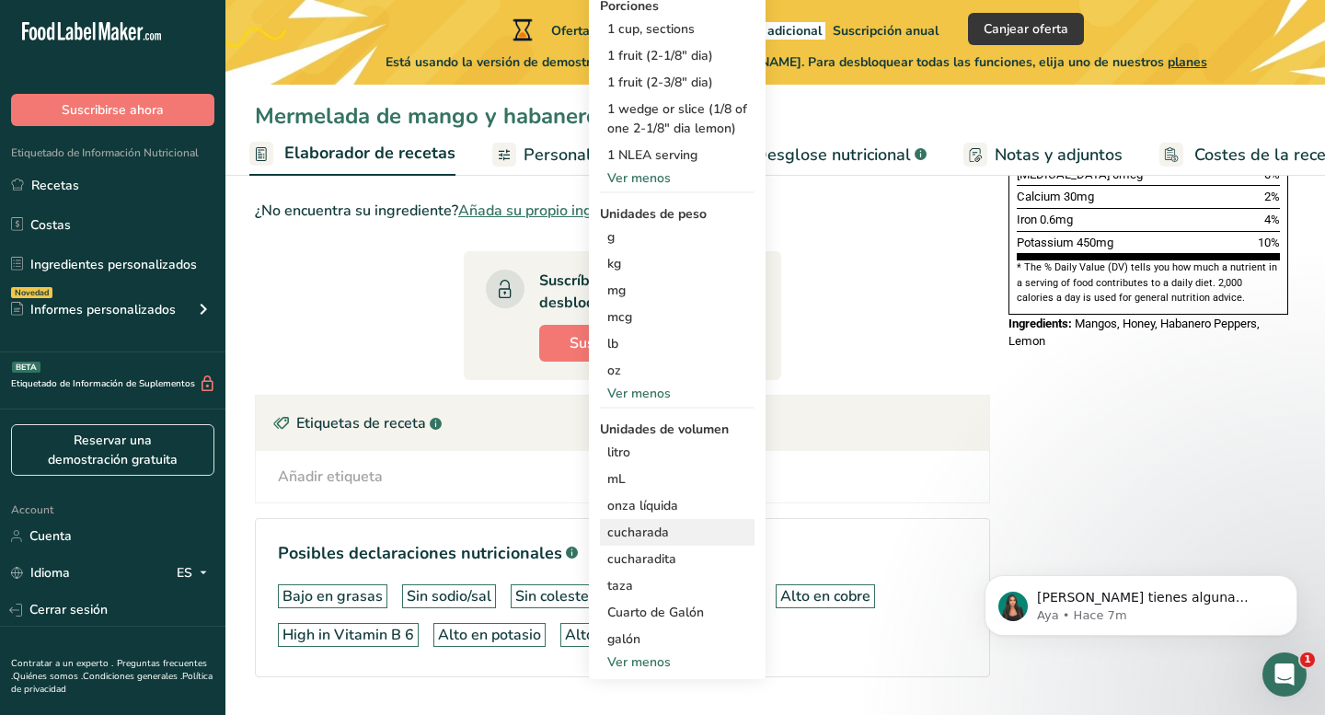
click at [651, 529] on div "cucharada" at bounding box center [677, 531] width 140 height 19
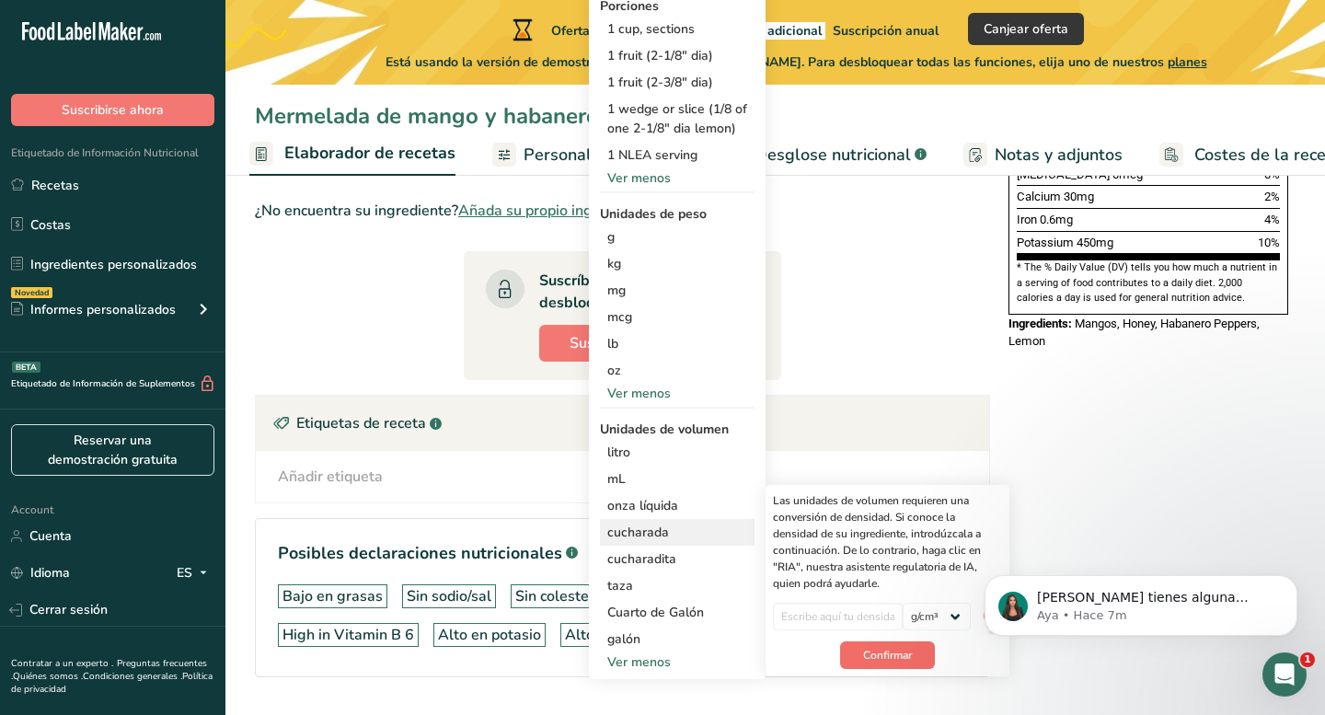
click at [892, 652] on span "Confirmar" at bounding box center [887, 655] width 49 height 17
click at [885, 620] on input "number" at bounding box center [838, 617] width 130 height 28
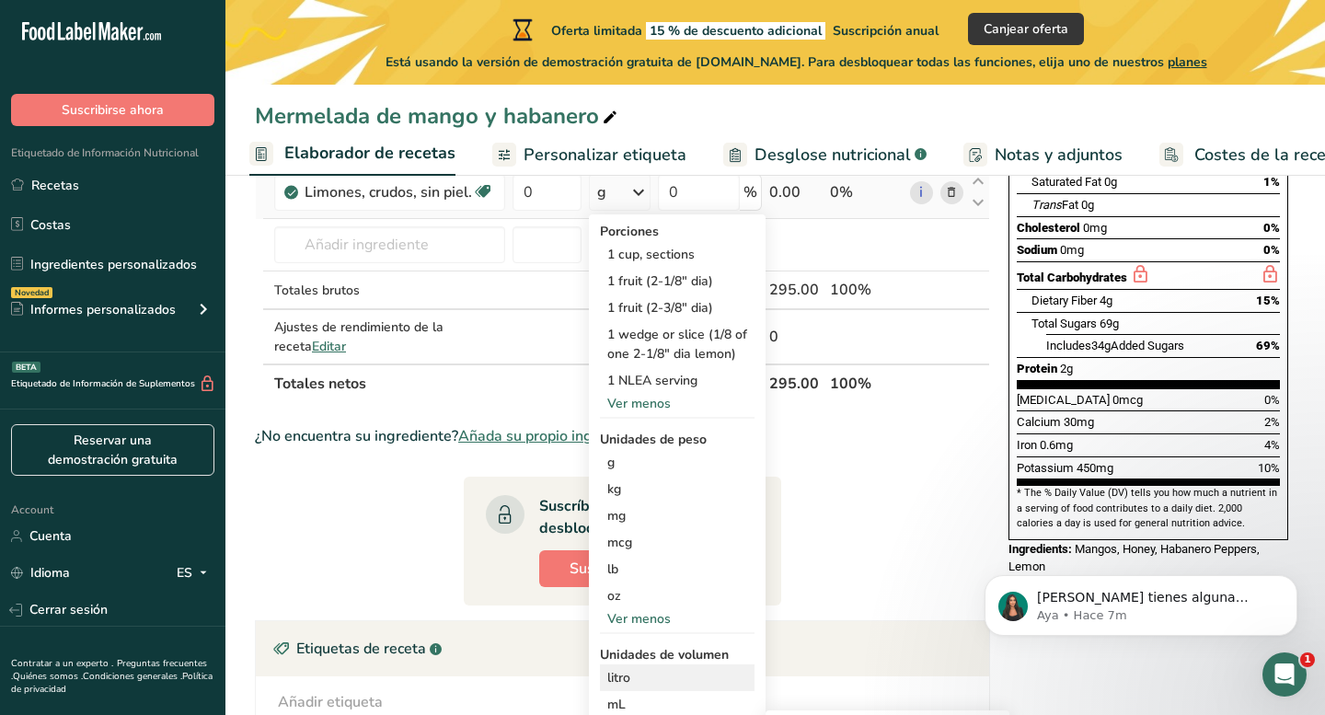
scroll to position [311, 0]
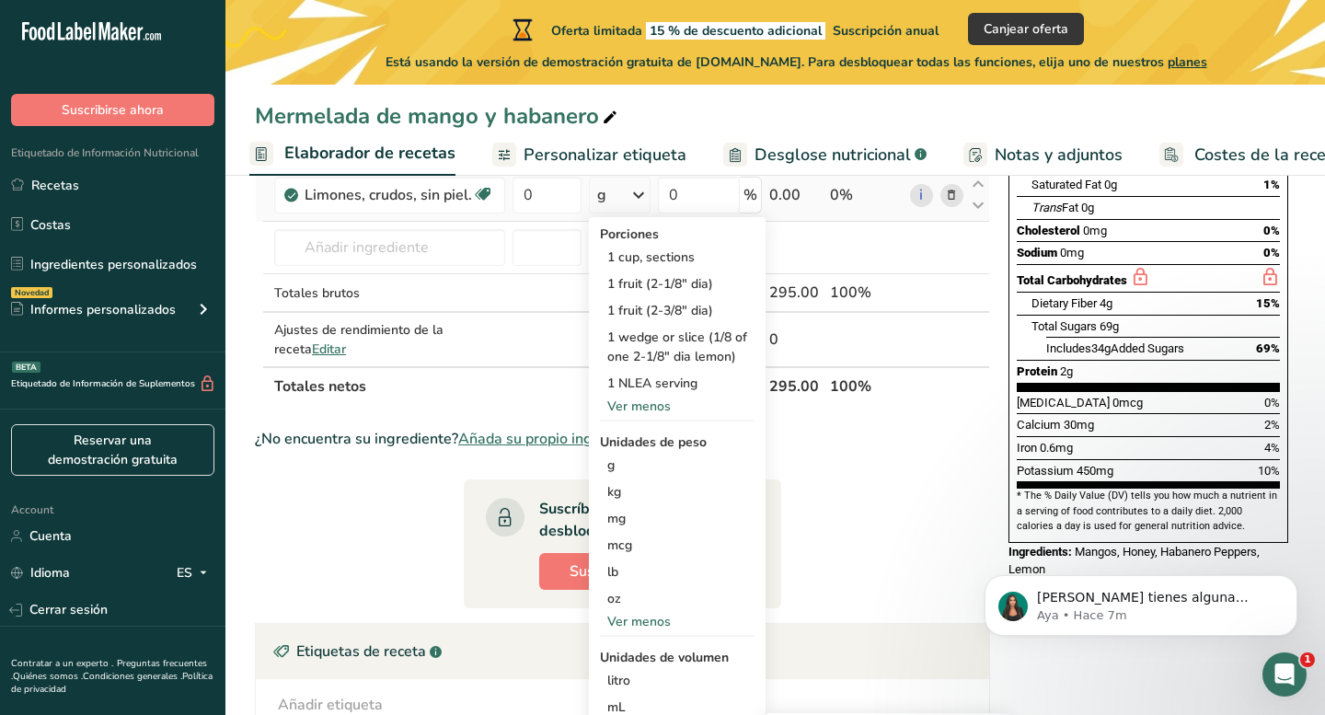
click at [656, 400] on div "Ver menos" at bounding box center [677, 405] width 155 height 19
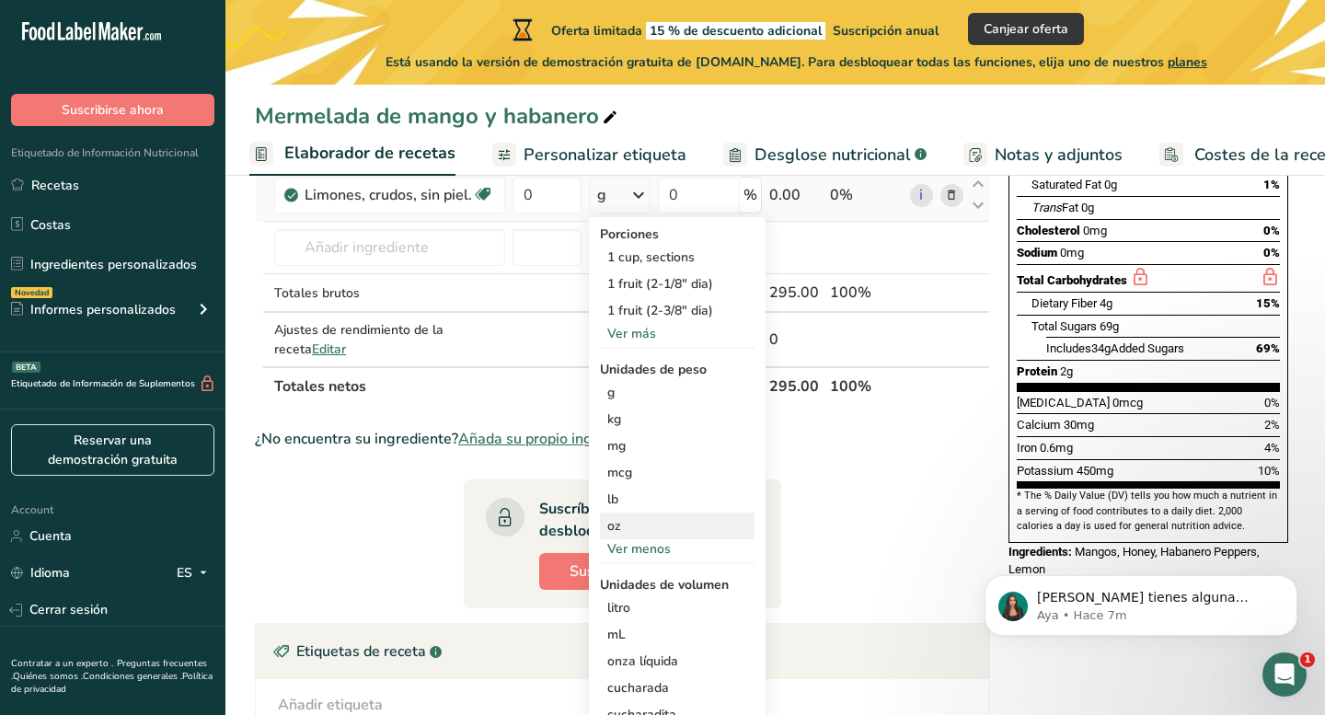
click at [631, 536] on div "oz" at bounding box center [677, 525] width 155 height 27
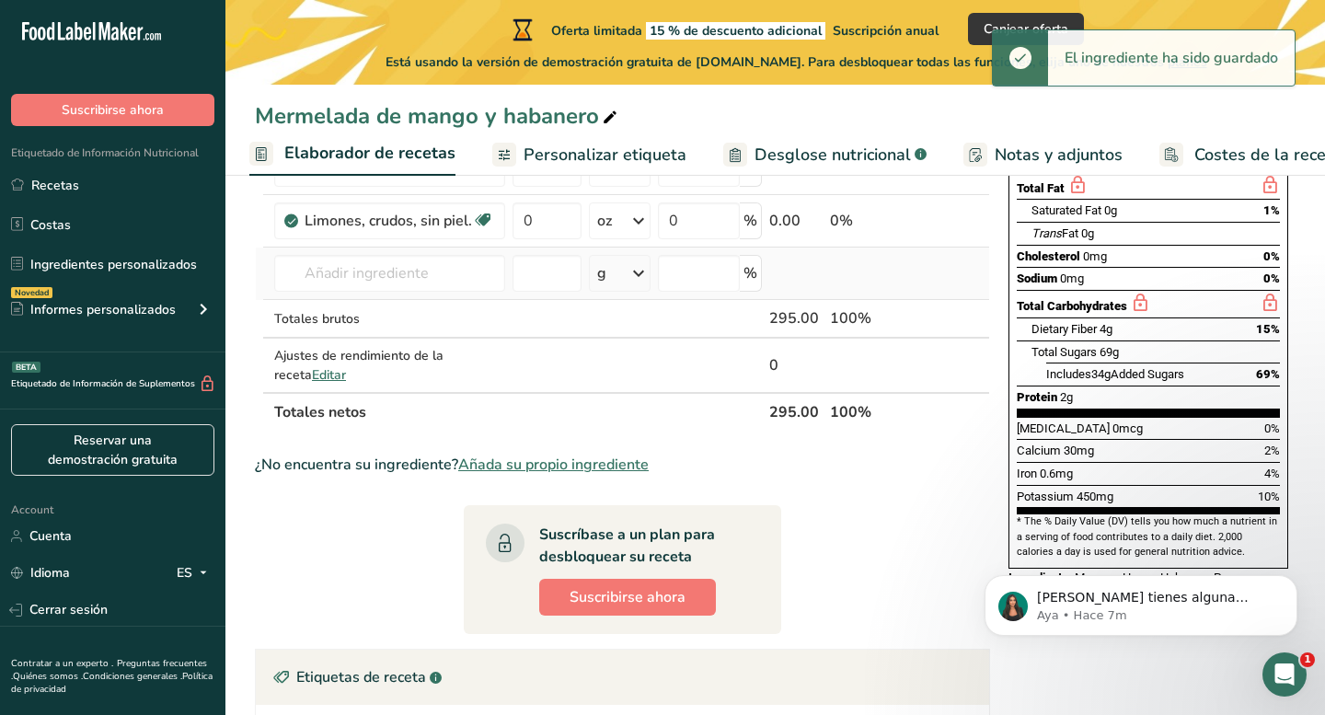
scroll to position [272, 0]
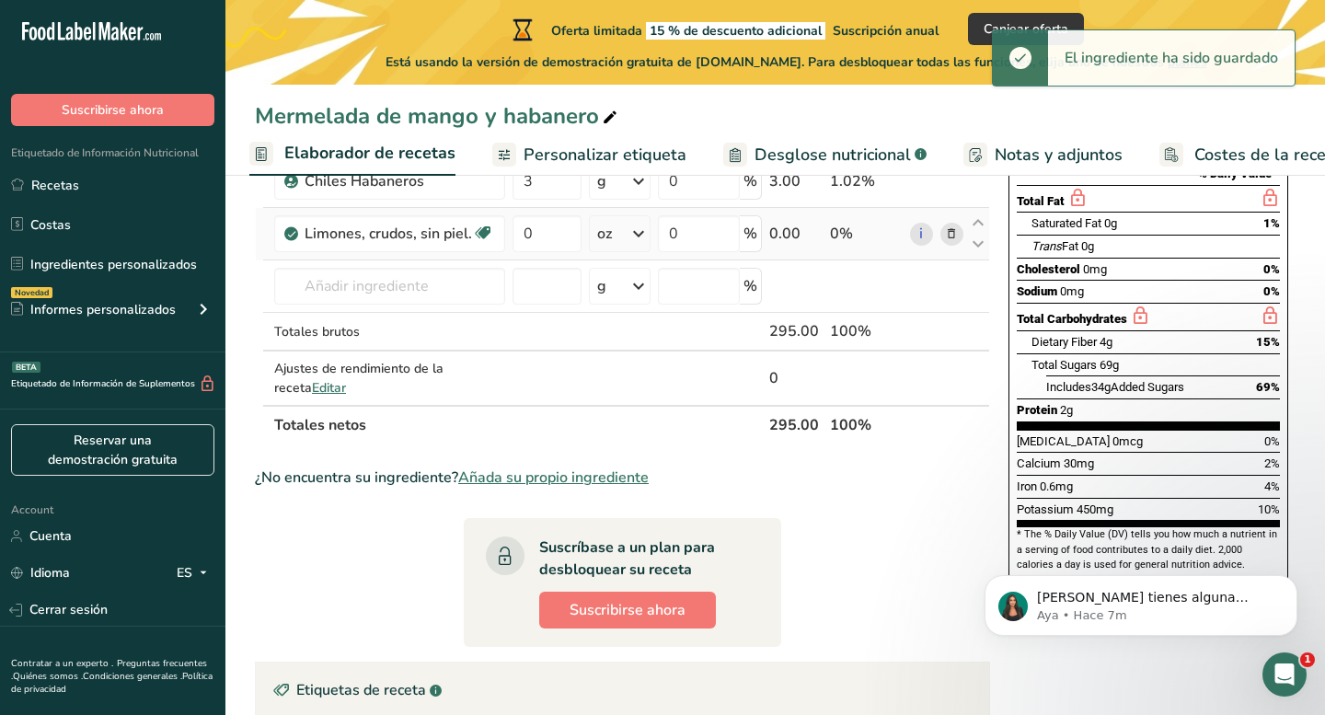
click at [639, 234] on icon at bounding box center [638, 233] width 22 height 33
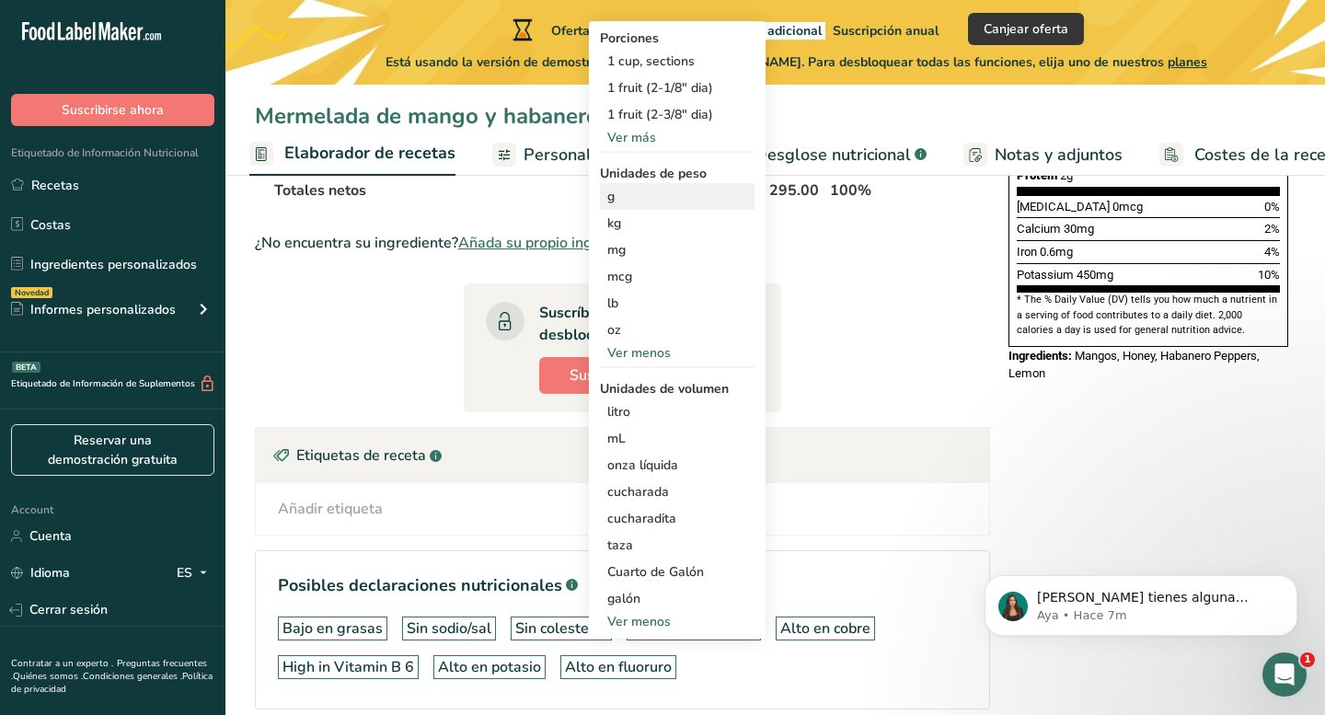
scroll to position [443, 0]
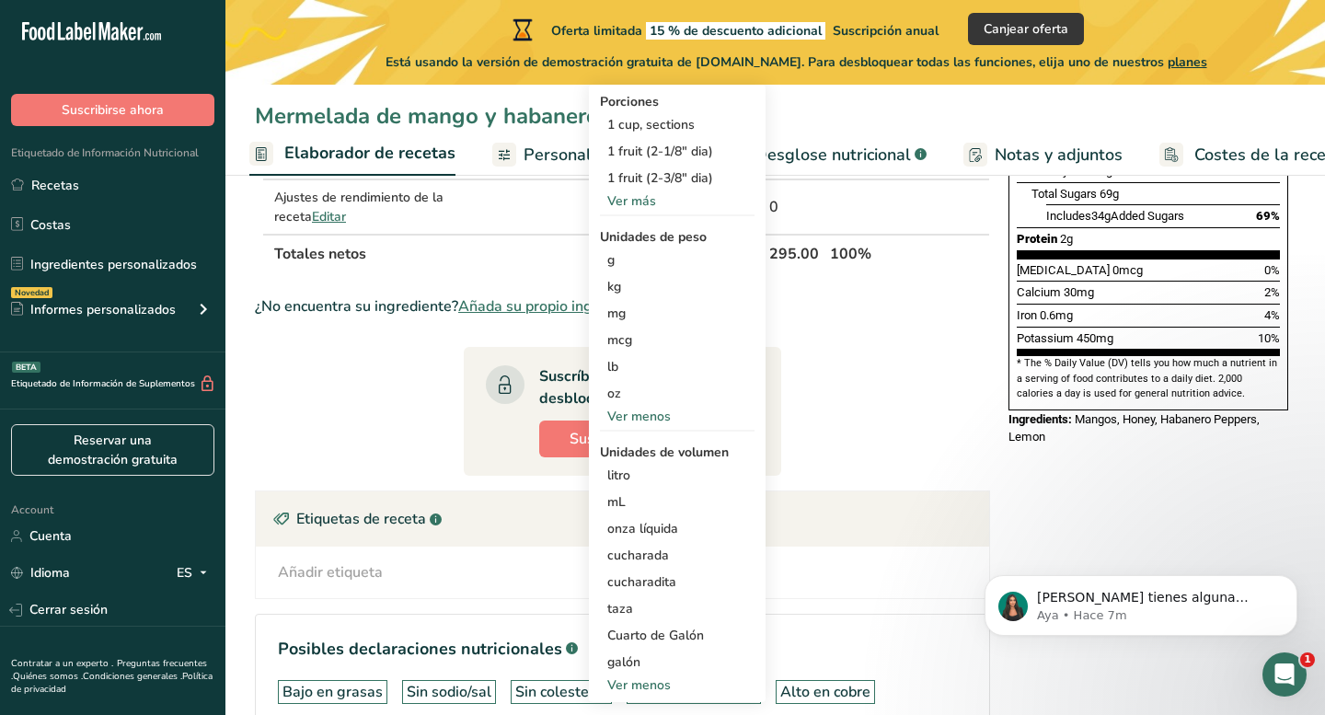
click at [630, 199] on div "Ver más" at bounding box center [677, 200] width 155 height 19
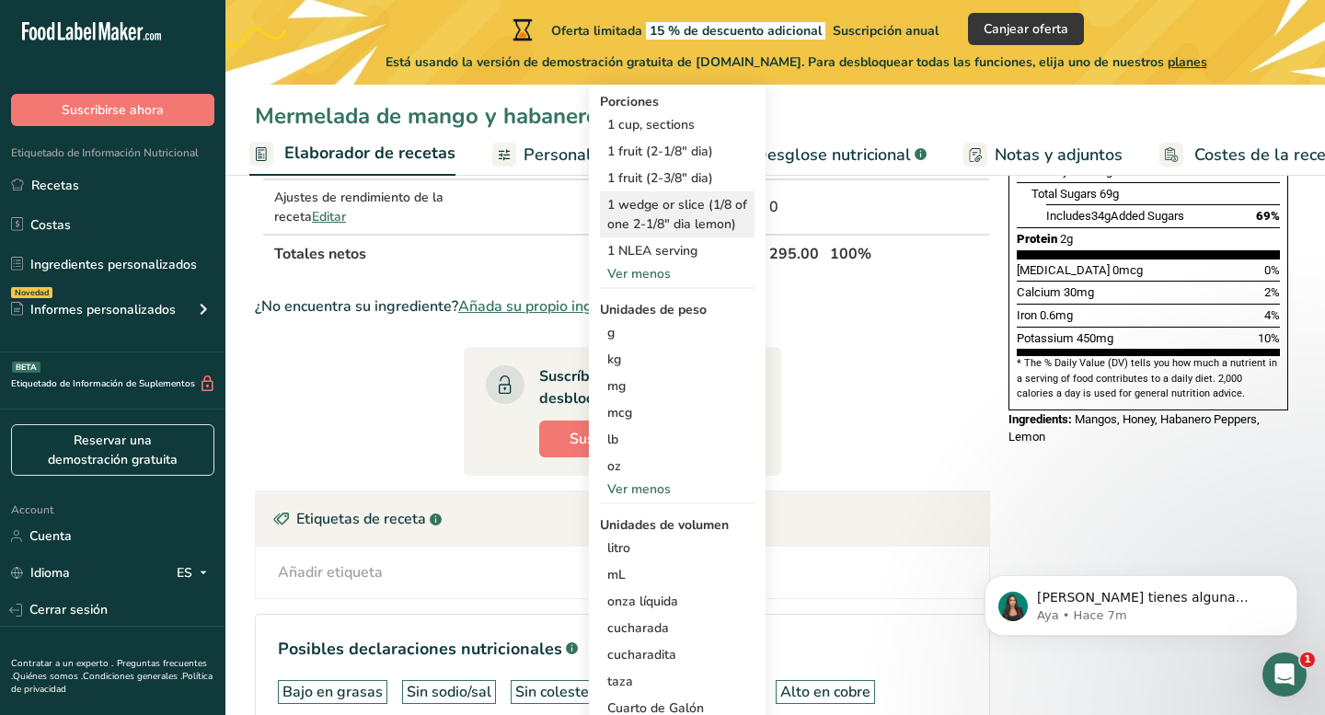
click at [650, 194] on div "1 wedge or slice (1/8 of one 2-1/8" dia lemon)" at bounding box center [677, 214] width 155 height 46
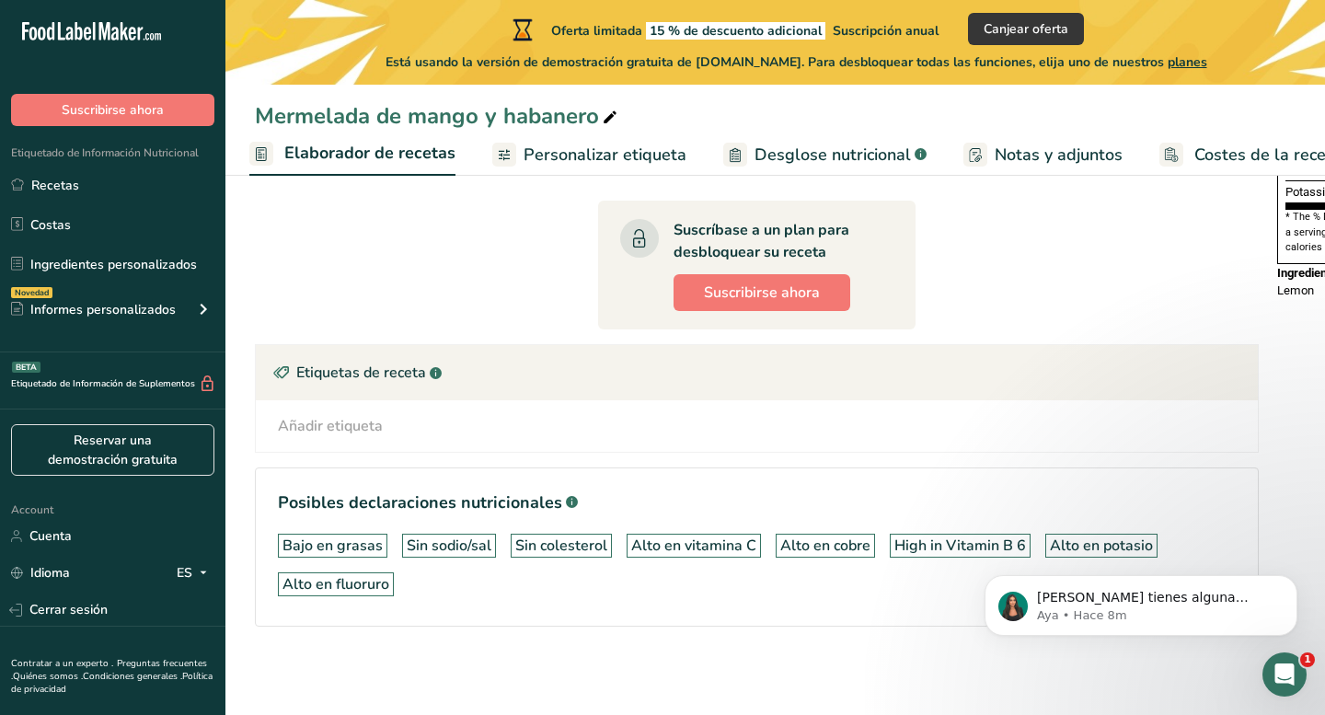
scroll to position [590, 0]
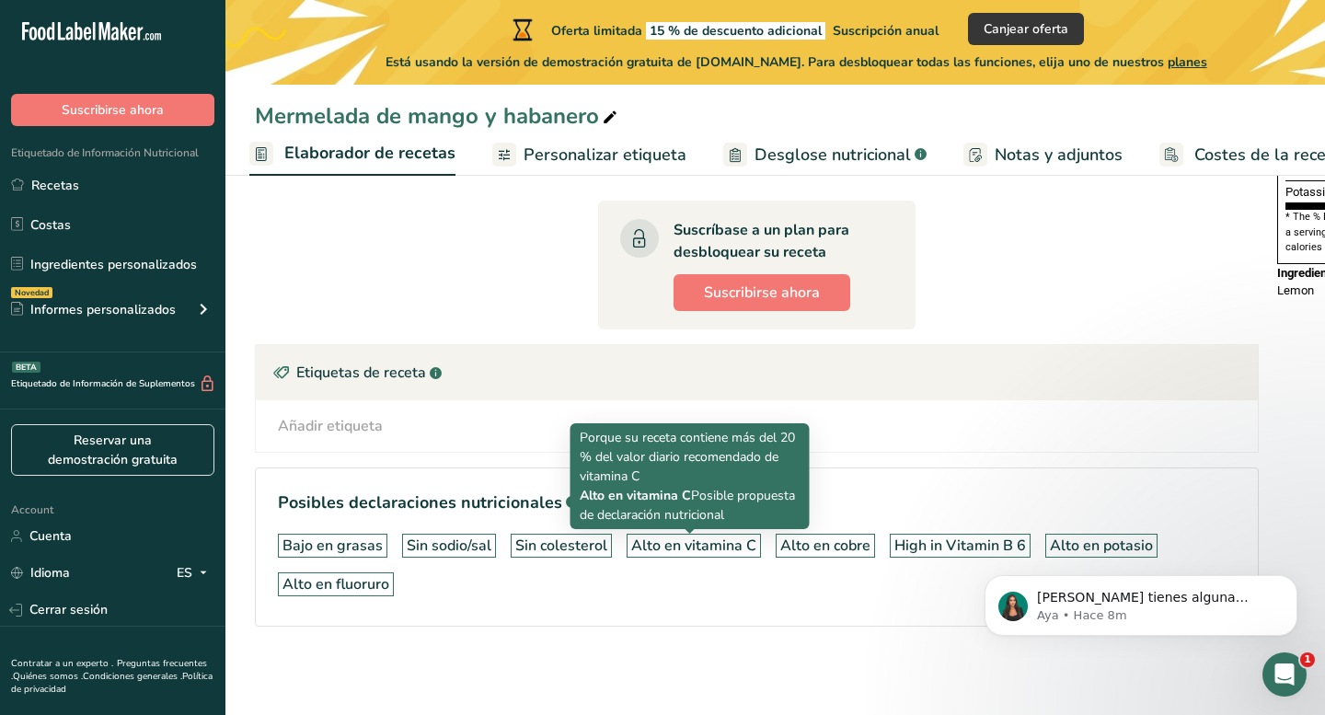
click at [679, 542] on div "Alto en vitamina C" at bounding box center [693, 545] width 125 height 22
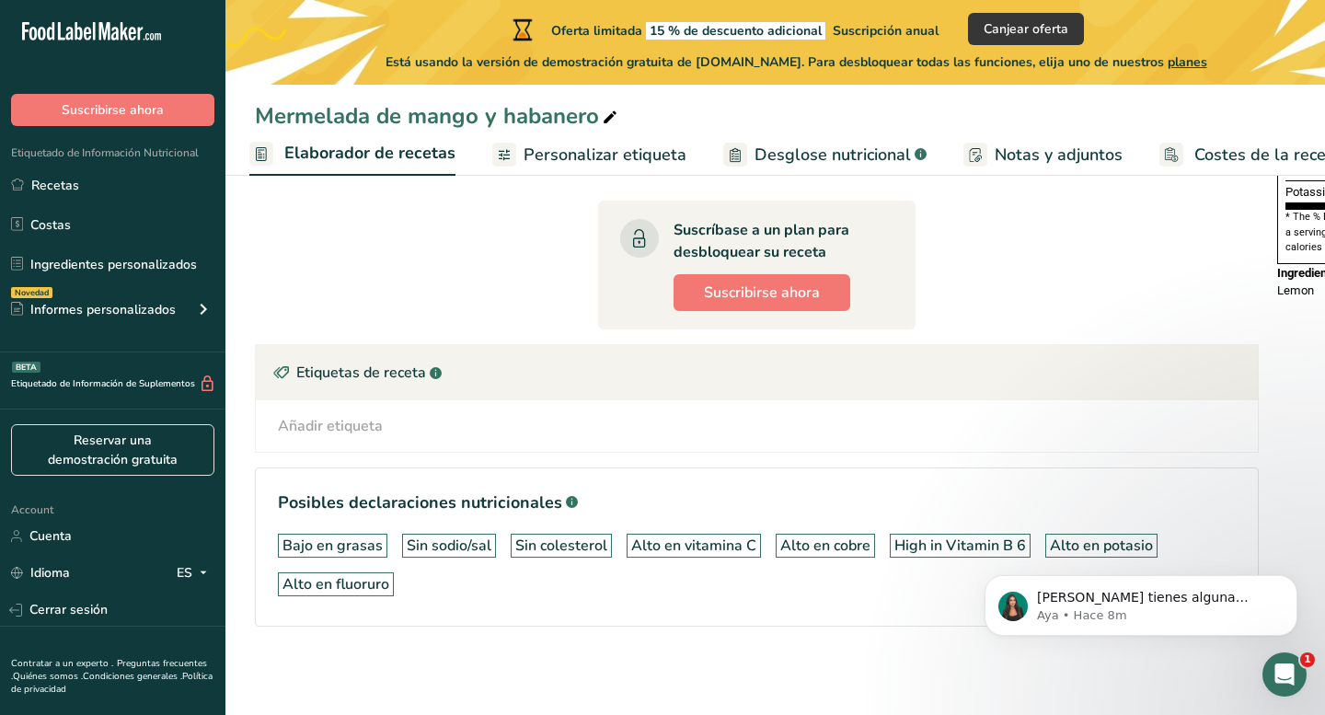
click at [681, 546] on div "Alto en vitamina C" at bounding box center [693, 545] width 125 height 22
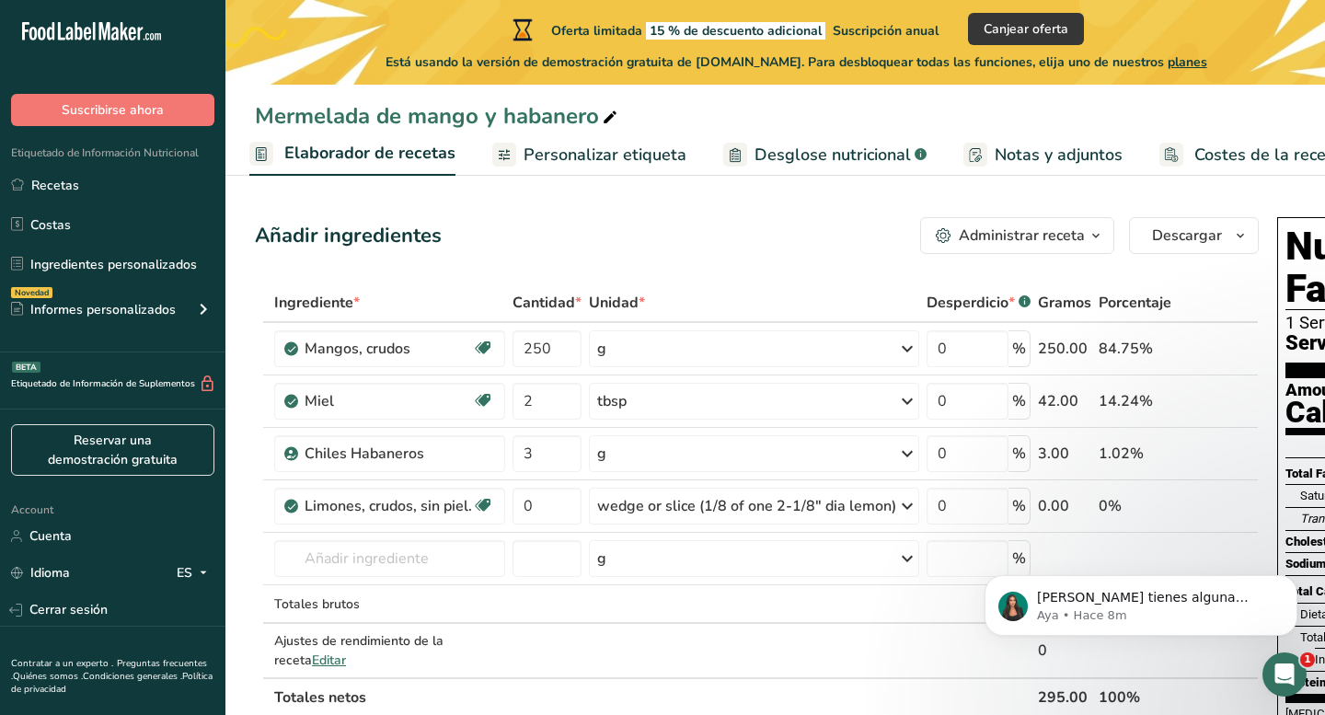
scroll to position [0, 0]
click at [849, 156] on span "Desglose nutricional" at bounding box center [832, 155] width 156 height 25
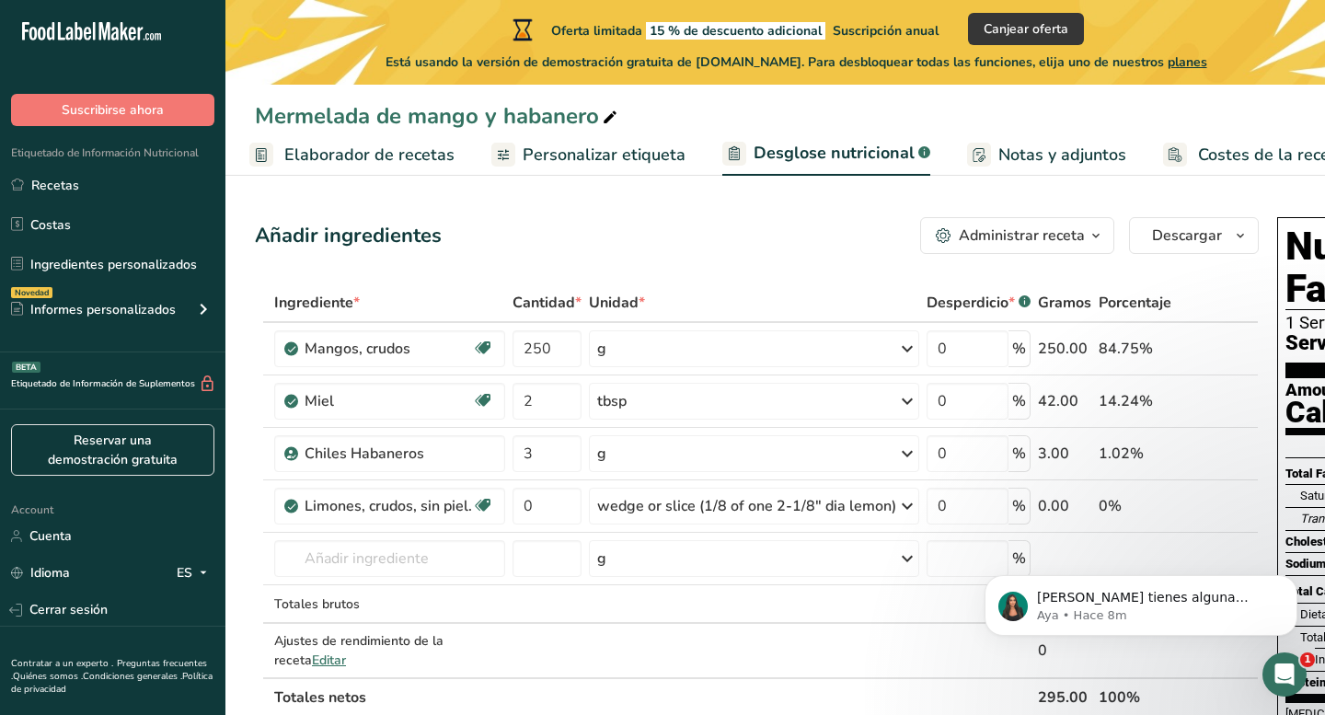
scroll to position [0, 295]
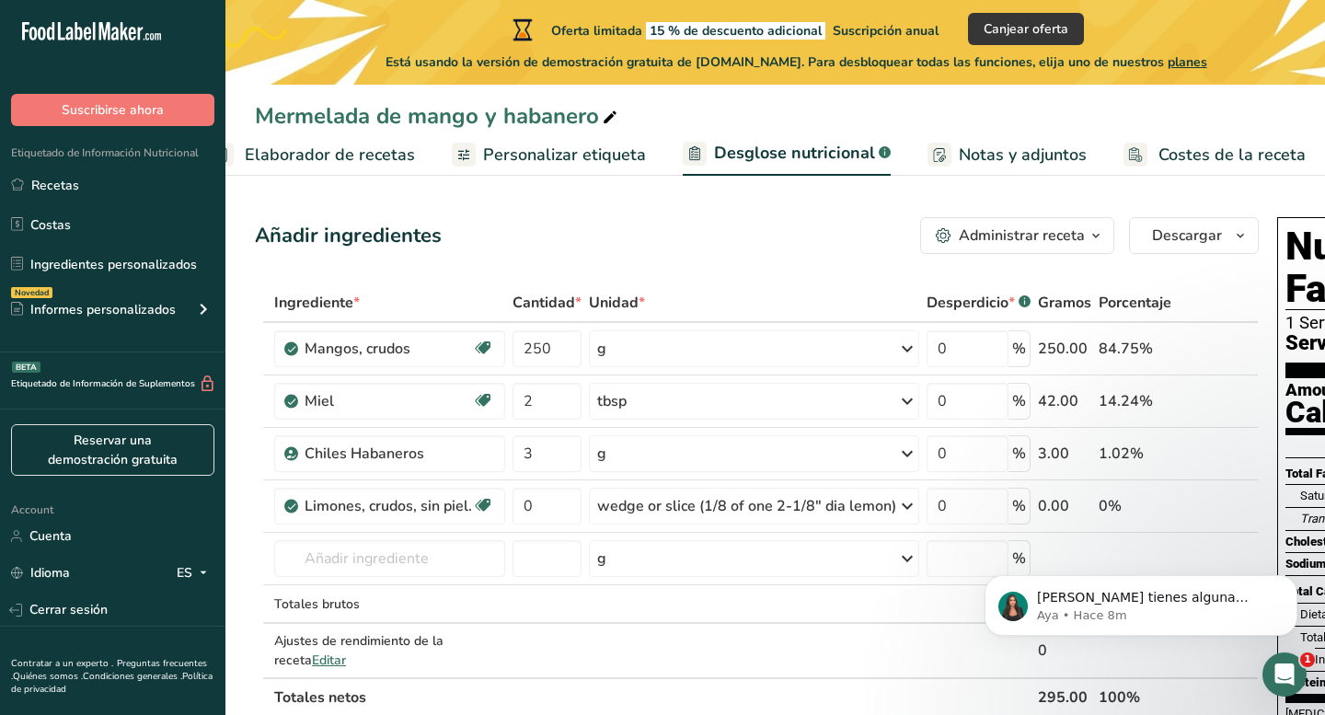
select select "Calories"
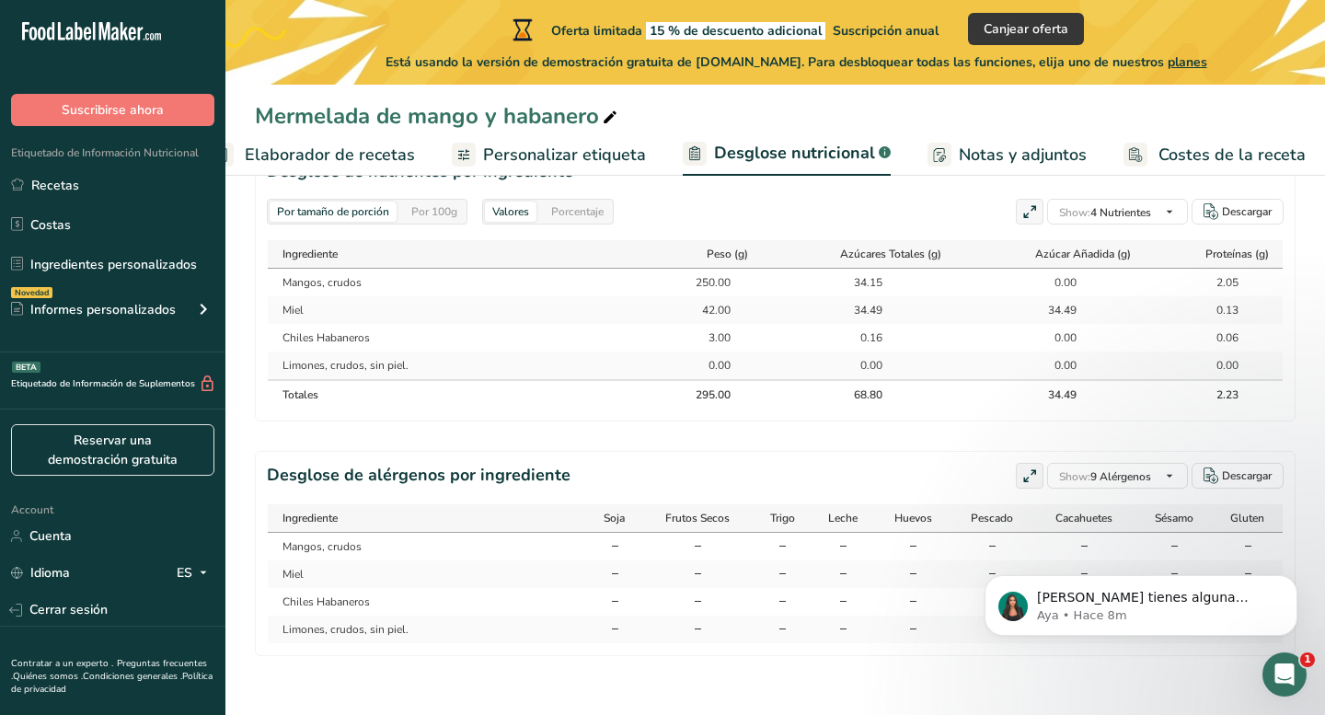
scroll to position [921, 0]
click at [1006, 157] on span "Notas y adjuntos" at bounding box center [1022, 155] width 128 height 25
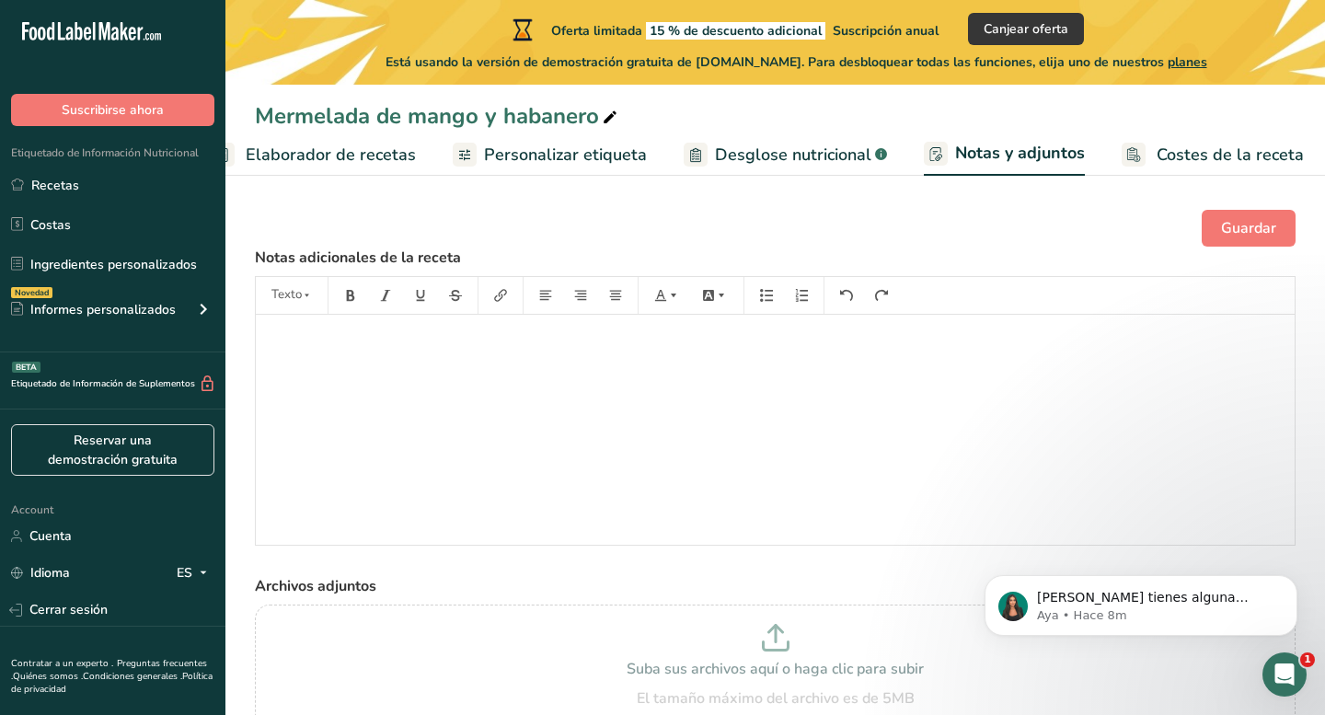
click at [1157, 166] on span "Costes de la receta" at bounding box center [1229, 155] width 147 height 25
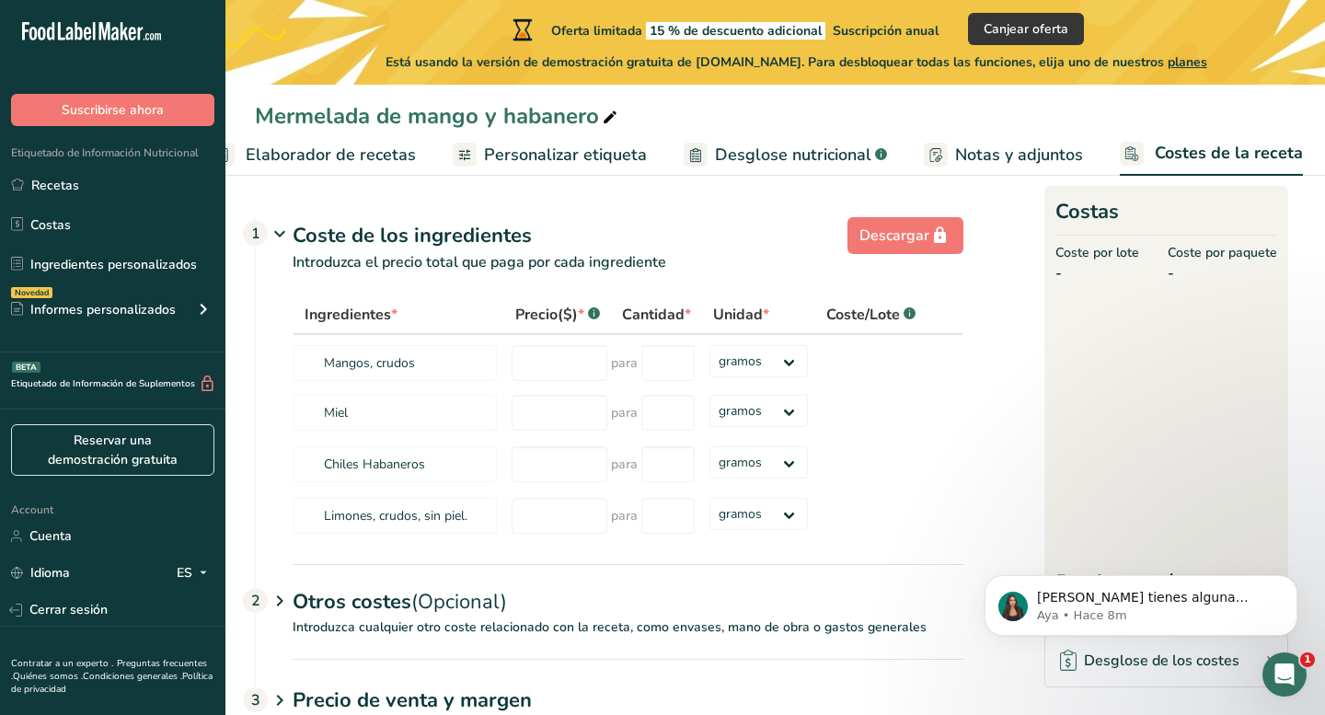
click at [609, 153] on span "Personalizar etiqueta" at bounding box center [565, 155] width 163 height 25
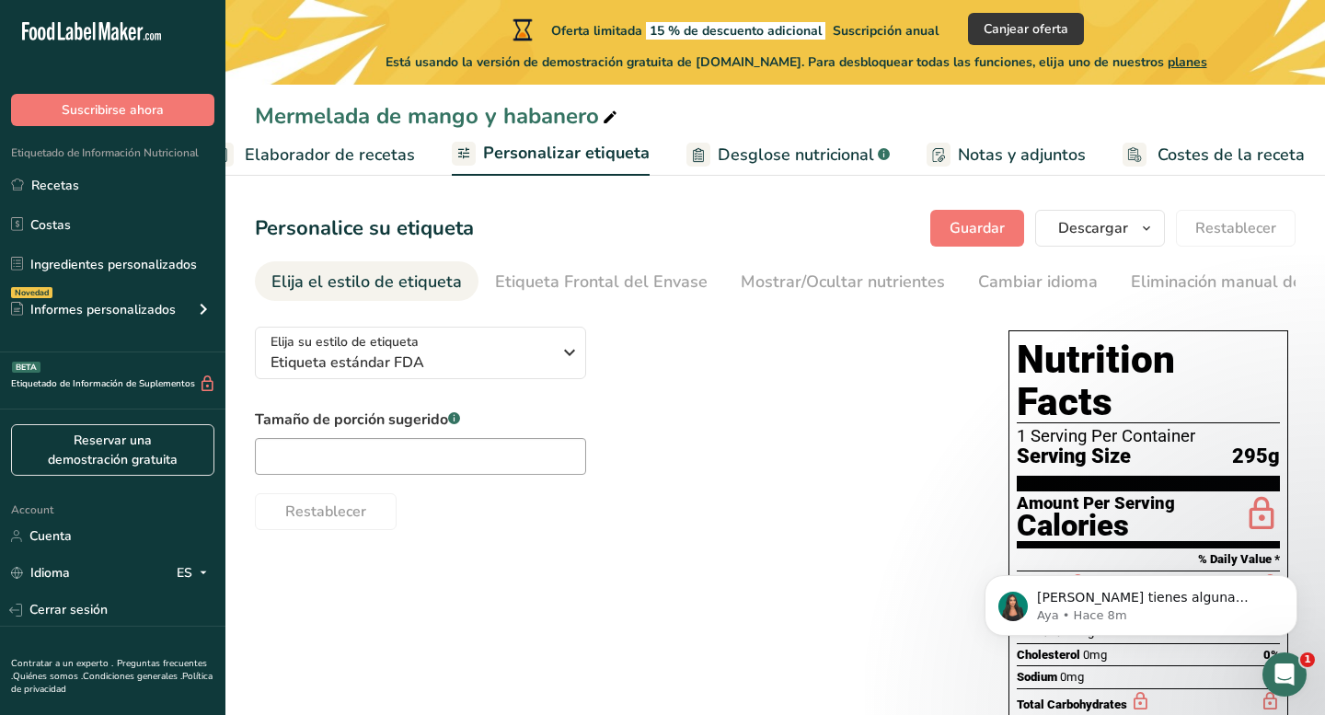
click at [746, 171] on link "Desglose nutricional .a-a{fill:#347362;}.b-a{fill:#fff;}" at bounding box center [787, 154] width 203 height 41
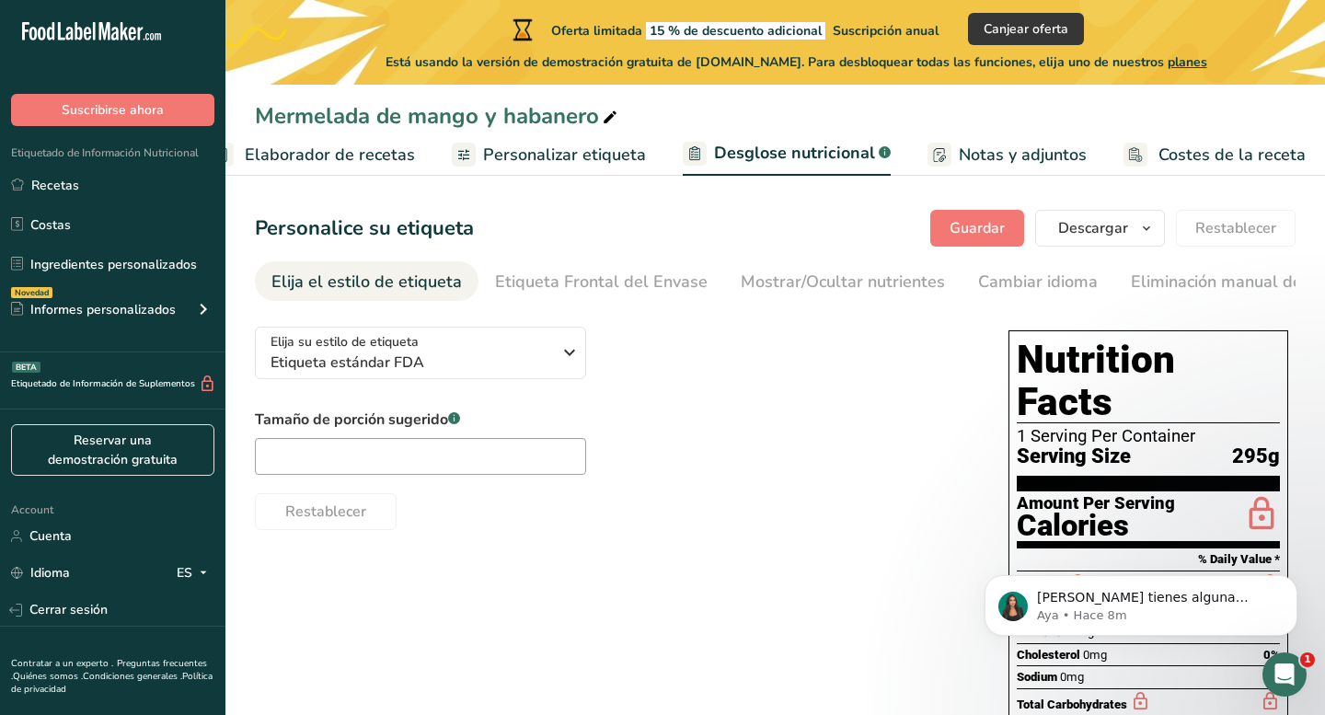
select select "Calories"
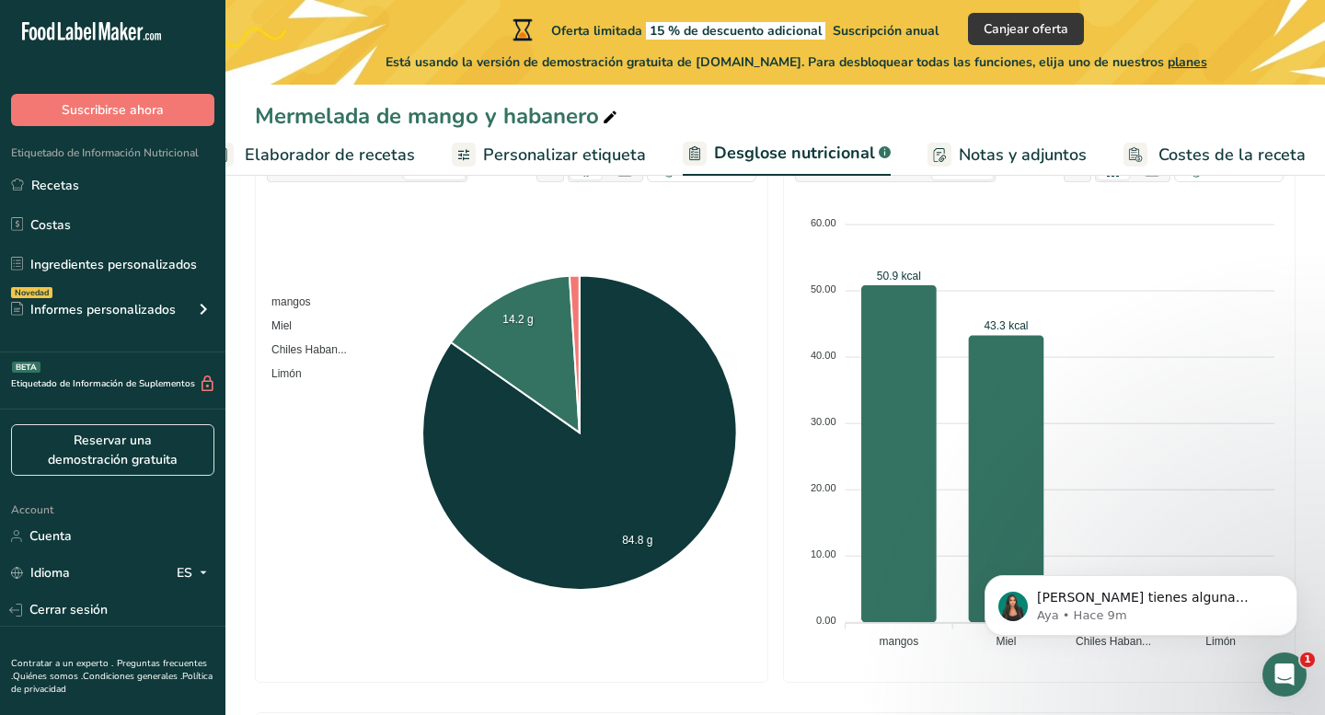
scroll to position [219, 0]
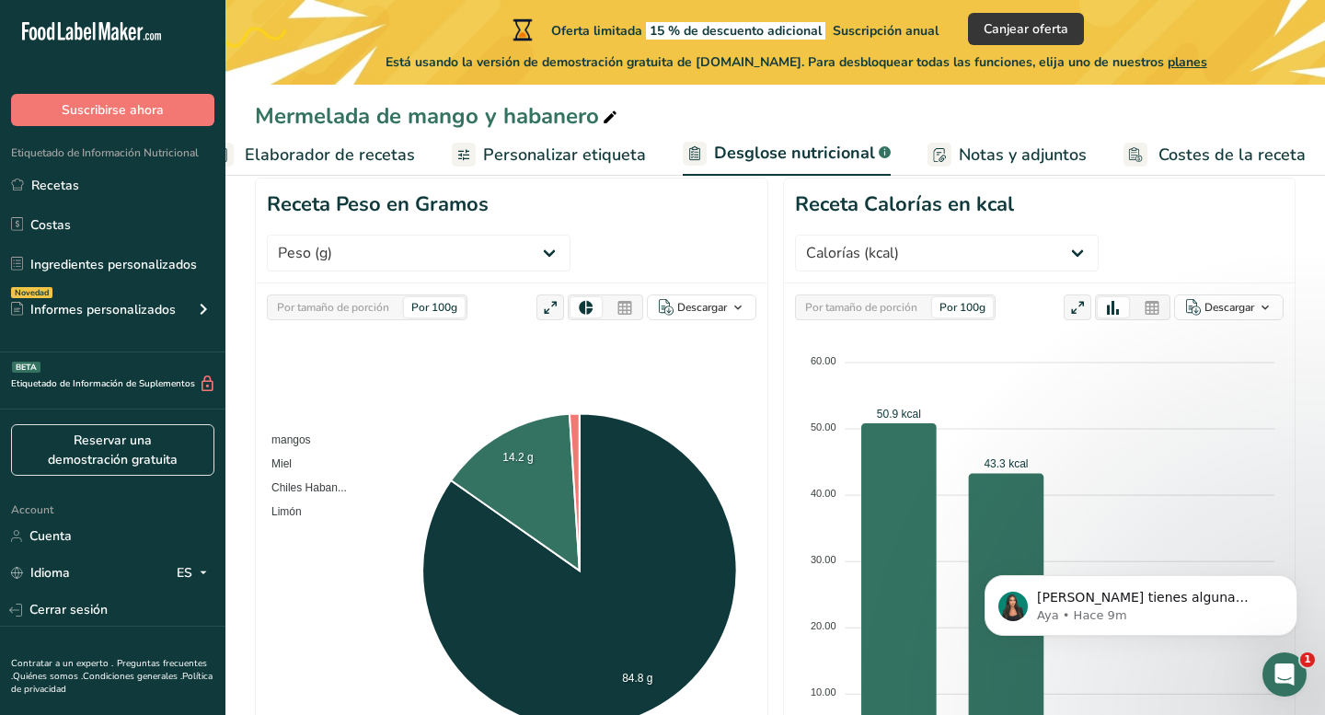
click at [602, 153] on span "Personalizar etiqueta" at bounding box center [564, 155] width 163 height 25
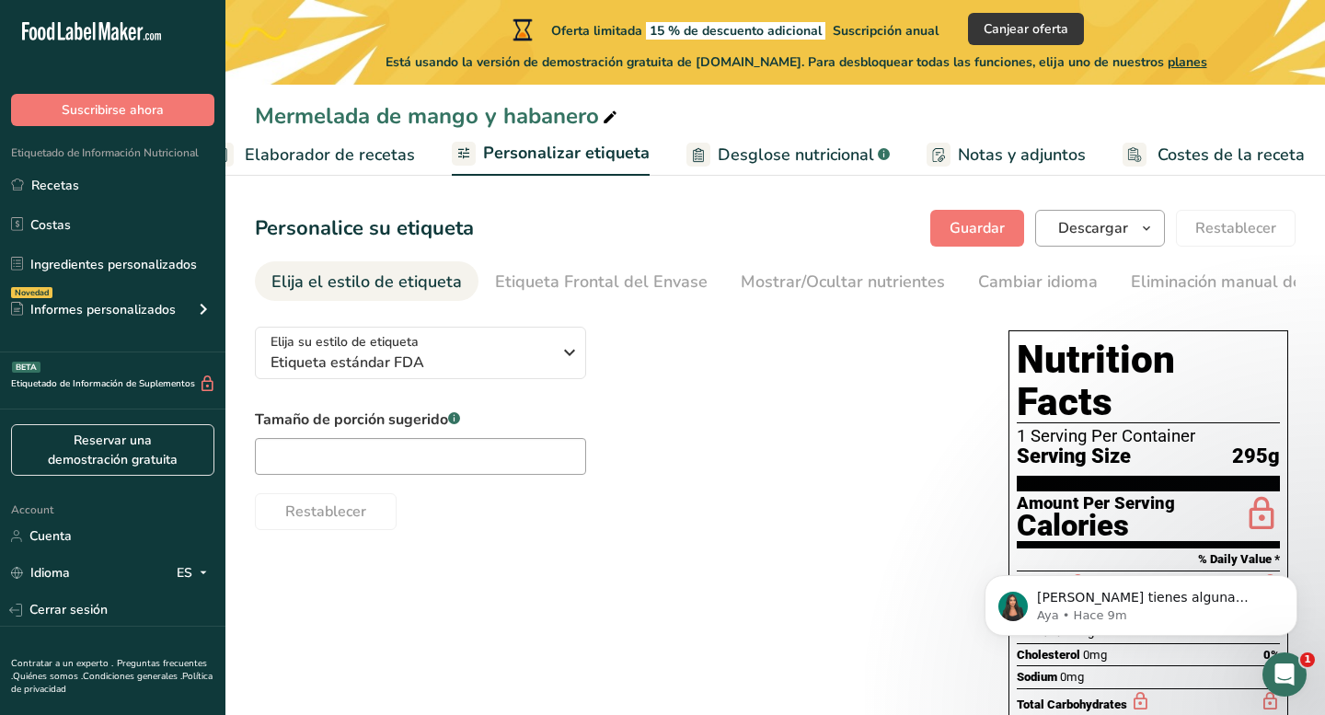
click at [1071, 225] on span "Descargar" at bounding box center [1093, 228] width 70 height 22
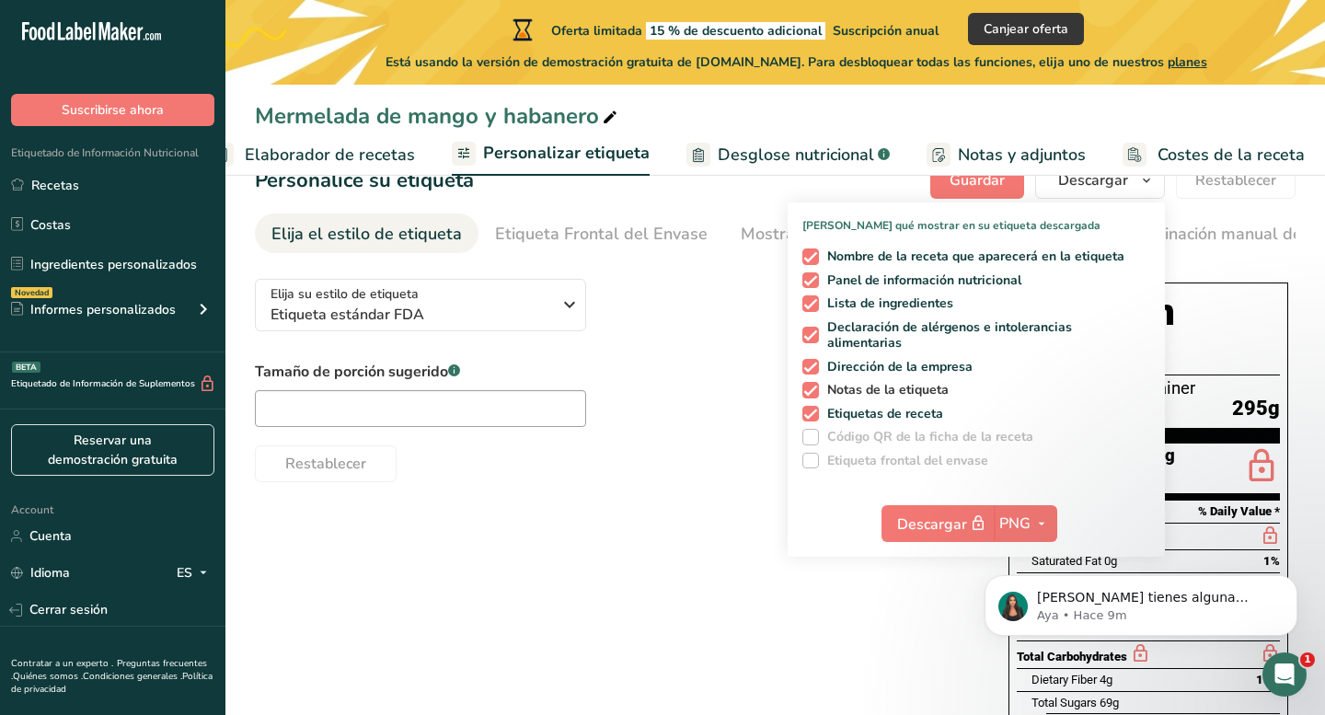
scroll to position [50, 0]
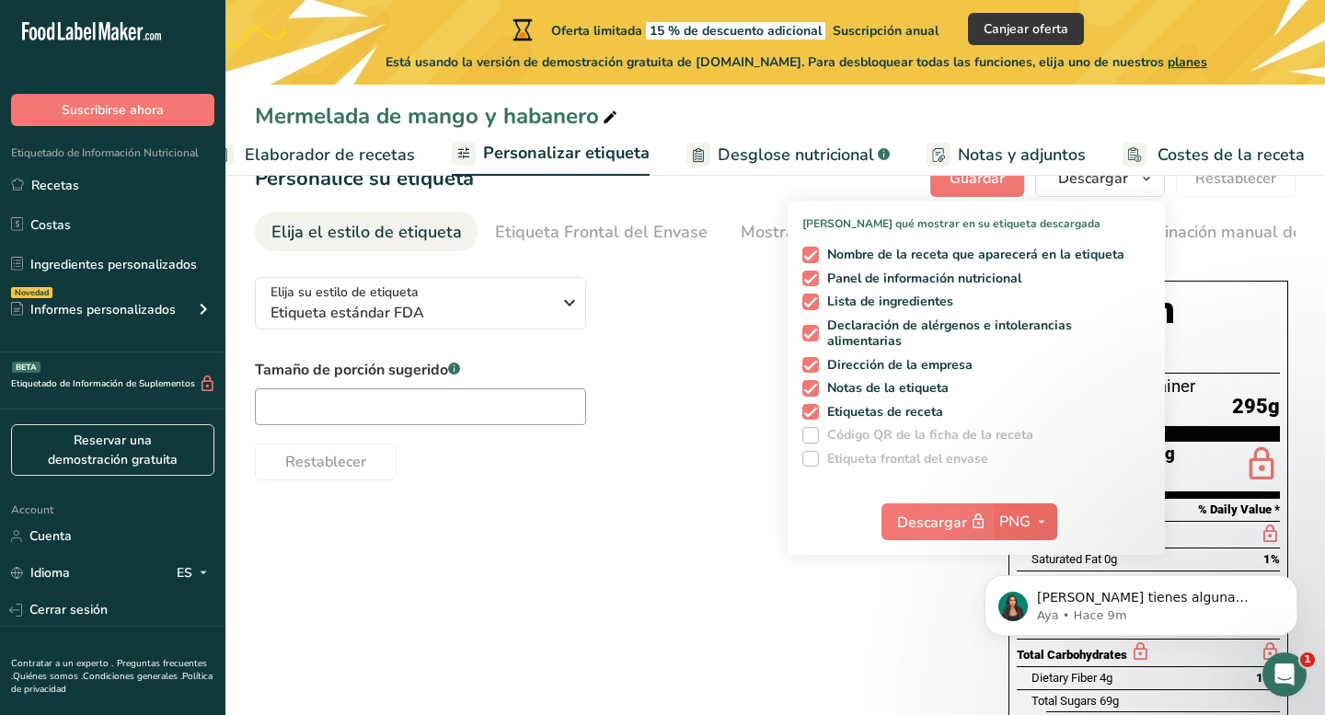
click at [1027, 514] on span "PNG" at bounding box center [1014, 522] width 31 height 22
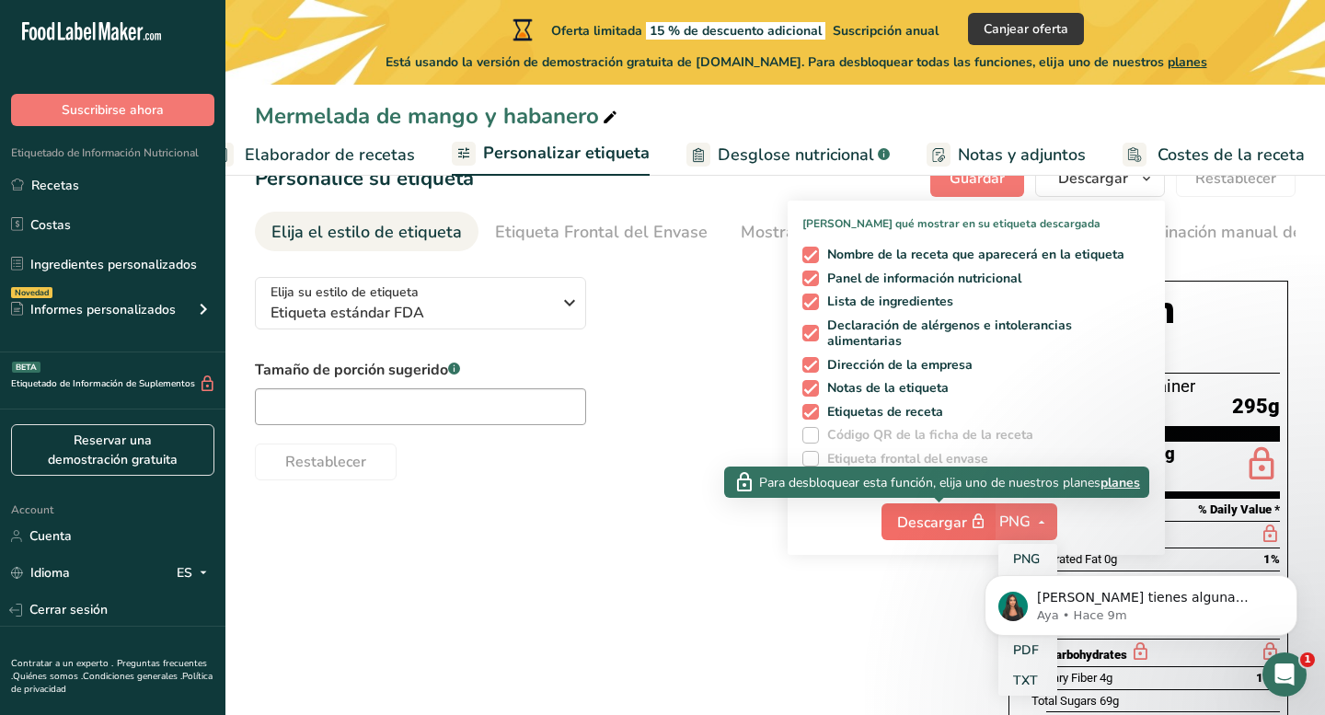
click at [960, 515] on span "Descargar" at bounding box center [943, 522] width 92 height 23
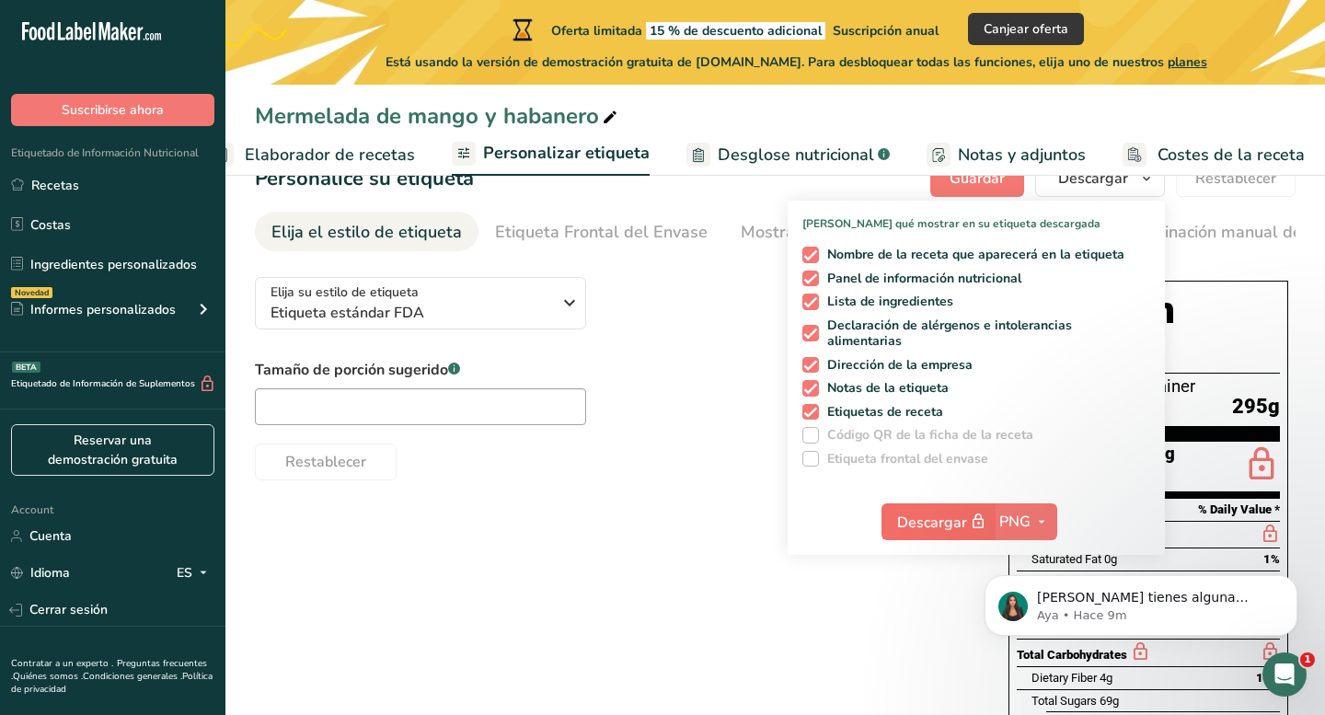
click at [959, 515] on span "Descargar" at bounding box center [943, 522] width 92 height 23
click at [921, 568] on div "Elija su estilo de etiqueta Etiqueta estándar FDA [GEOGRAPHIC_DATA]. (FDA) Etiq…" at bounding box center [775, 616] width 1040 height 709
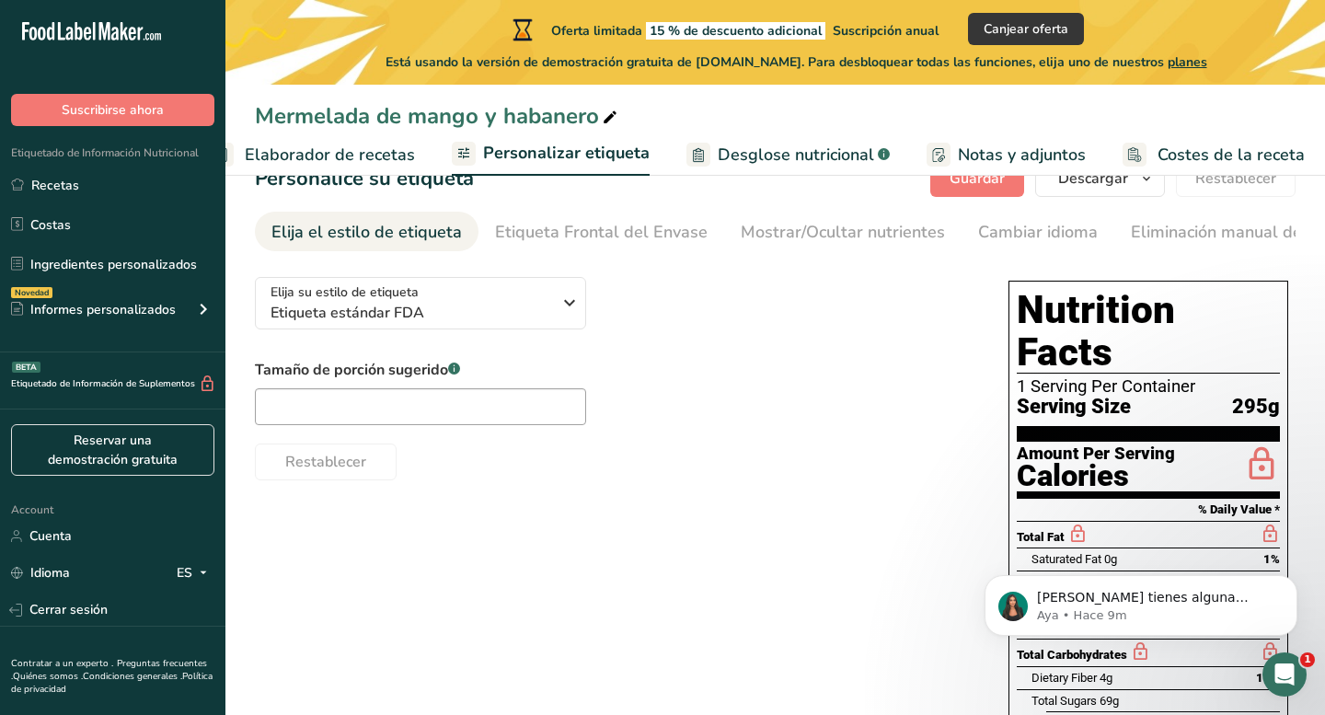
scroll to position [76, 0]
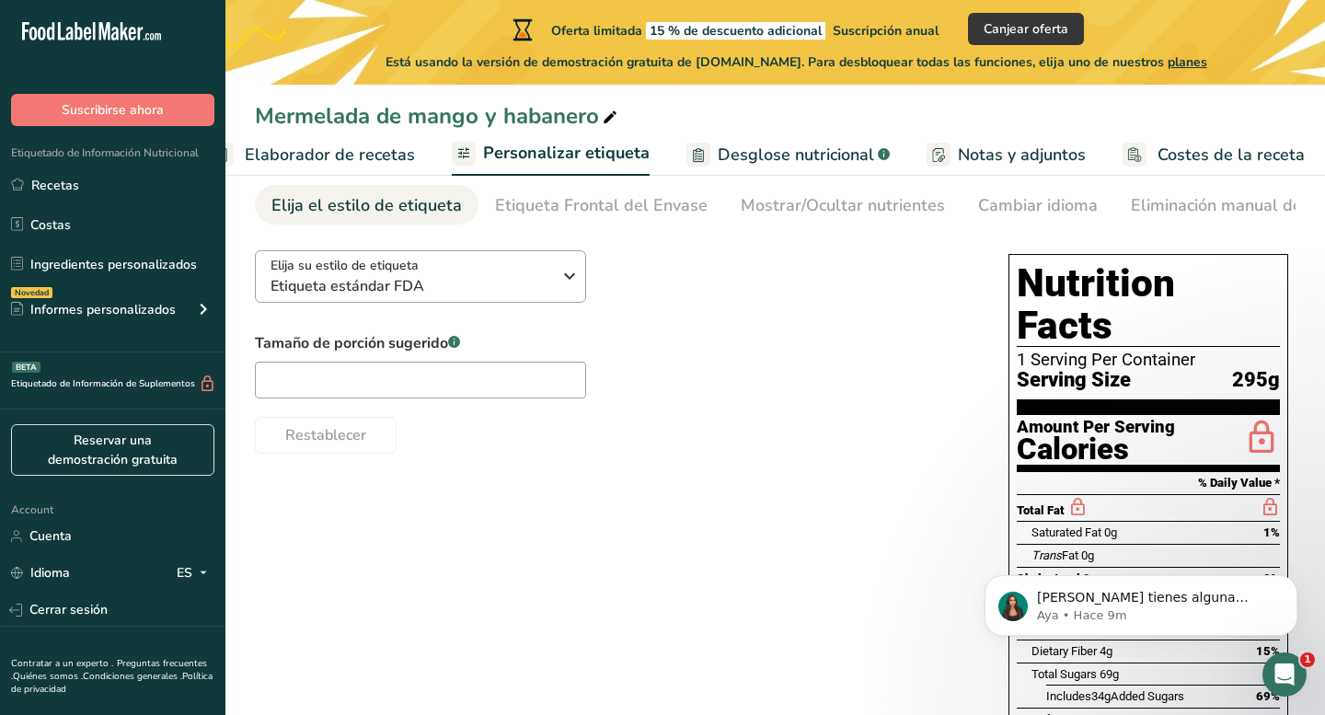
click at [558, 281] on icon "button" at bounding box center [569, 275] width 22 height 33
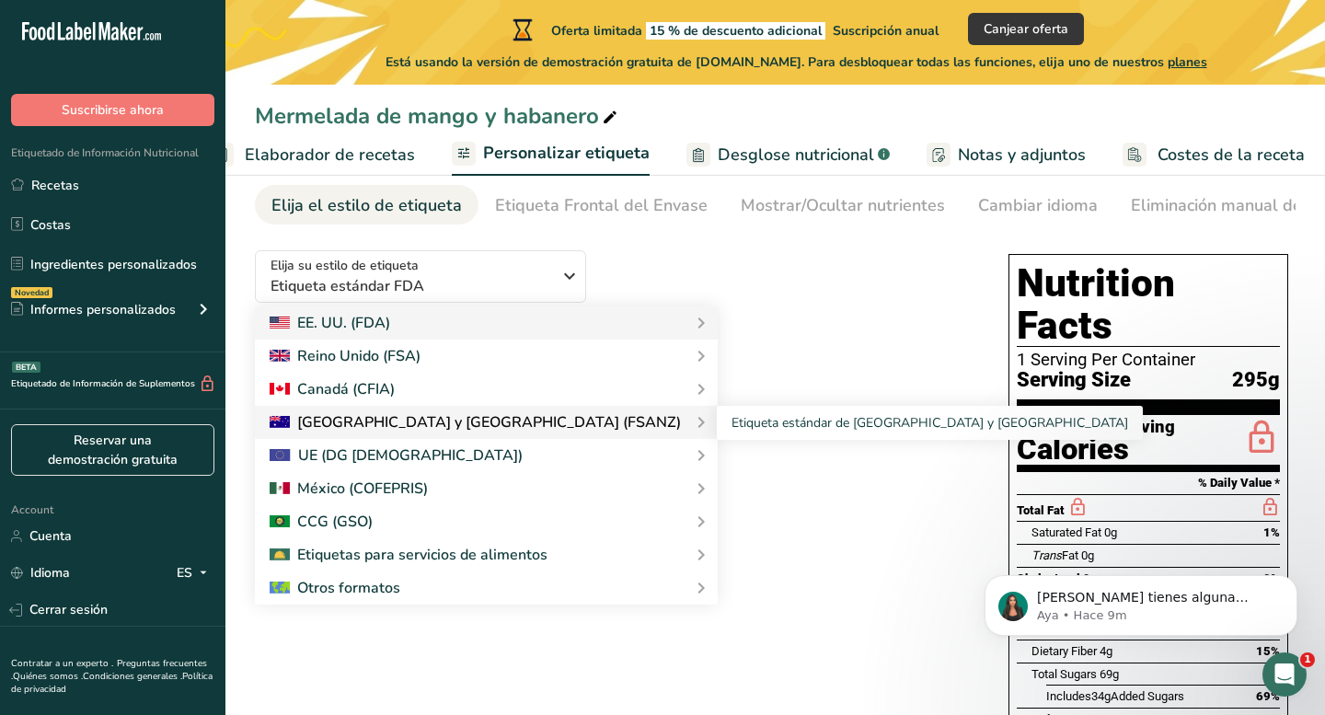
scroll to position [90, 0]
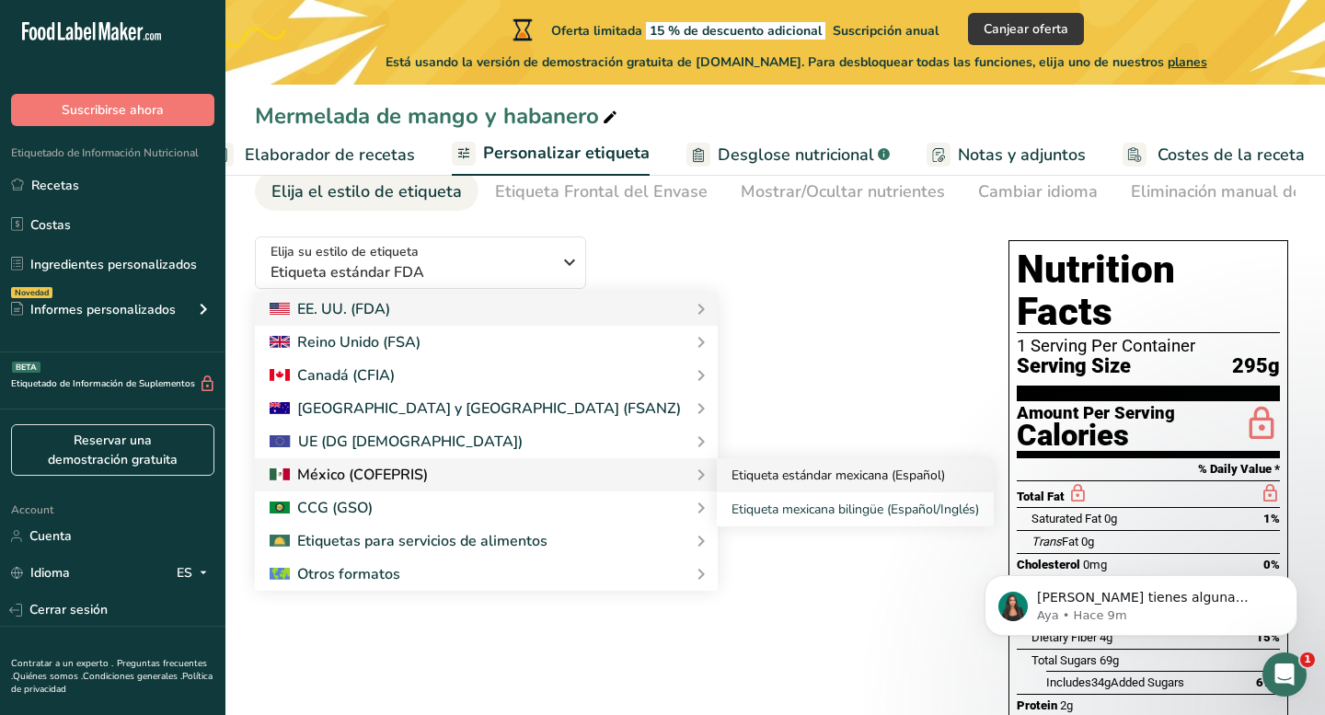
click at [717, 478] on link "Etiqueta estándar mexicana (Español)" at bounding box center [855, 475] width 277 height 34
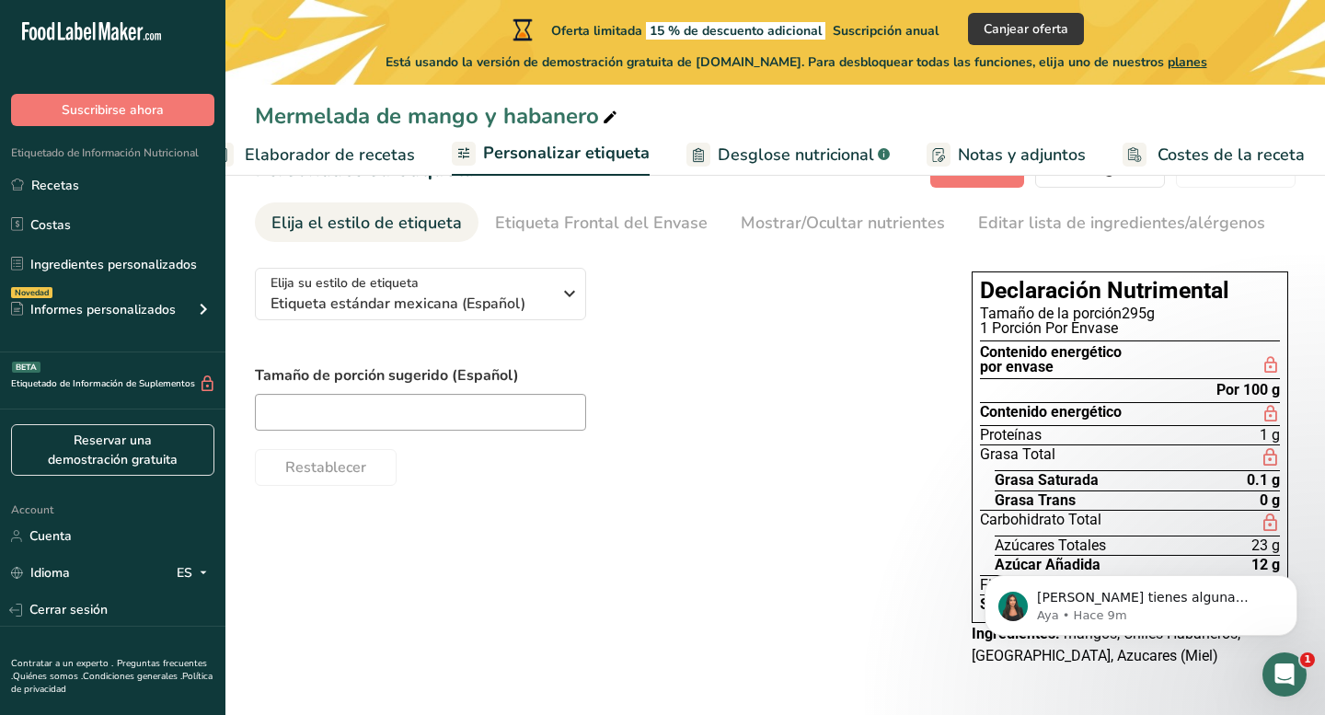
scroll to position [58, 0]
click at [1288, 578] on icon "Dismiss notification" at bounding box center [1292, 580] width 10 height 10
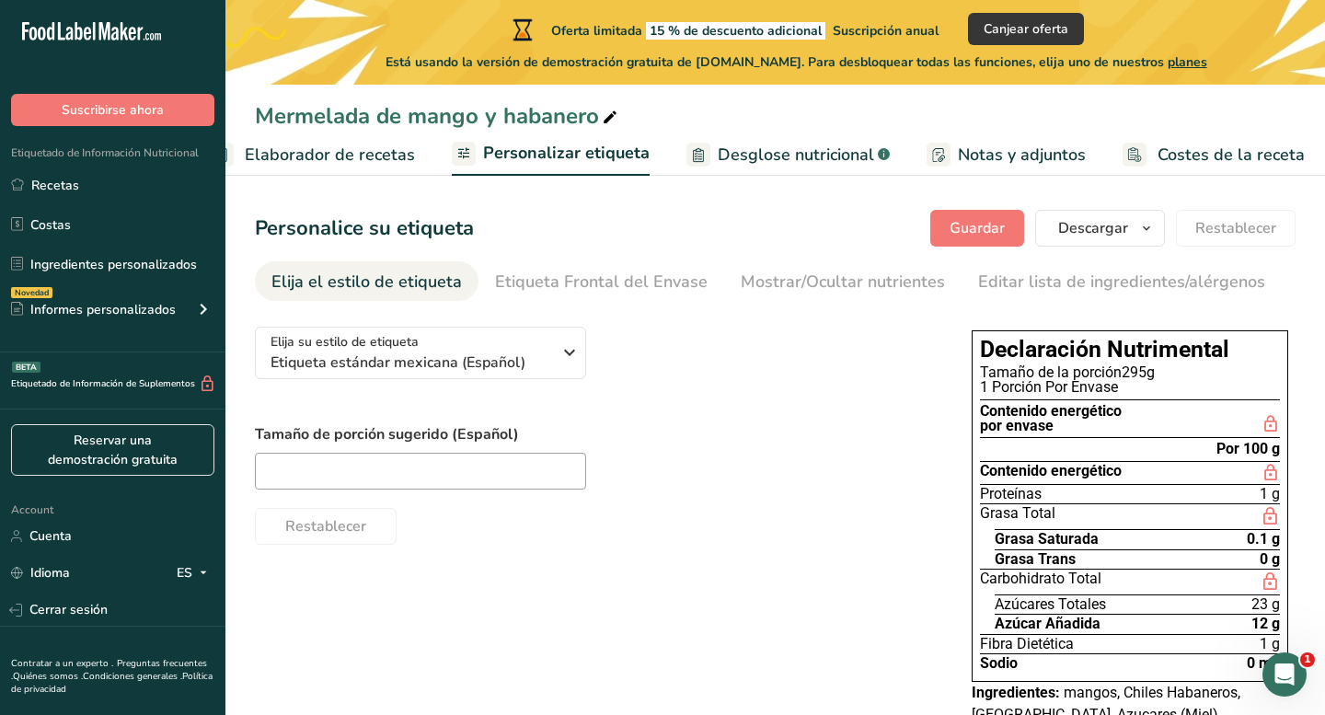
scroll to position [0, 0]
click at [456, 159] on icon at bounding box center [463, 153] width 15 height 23
click at [1128, 279] on div "Editar lista de ingredientes/alérgenos" at bounding box center [1121, 282] width 287 height 25
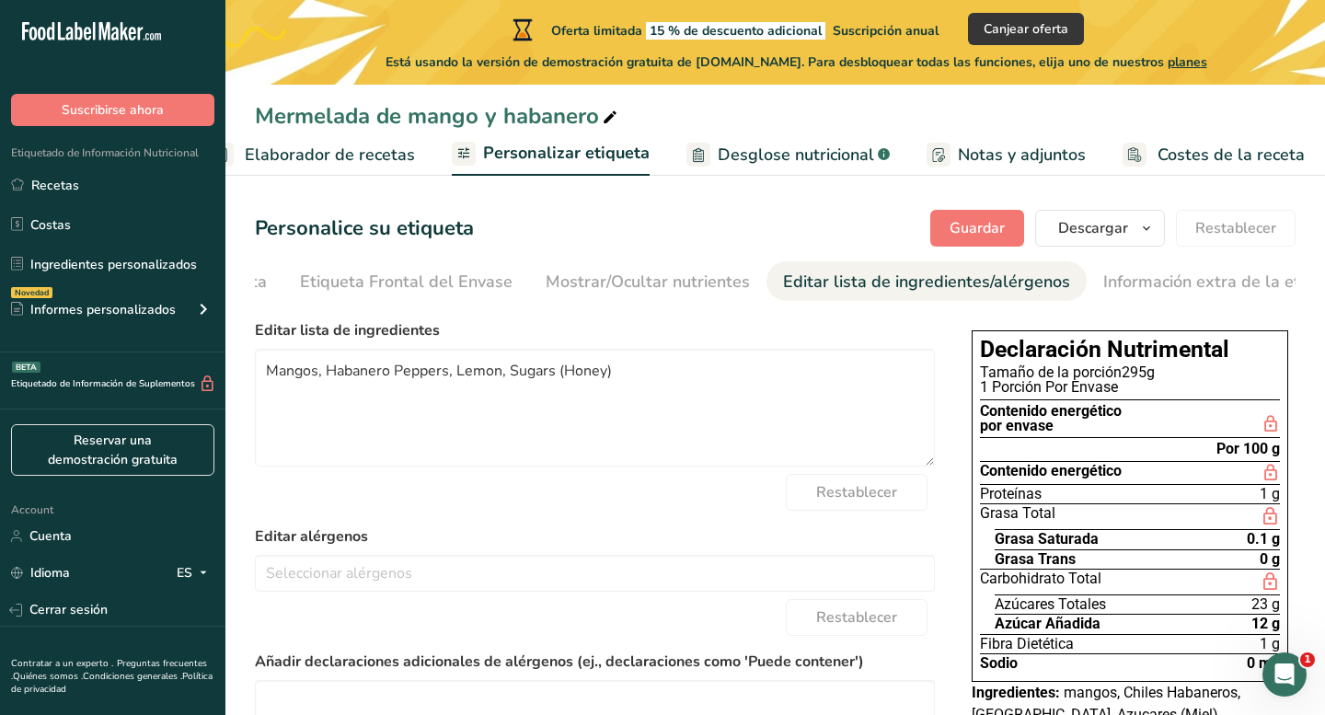
scroll to position [0, 238]
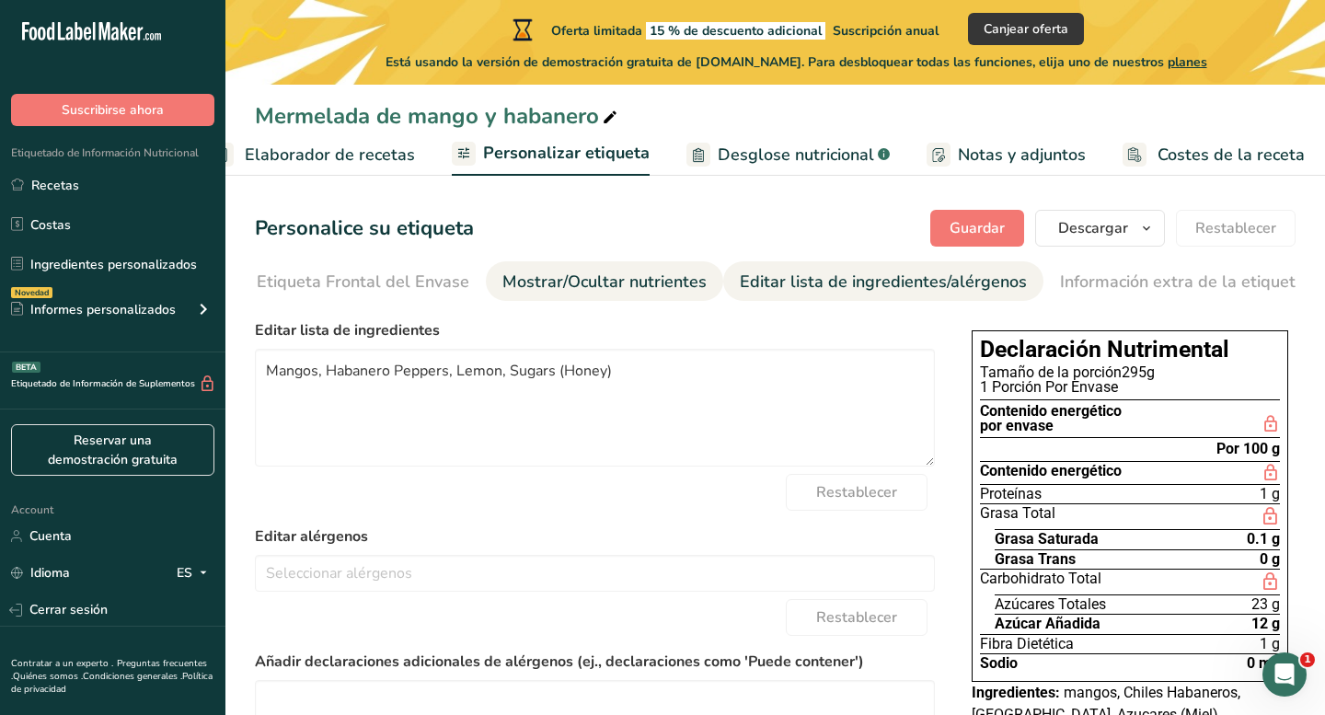
click at [637, 284] on div "Mostrar/Ocultar nutrientes" at bounding box center [604, 282] width 204 height 25
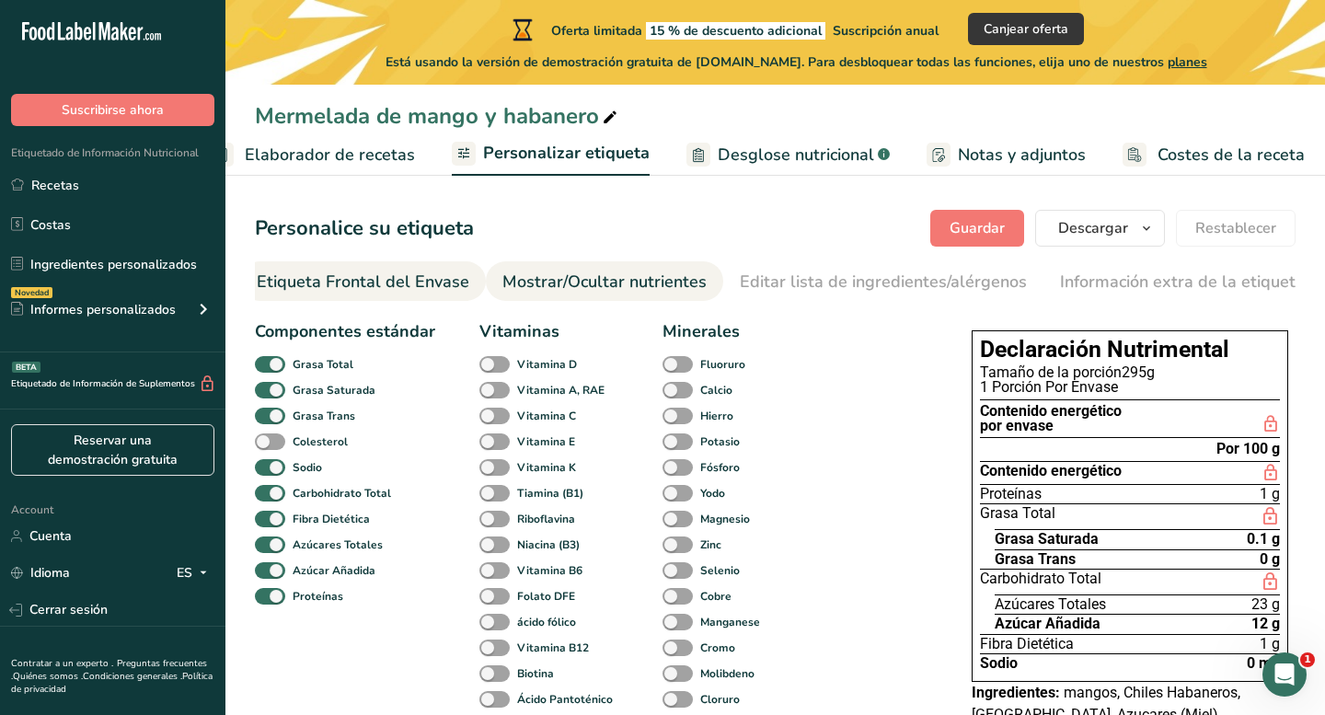
click at [431, 293] on div "Etiqueta Frontal del Envase" at bounding box center [363, 282] width 212 height 25
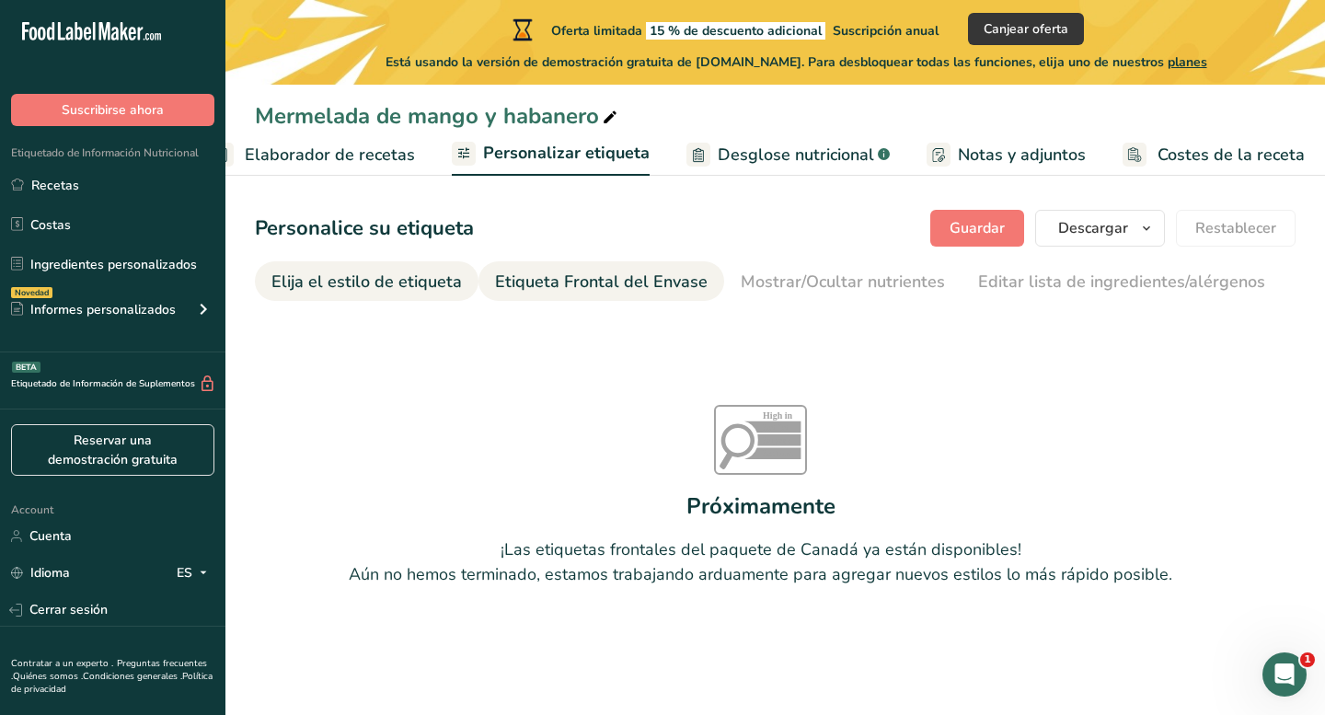
scroll to position [0, -1]
click at [367, 284] on div "Elija el estilo de etiqueta" at bounding box center [366, 282] width 190 height 25
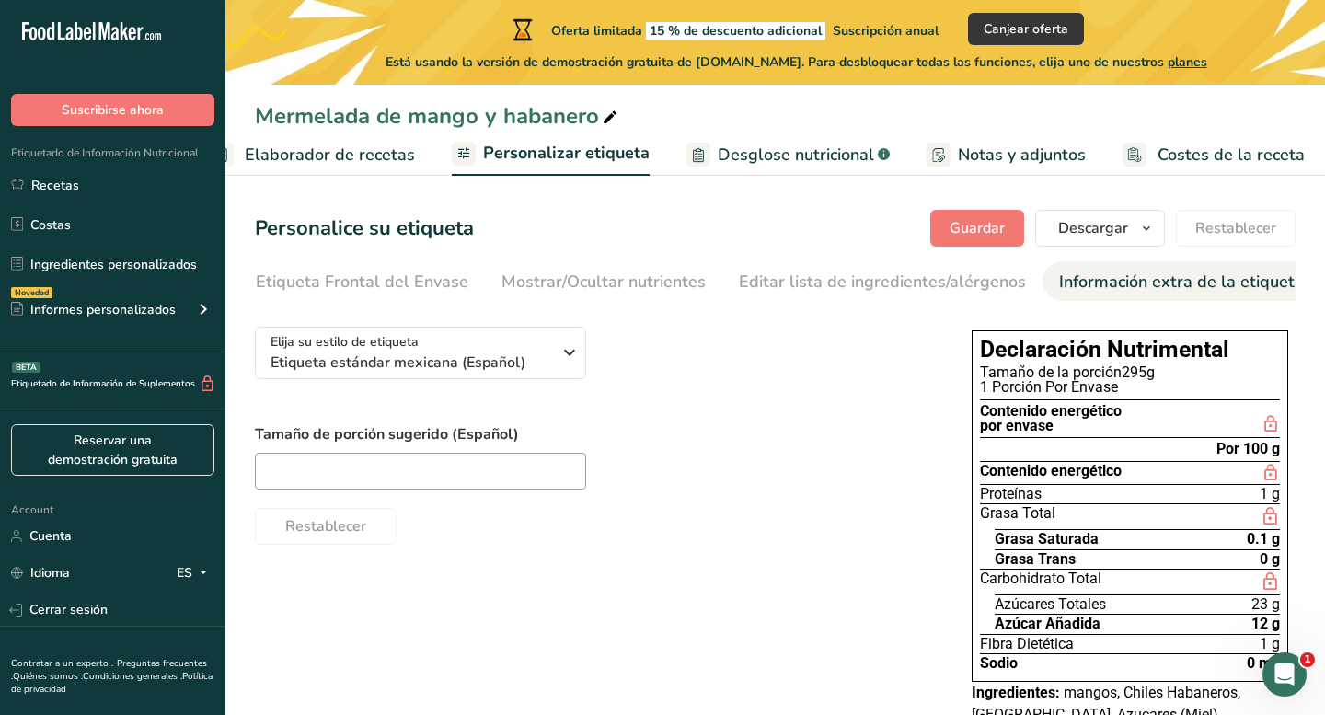
scroll to position [0, 238]
click at [1177, 272] on div "Información extra de la etiqueta" at bounding box center [1182, 282] width 245 height 25
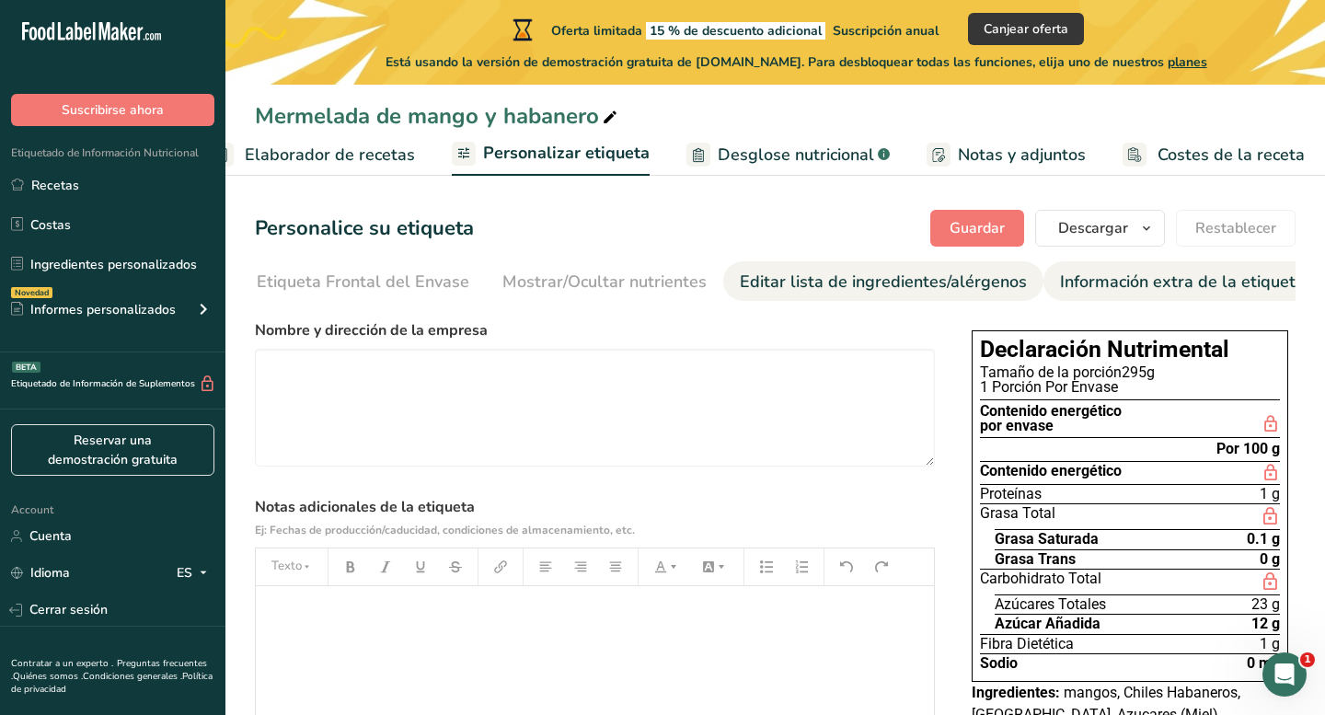
click at [938, 287] on div "Editar lista de ingredientes/alérgenos" at bounding box center [883, 282] width 287 height 25
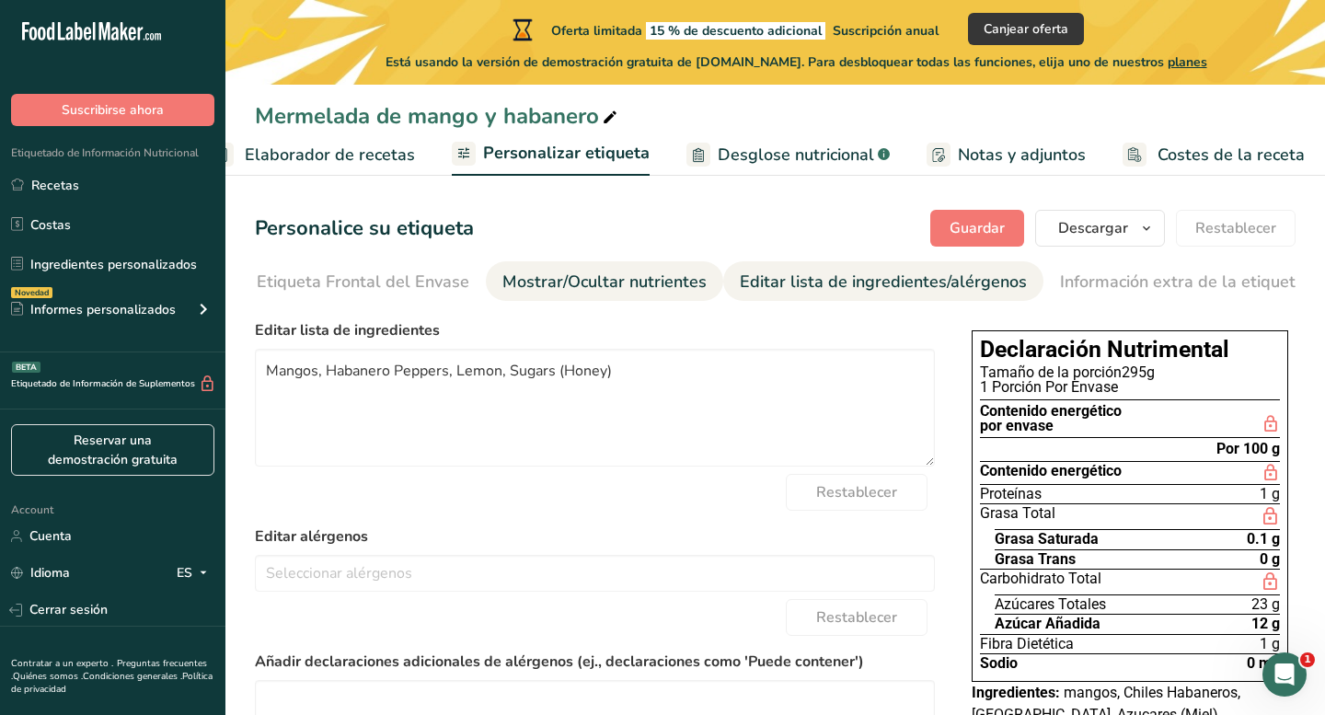
click at [672, 287] on div "Mostrar/Ocultar nutrientes" at bounding box center [604, 282] width 204 height 25
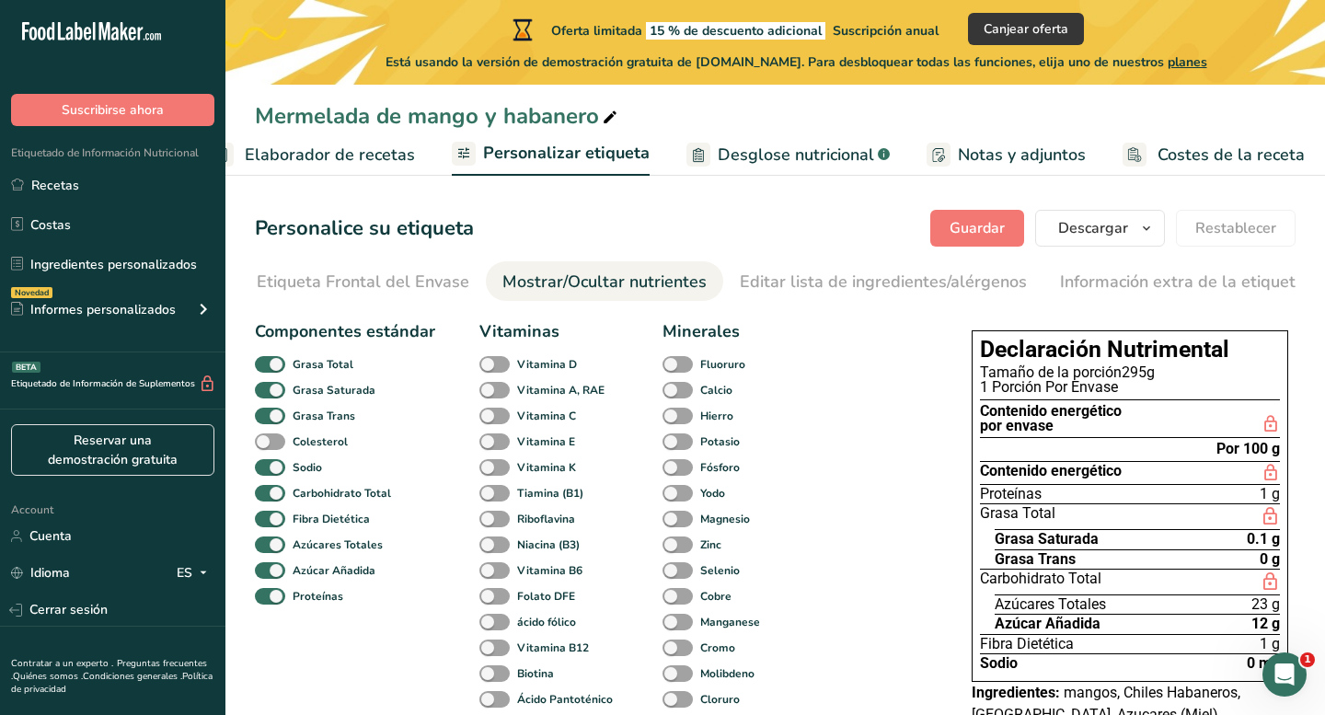
click at [385, 146] on span "Elaborador de recetas" at bounding box center [330, 155] width 170 height 25
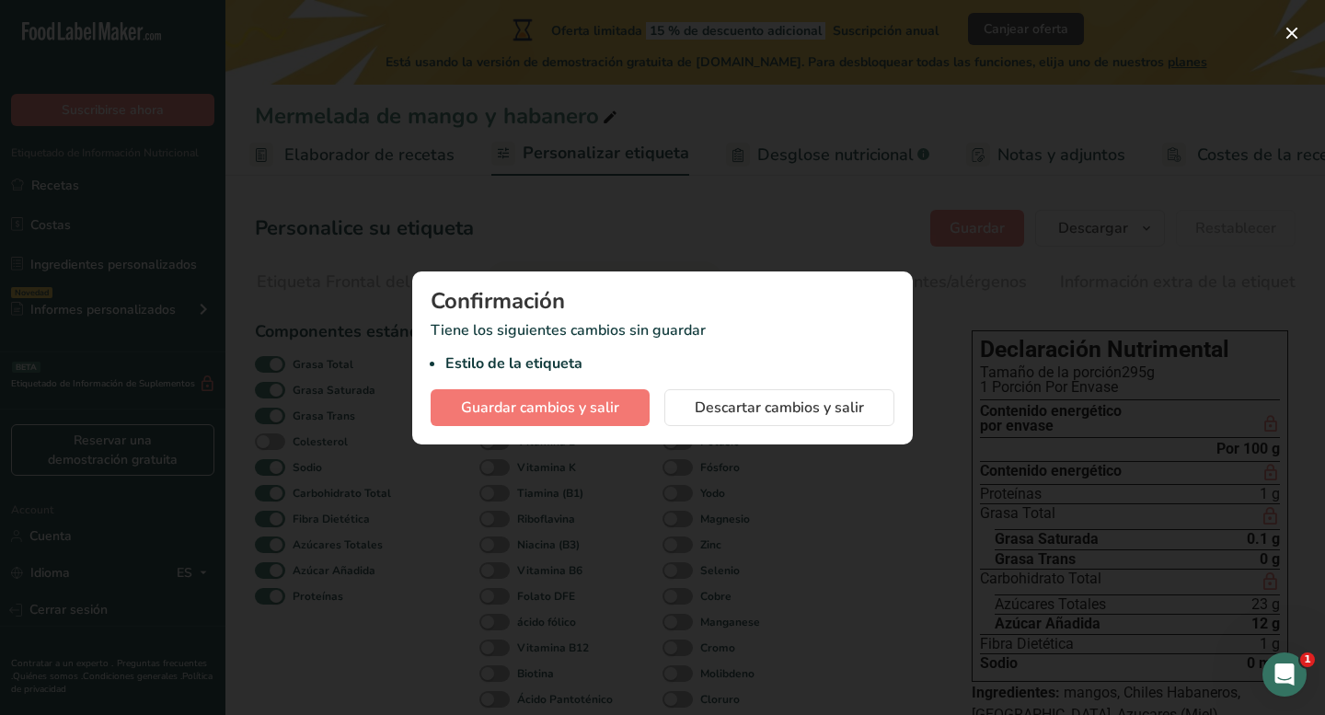
click at [689, 226] on div at bounding box center [662, 357] width 1325 height 715
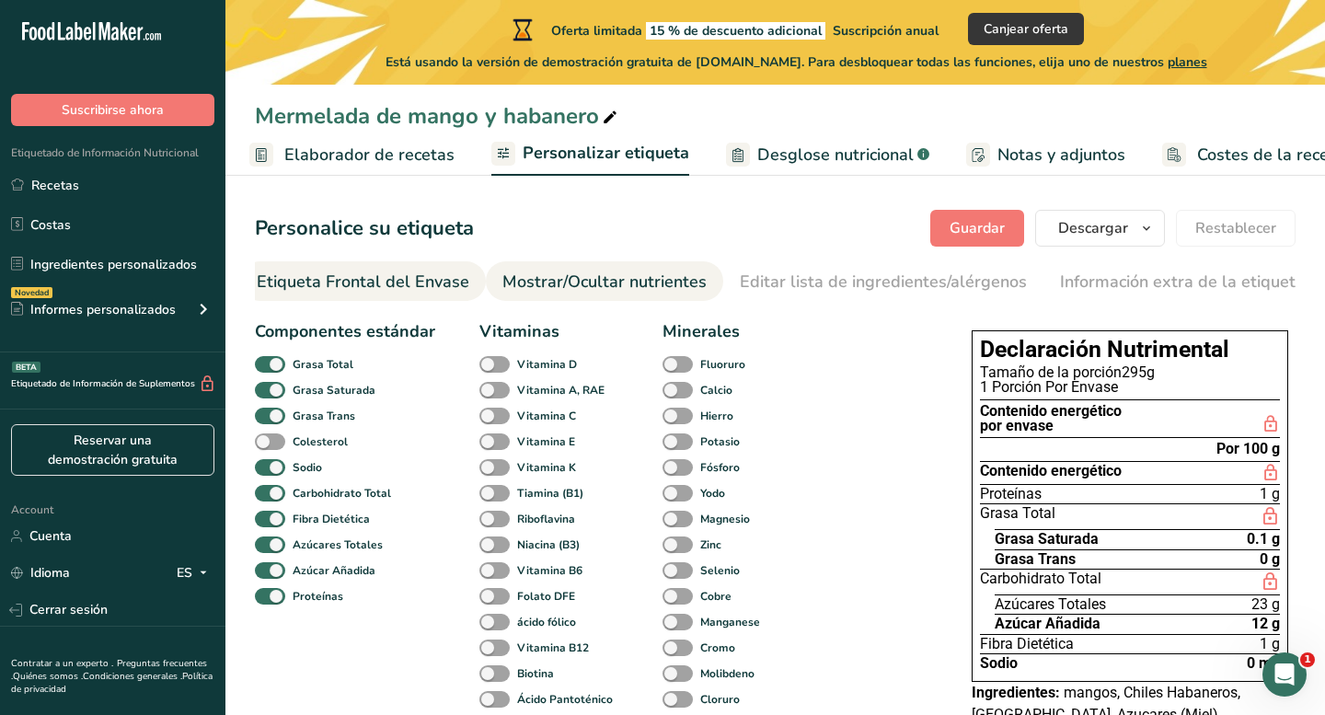
click at [365, 276] on div "Etiqueta Frontal del Envase" at bounding box center [363, 282] width 212 height 25
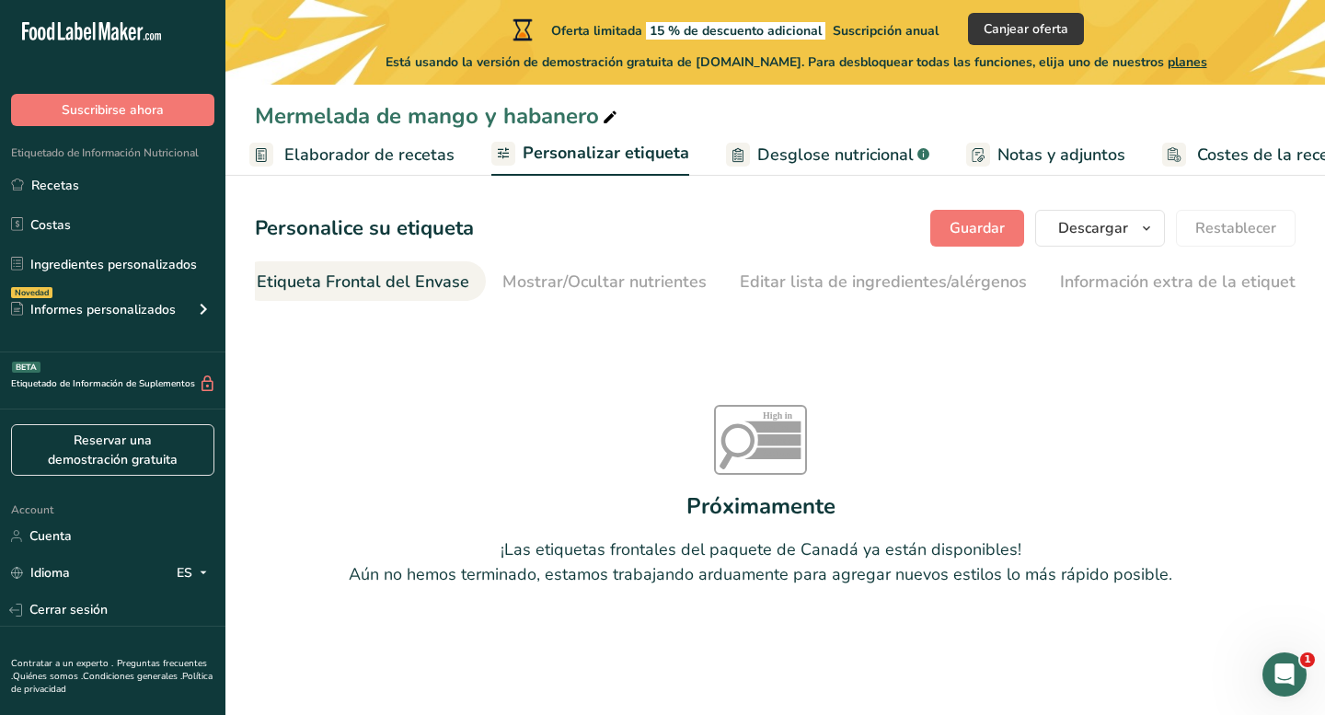
scroll to position [0, 219]
click at [604, 115] on icon at bounding box center [610, 118] width 17 height 26
click at [639, 290] on div "Mostrar/Ocultar nutrientes" at bounding box center [624, 282] width 204 height 25
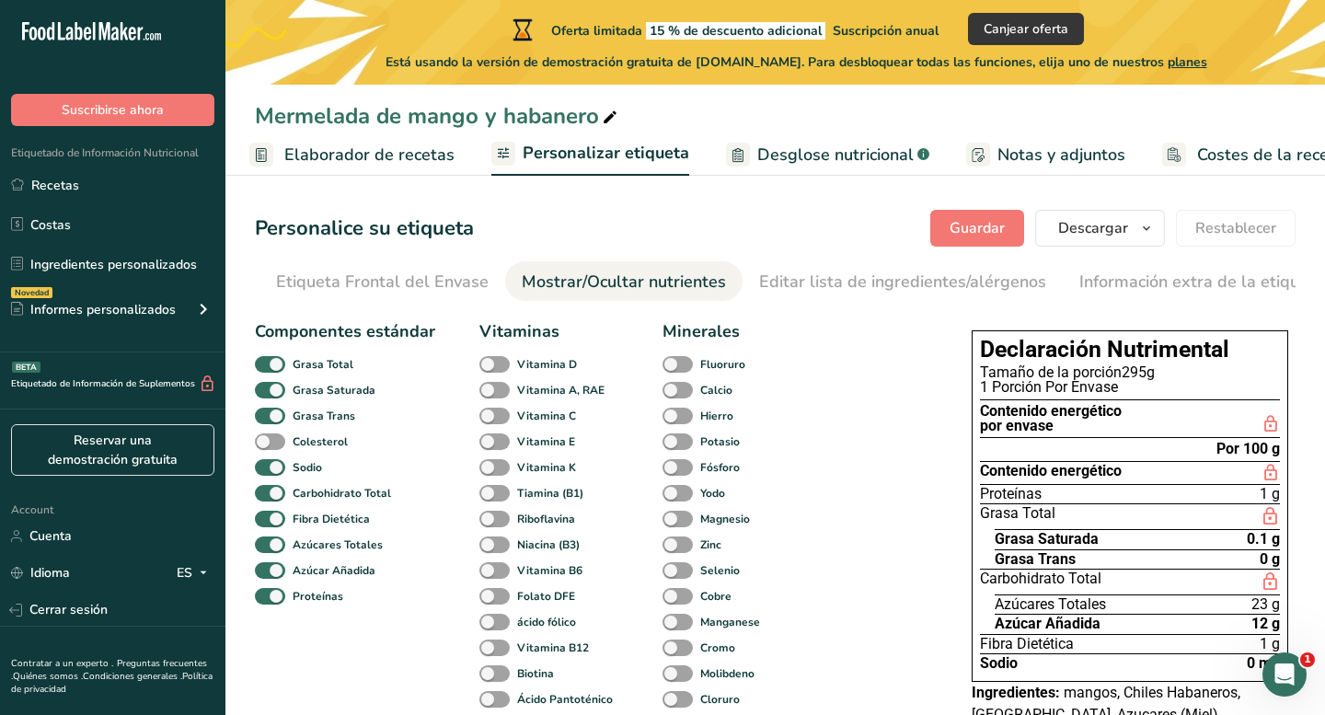
scroll to position [0, 238]
click at [344, 284] on div "Etiqueta Frontal del Envase" at bounding box center [363, 282] width 212 height 25
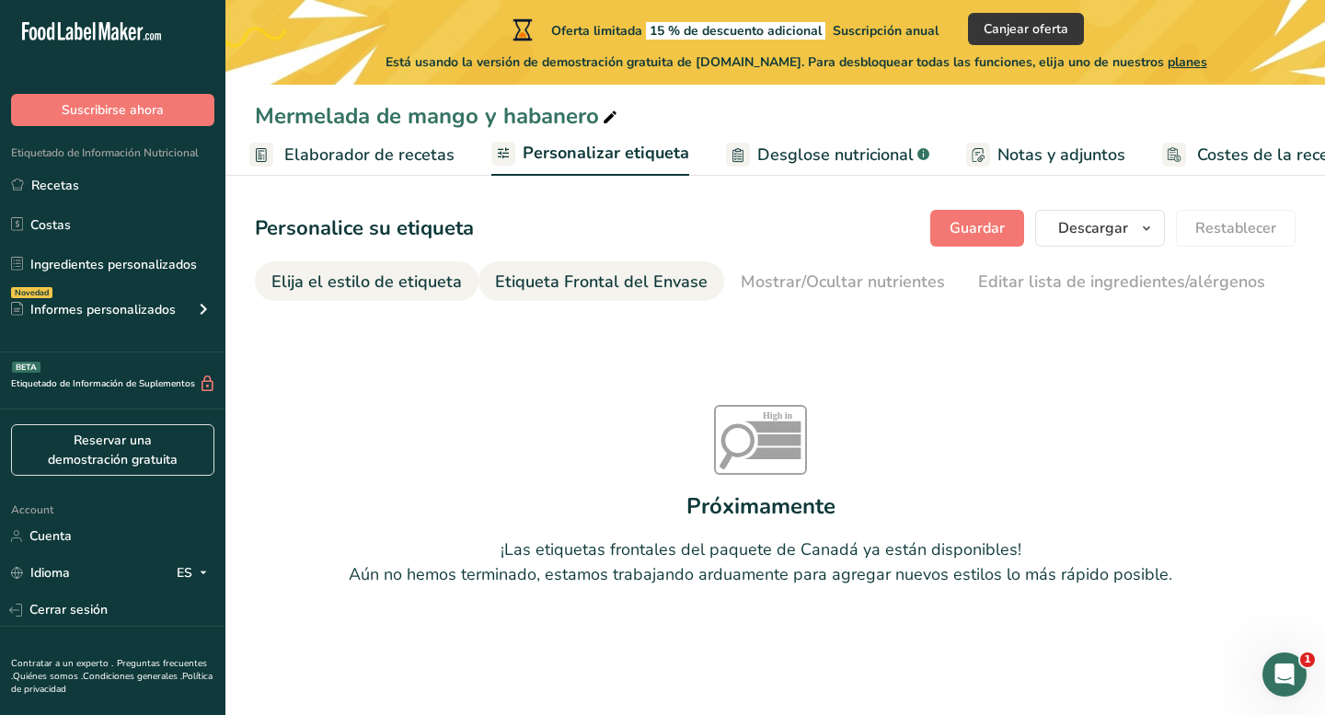
scroll to position [0, -1]
click at [390, 282] on div "Elija el estilo de etiqueta" at bounding box center [366, 282] width 190 height 25
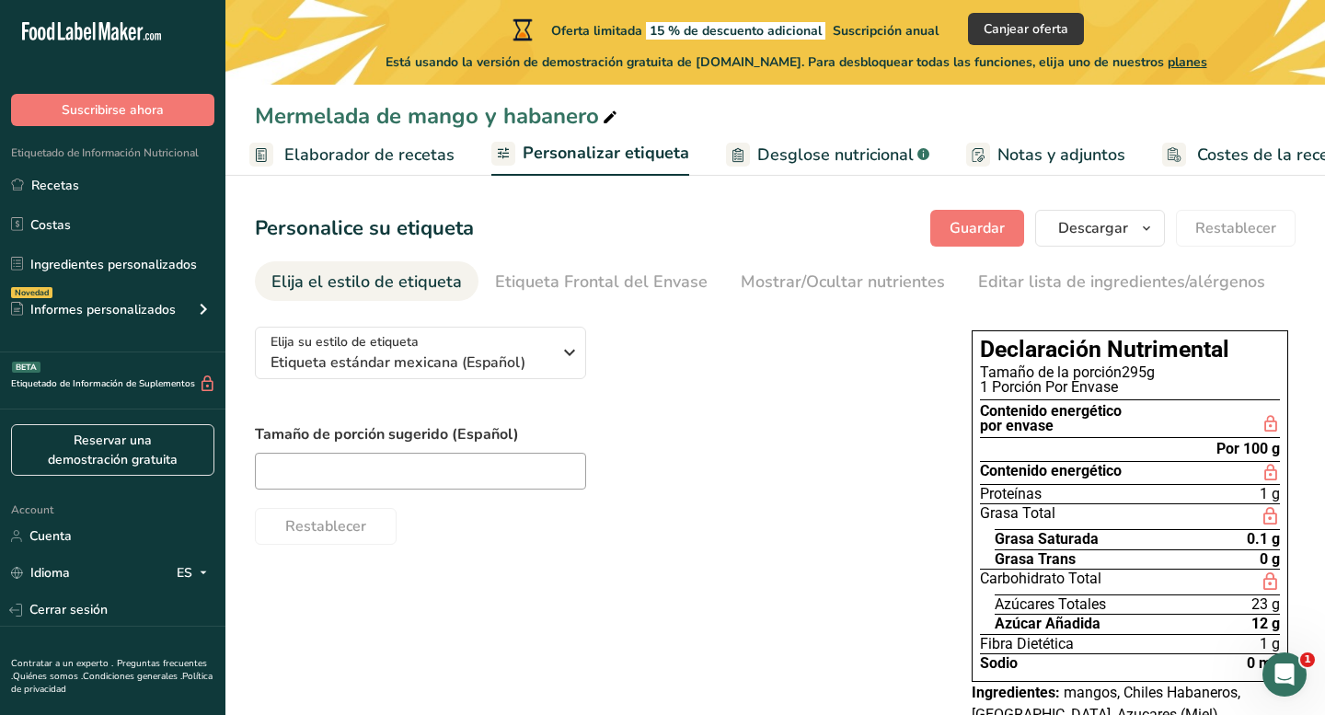
scroll to position [0, 0]
click at [599, 269] on link "Etiqueta Frontal del Envase" at bounding box center [601, 281] width 212 height 41
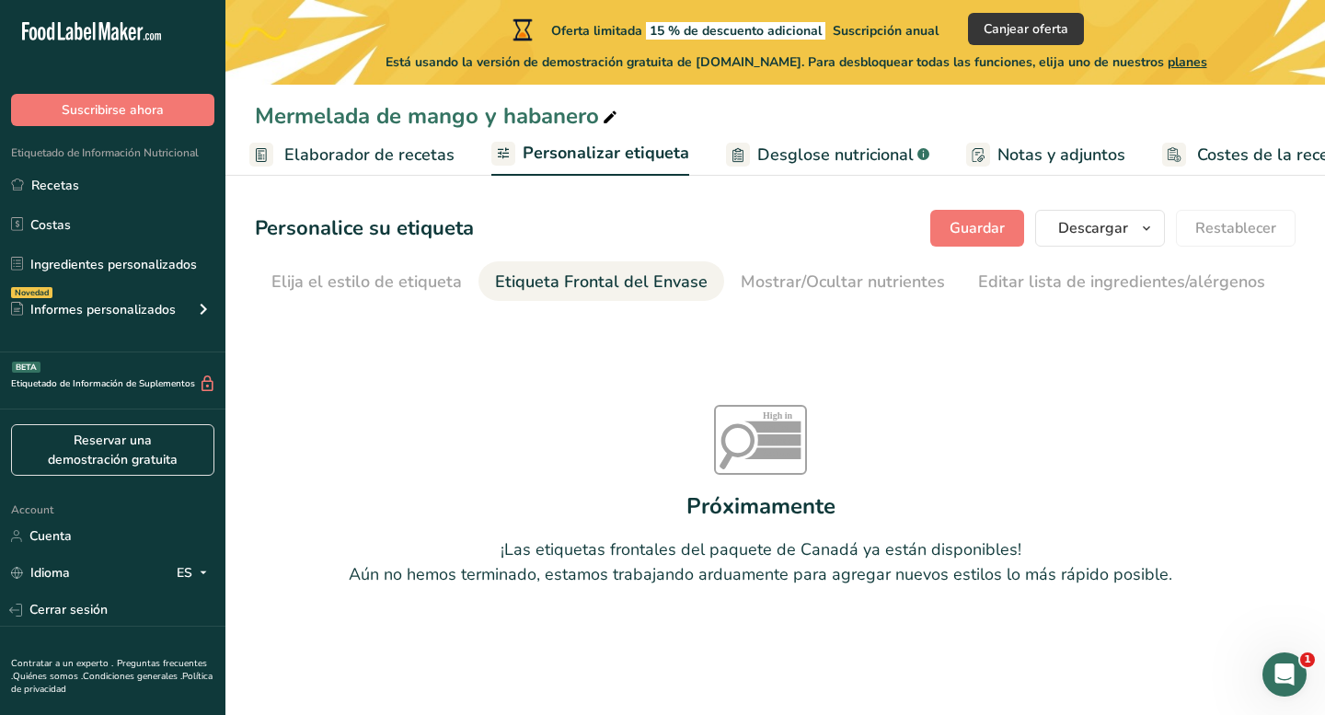
scroll to position [0, 219]
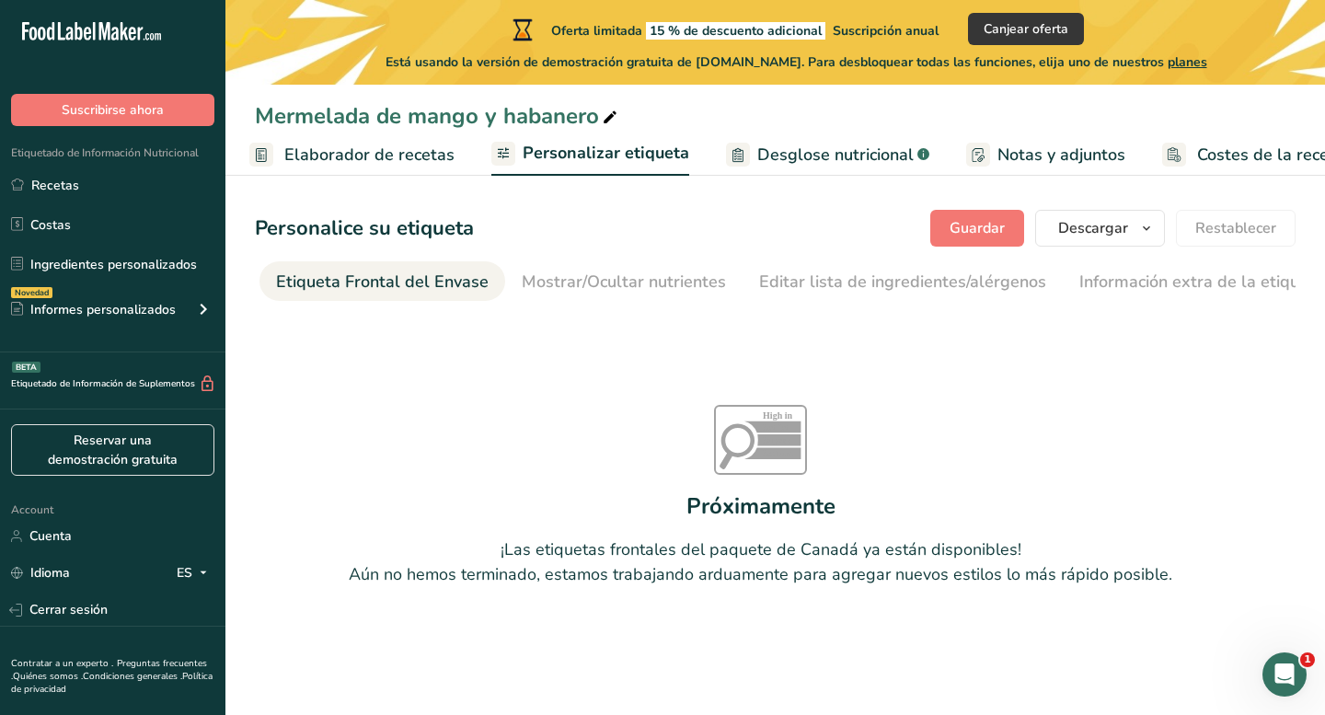
click at [385, 160] on span "Elaborador de recetas" at bounding box center [369, 155] width 170 height 25
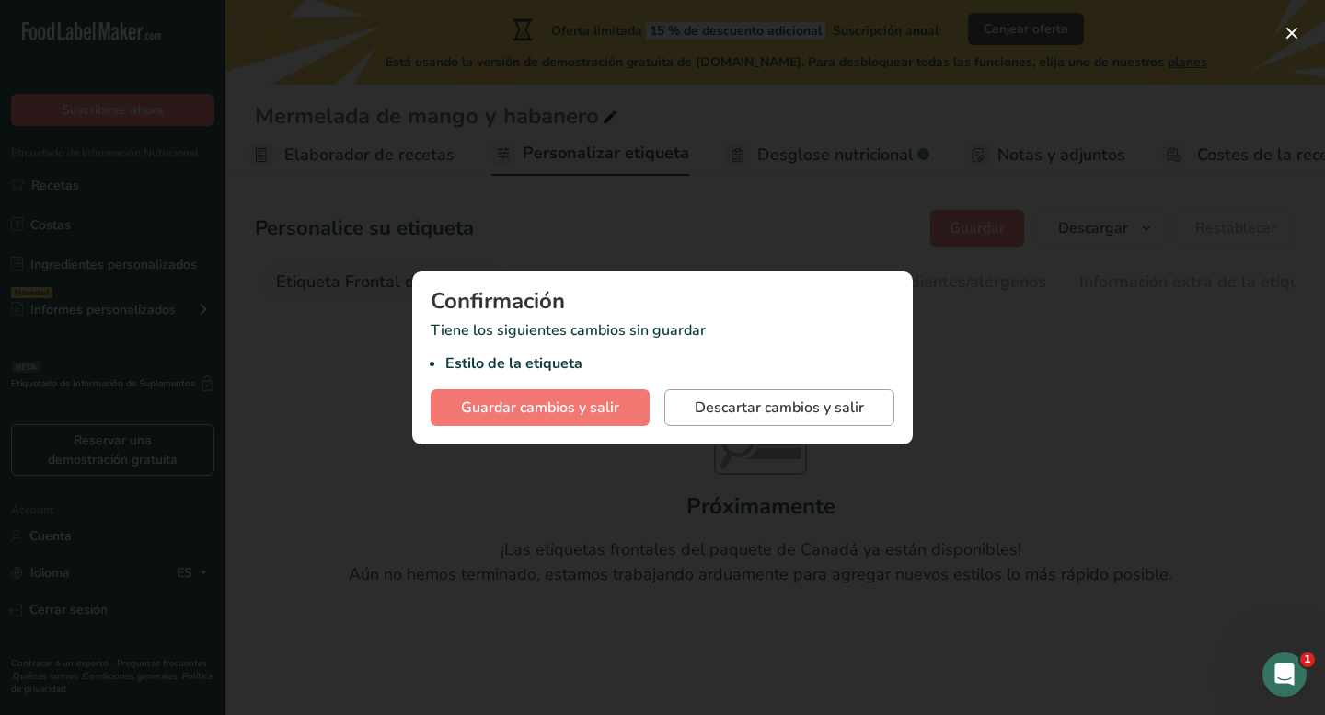
click at [777, 413] on span "Descartar cambios y salir" at bounding box center [778, 407] width 169 height 22
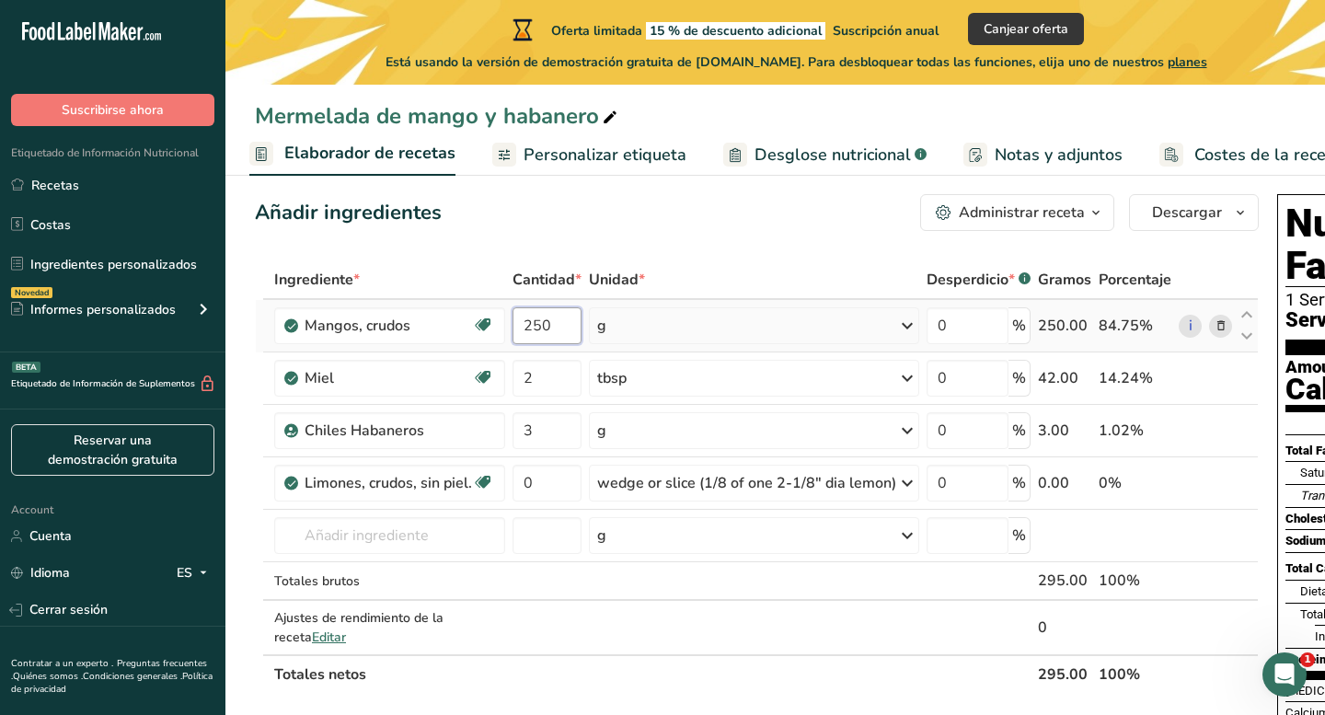
click at [556, 324] on input "250" at bounding box center [546, 325] width 69 height 37
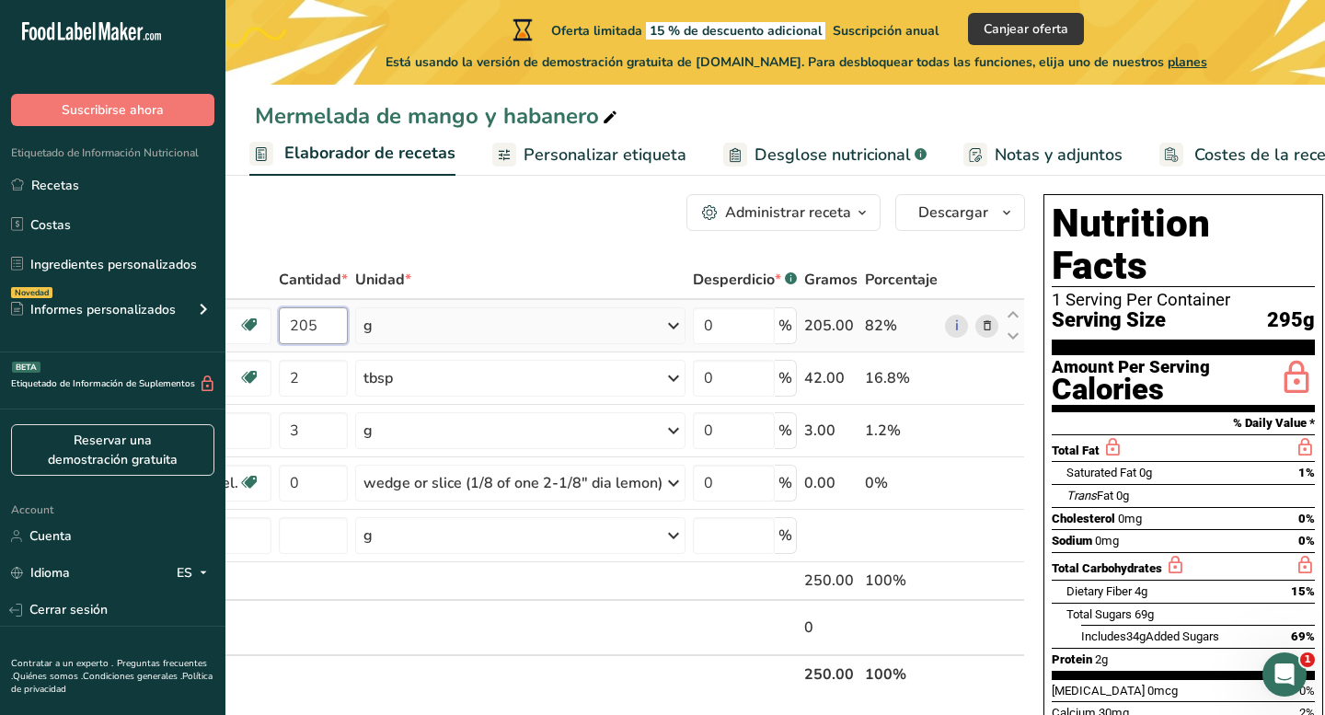
scroll to position [0, 233]
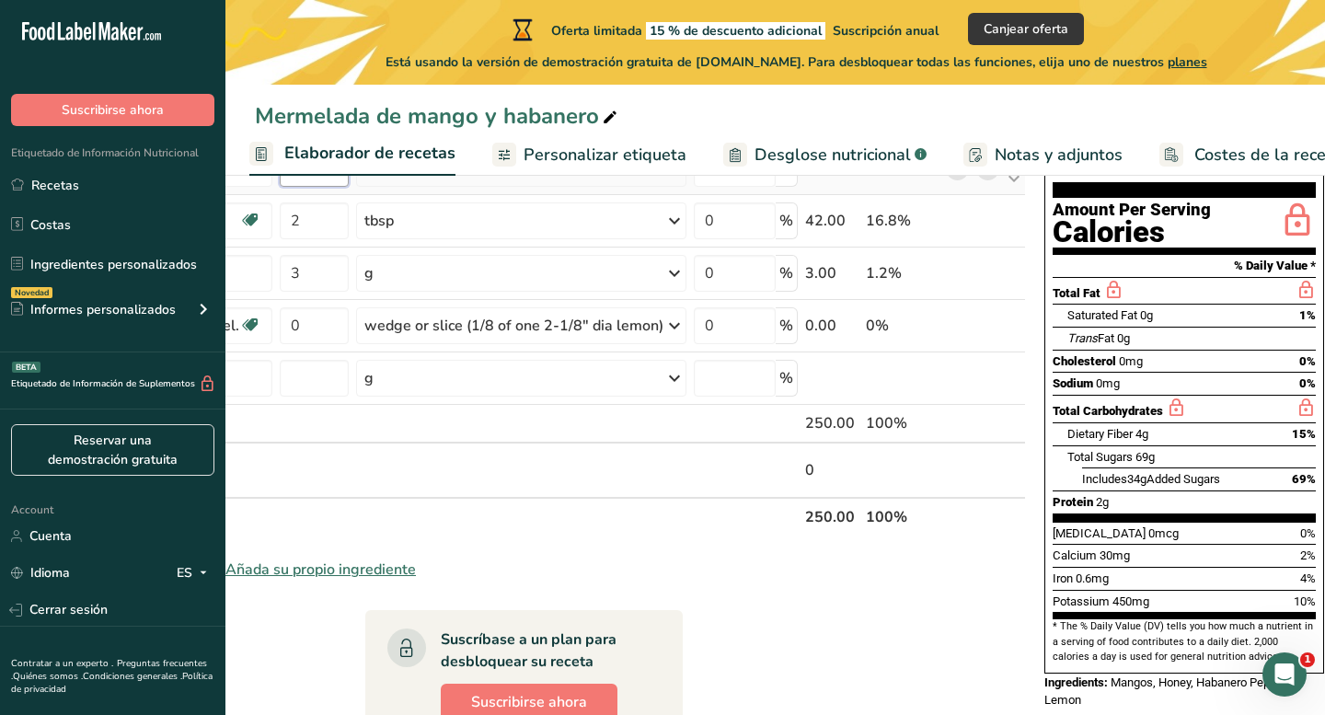
type input "205"
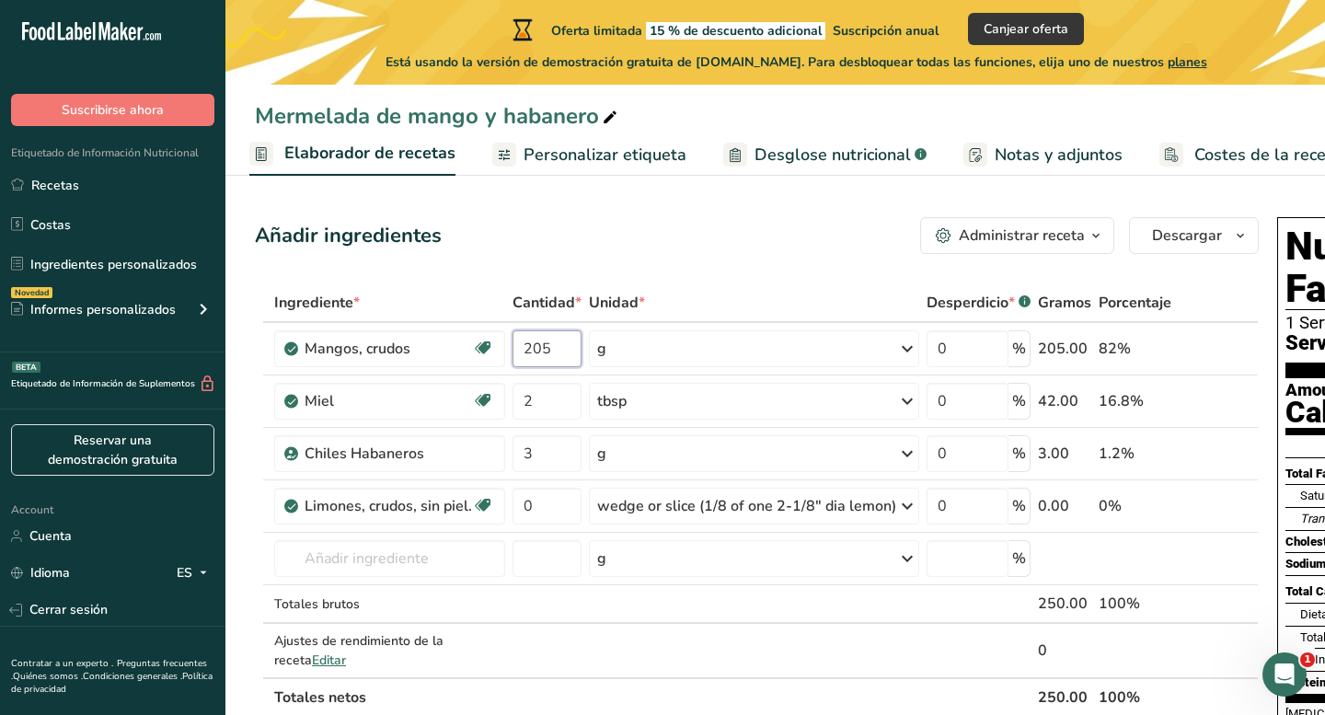
scroll to position [0, 0]
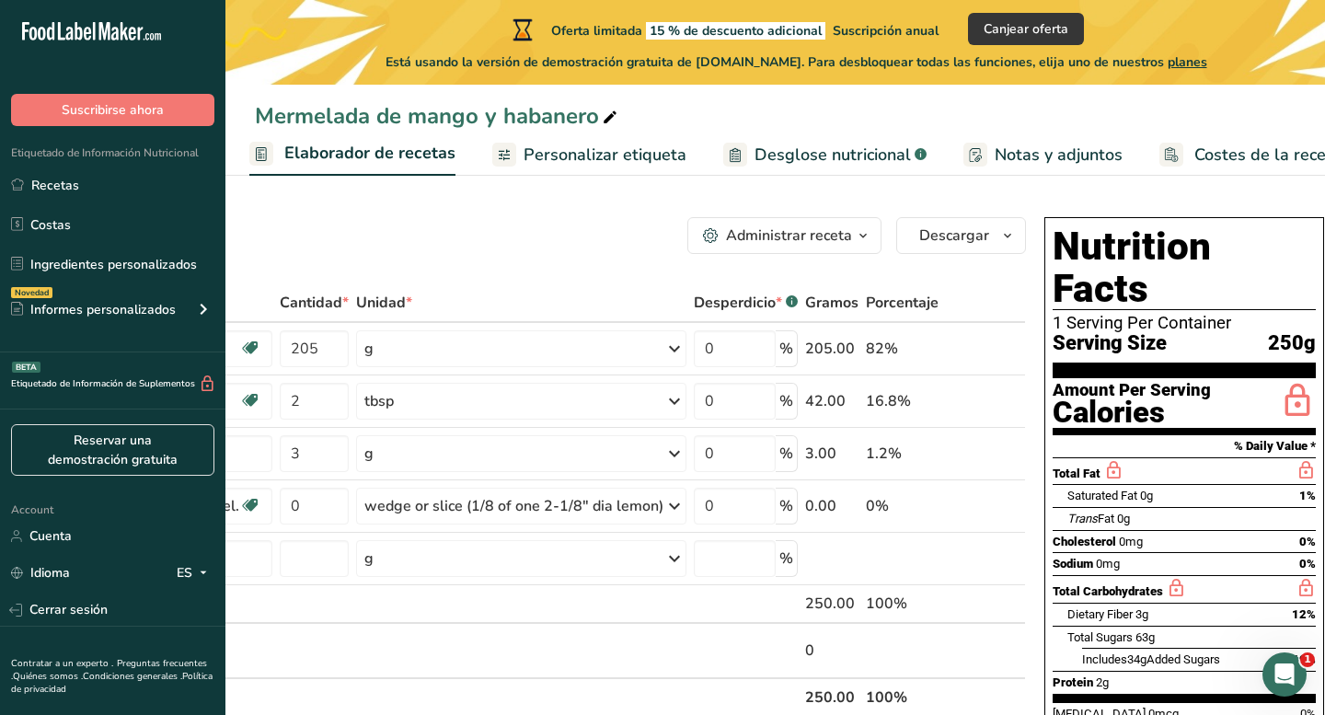
click at [803, 162] on span "Desglose nutricional" at bounding box center [832, 155] width 156 height 25
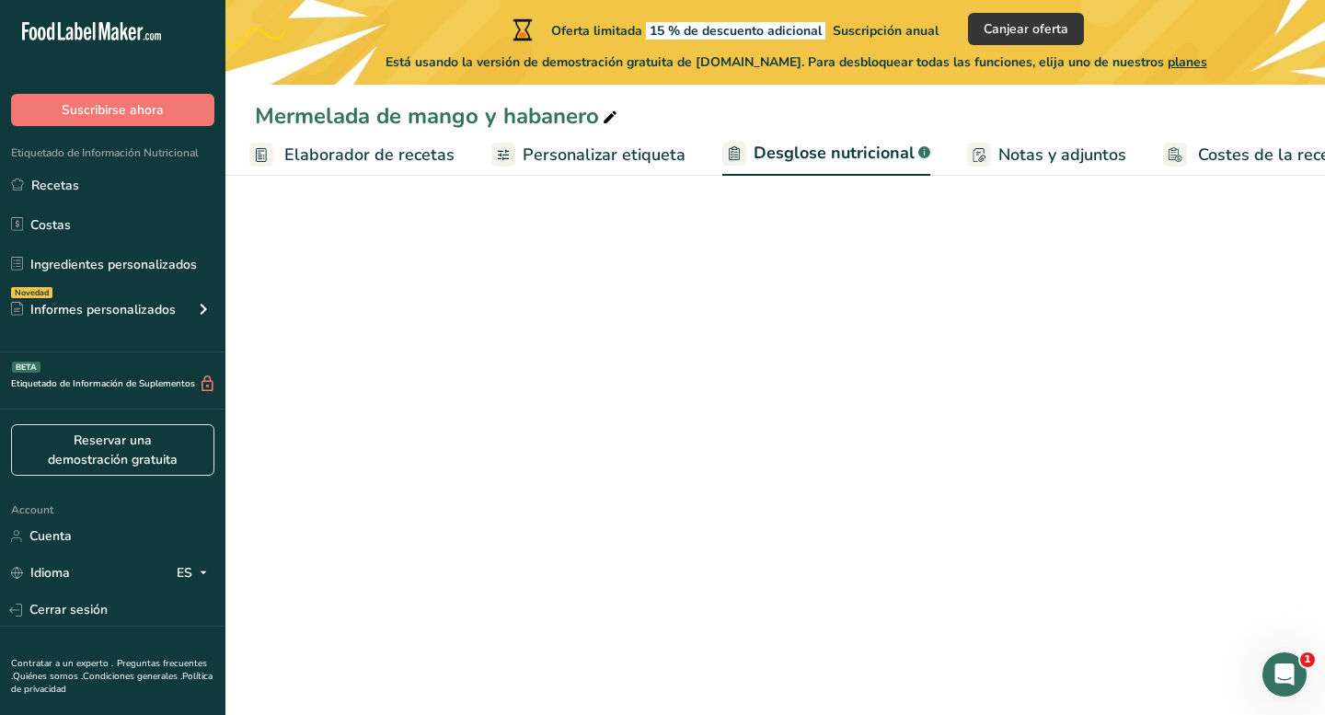
select select "Calories"
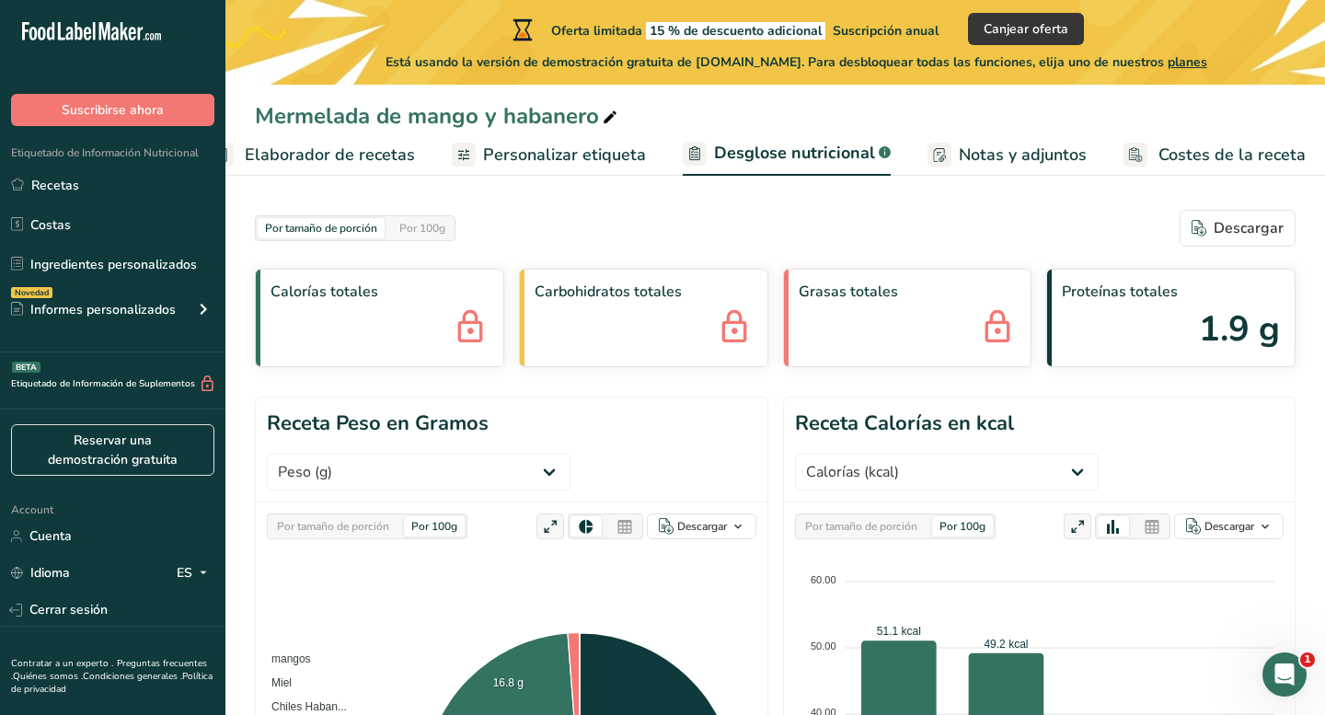
click at [592, 150] on span "Personalizar etiqueta" at bounding box center [564, 155] width 163 height 25
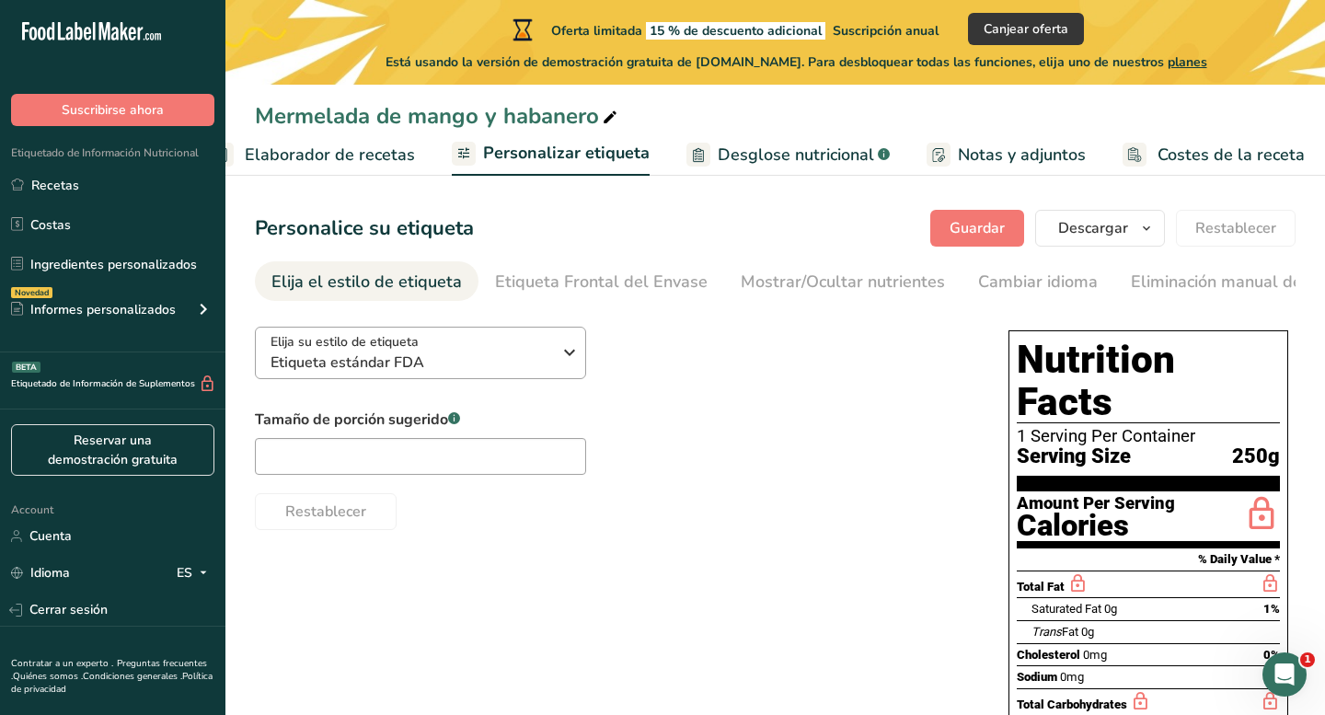
click at [563, 347] on icon "button" at bounding box center [569, 352] width 22 height 33
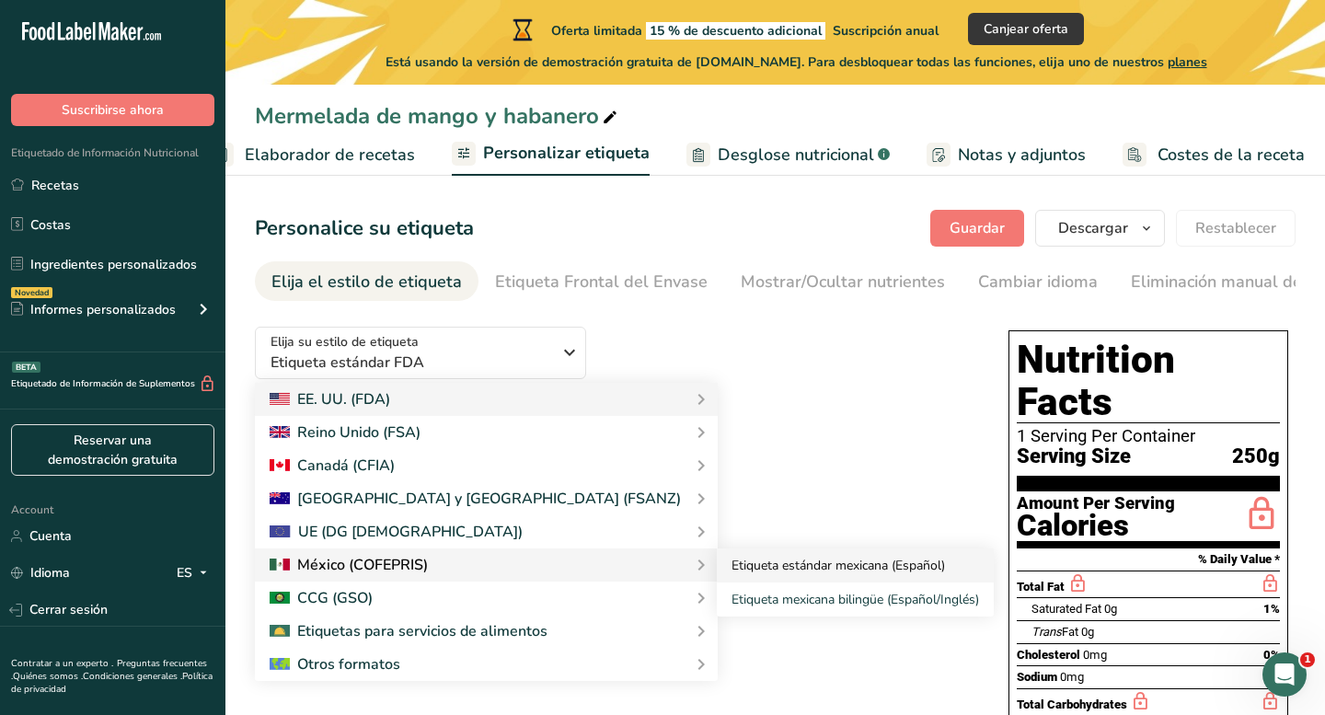
click at [717, 564] on link "Etiqueta estándar mexicana (Español)" at bounding box center [855, 565] width 277 height 34
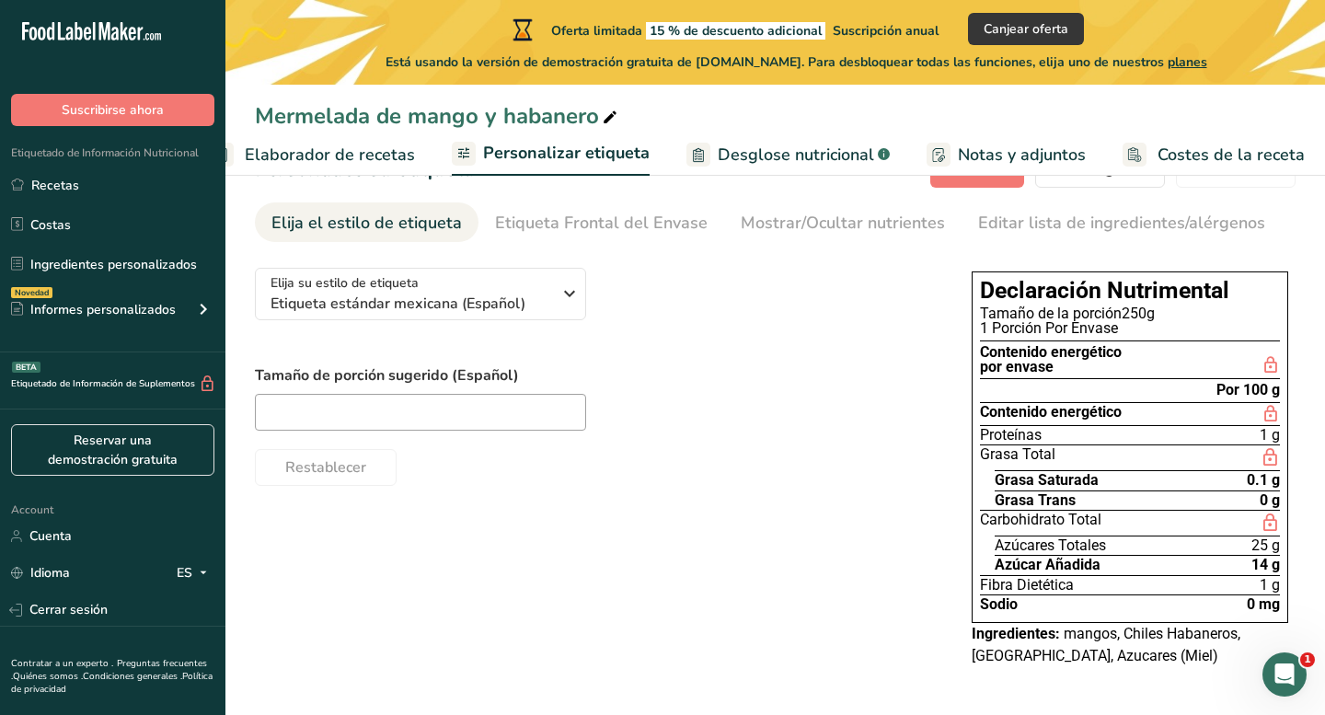
scroll to position [58, 0]
